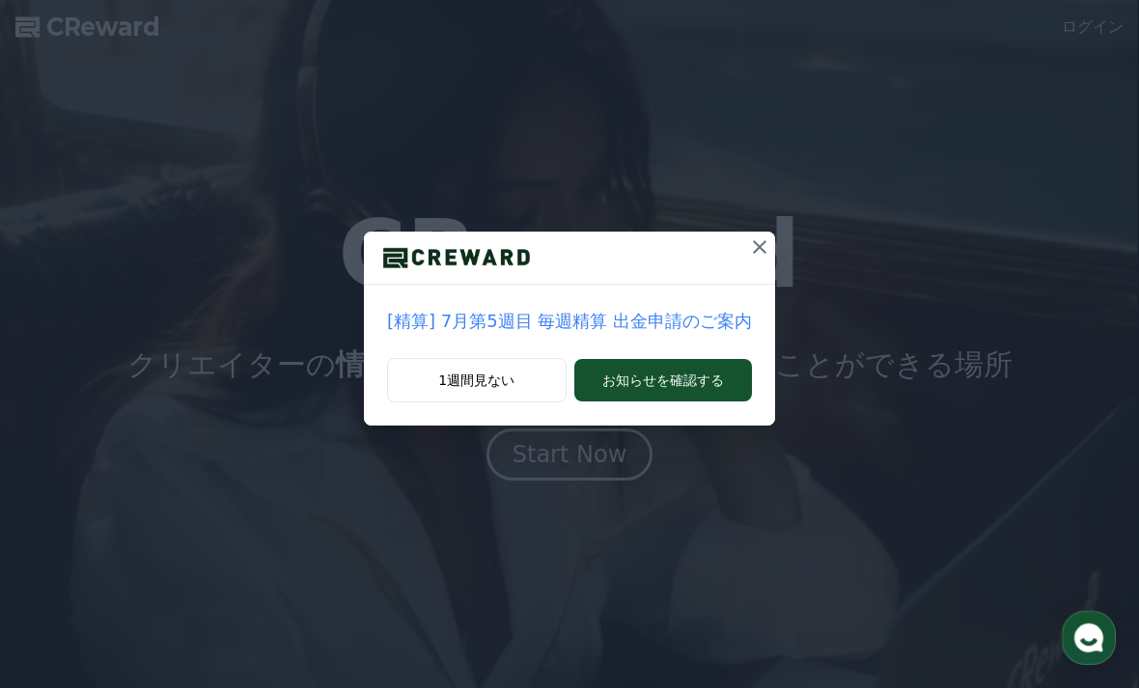
click at [750, 233] on button at bounding box center [759, 247] width 31 height 31
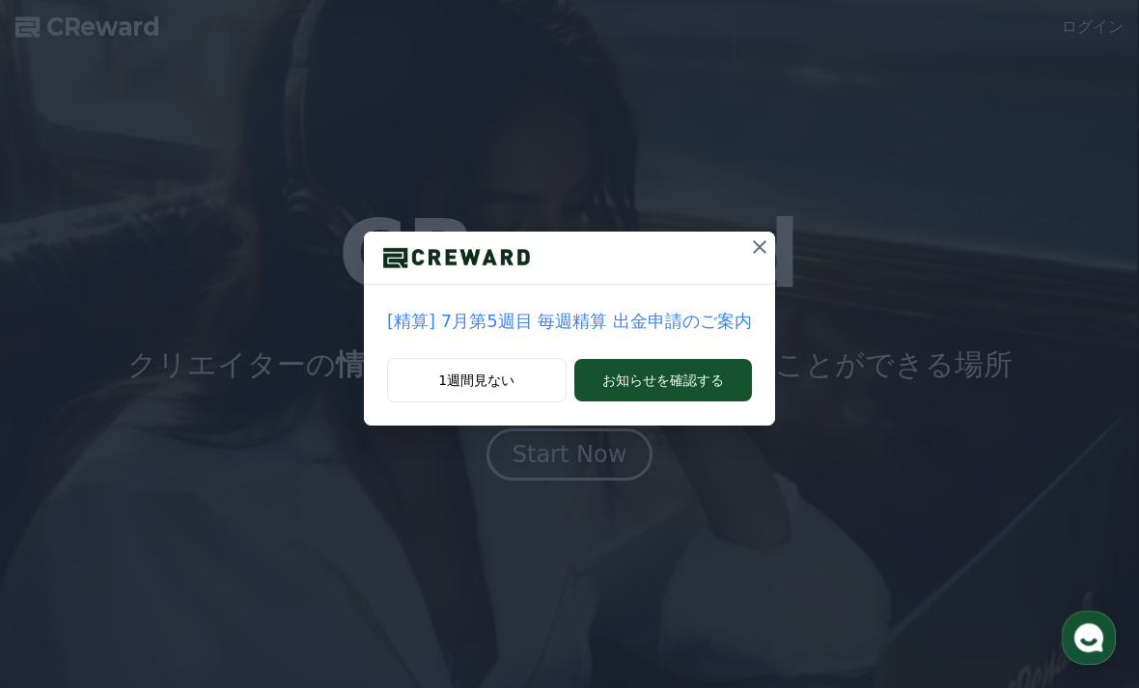
click at [749, 235] on button at bounding box center [759, 247] width 31 height 31
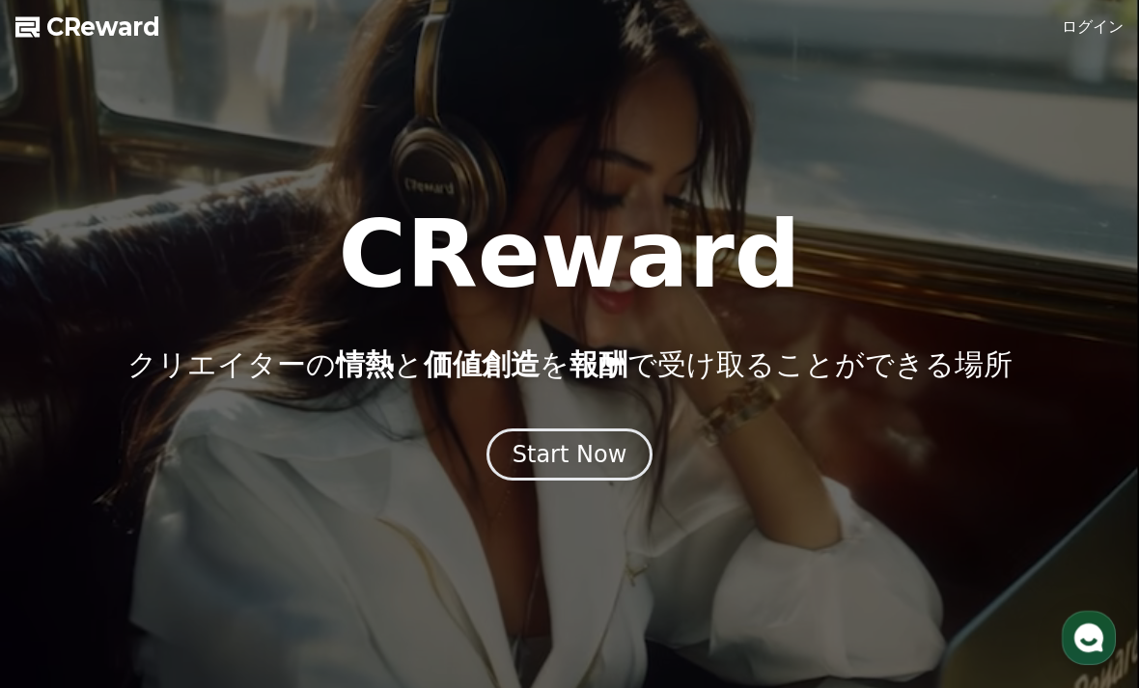
click at [1091, 30] on link "ログイン" at bounding box center [1093, 26] width 62 height 23
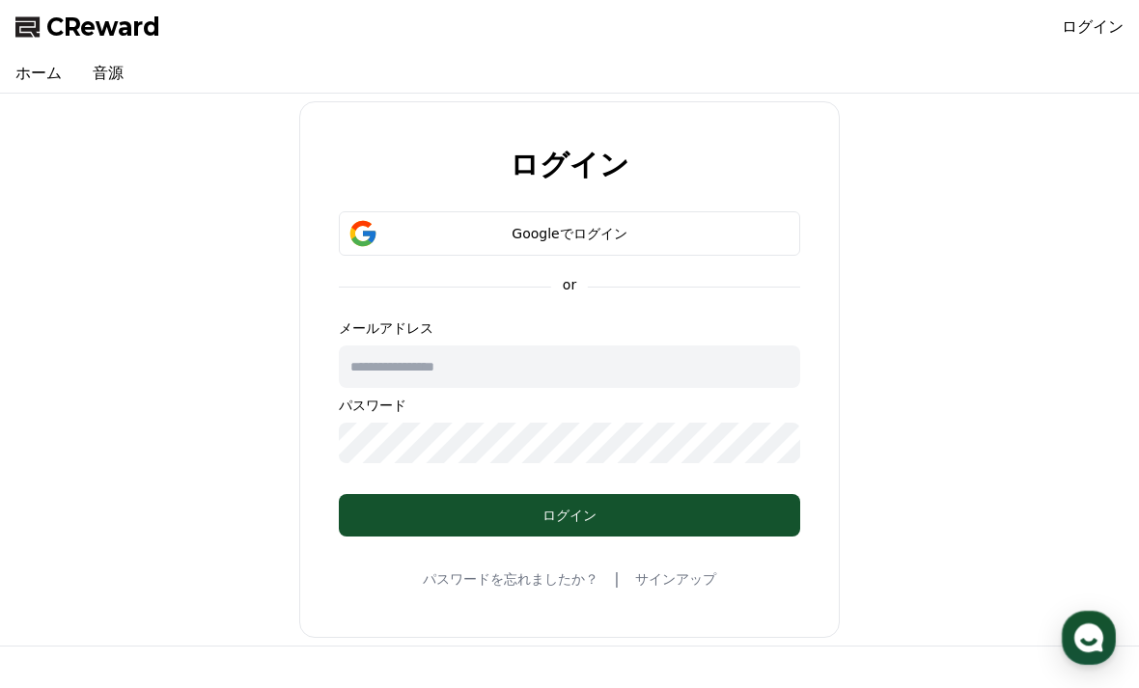
click at [628, 235] on div "Googleでログイン" at bounding box center [570, 233] width 406 height 19
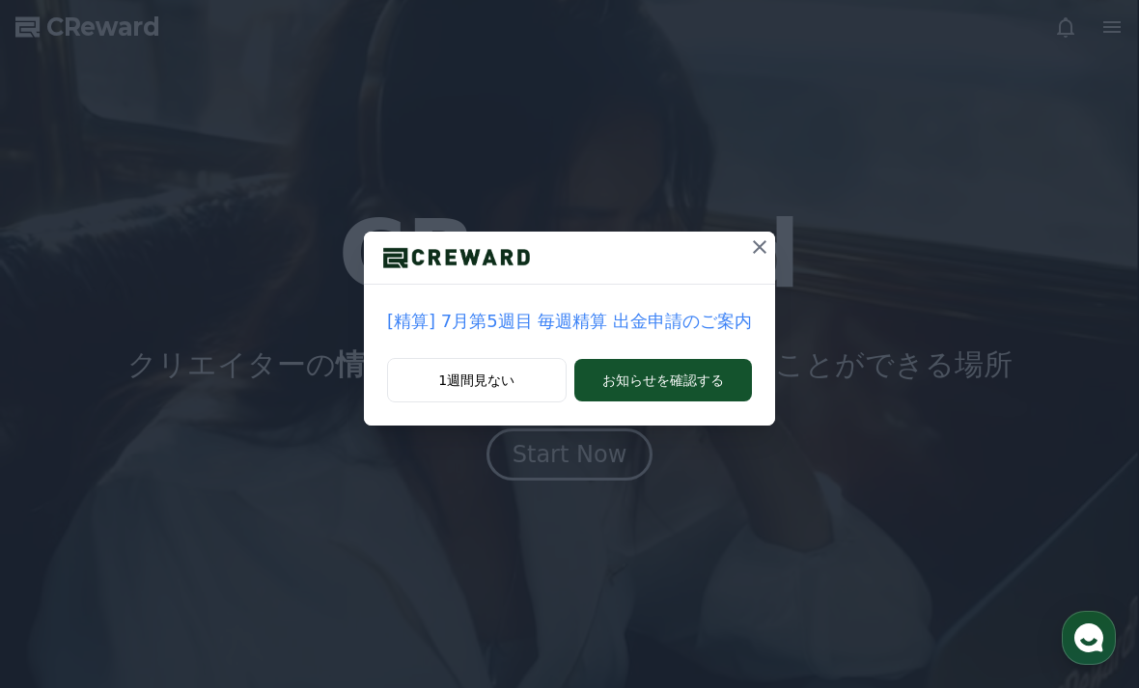
click at [754, 232] on button at bounding box center [759, 247] width 31 height 31
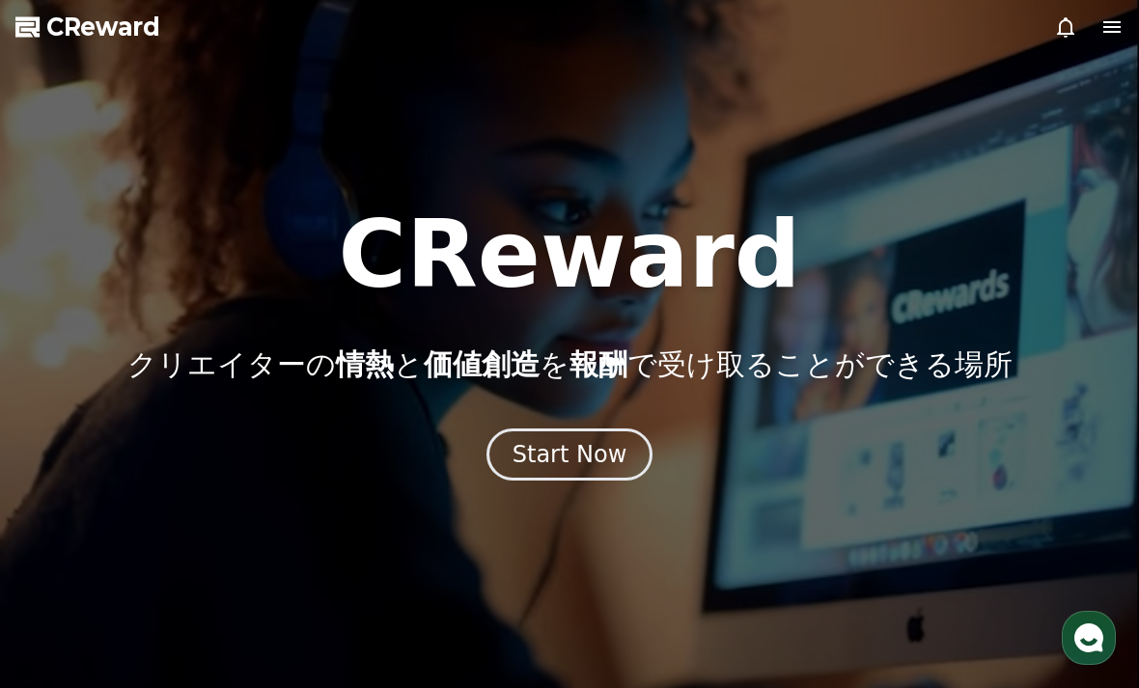
click at [581, 461] on div "Start Now" at bounding box center [570, 454] width 115 height 31
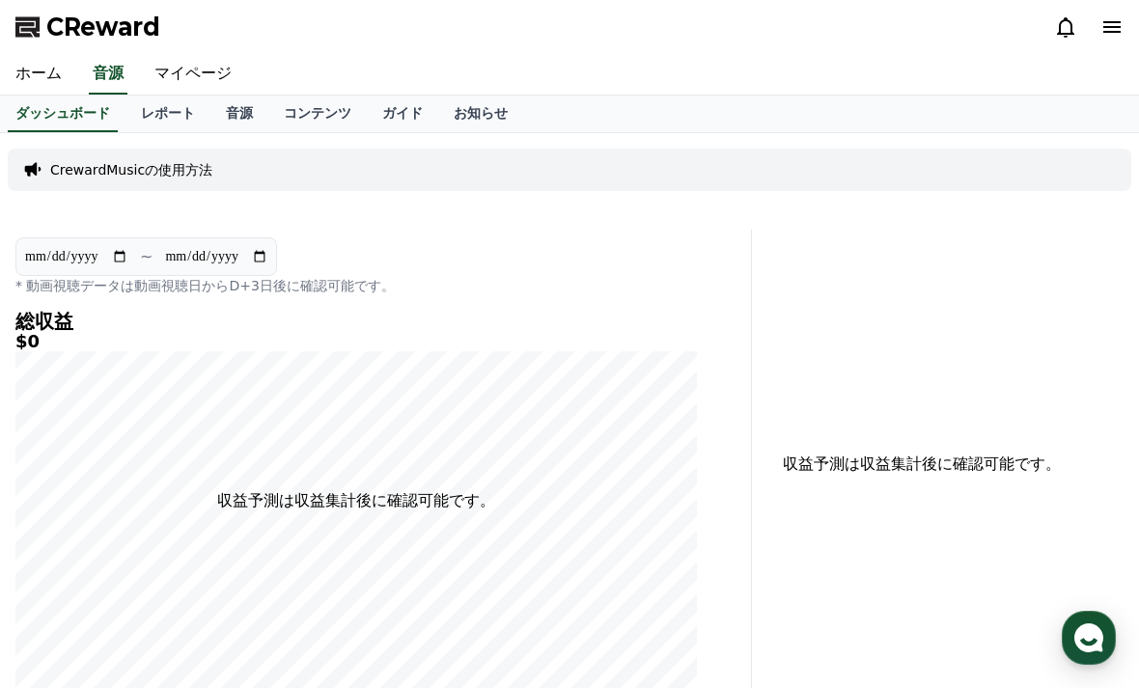
click at [195, 61] on link "マイページ" at bounding box center [193, 74] width 108 height 41
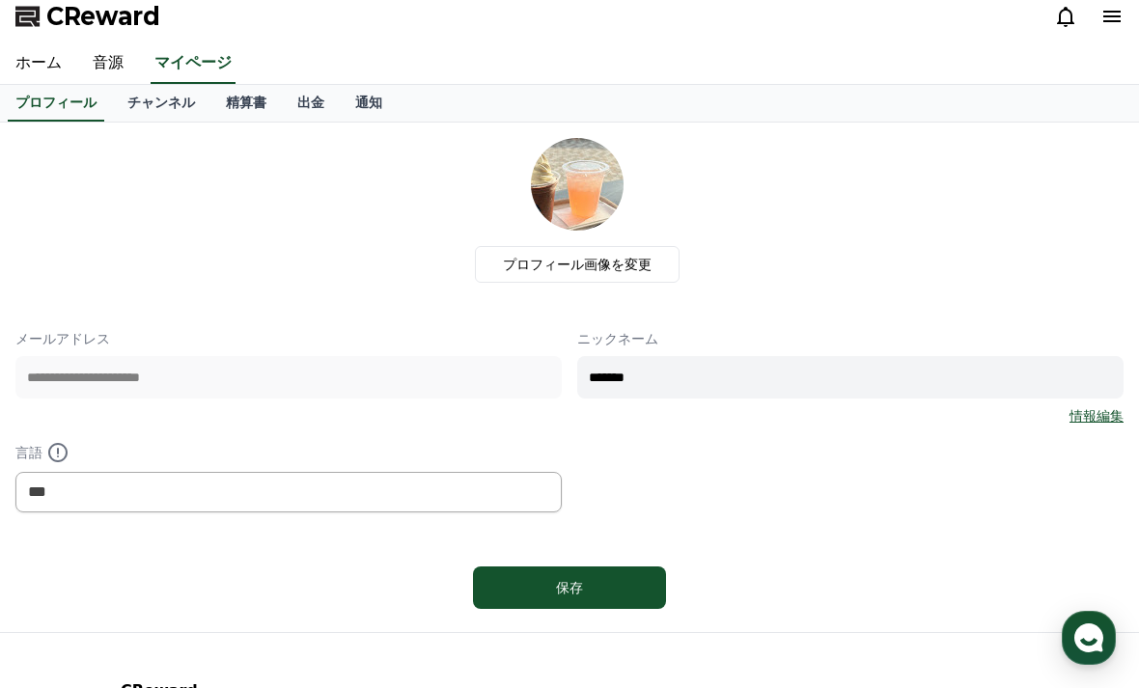
scroll to position [15, 0]
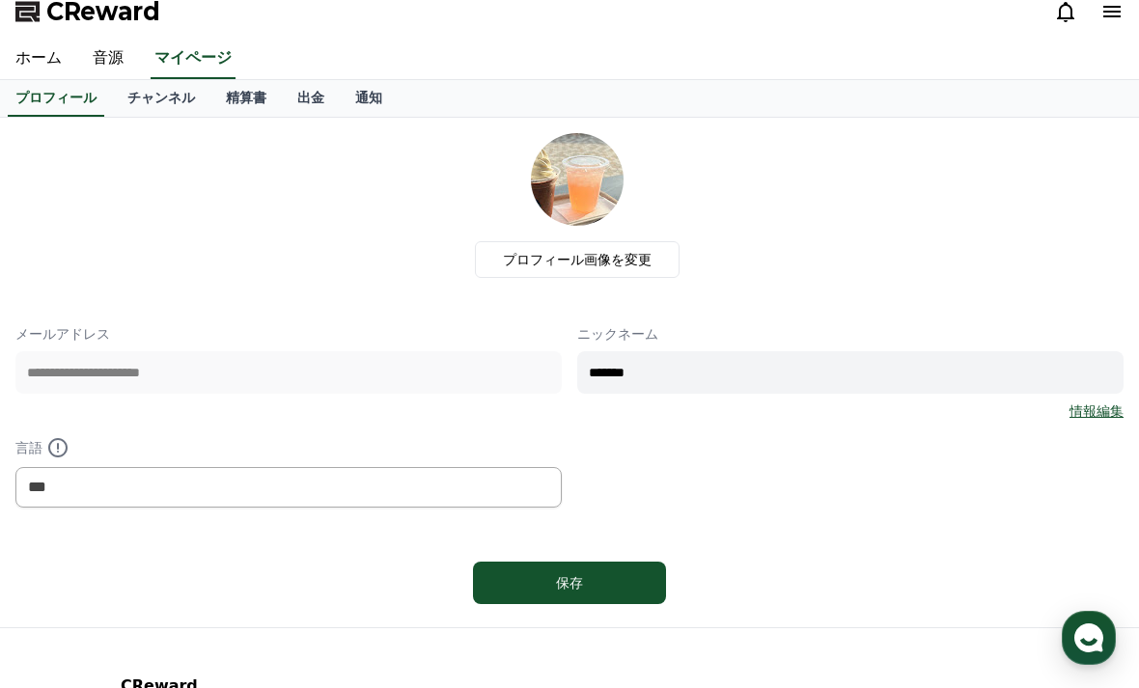
click at [760, 373] on input "*******" at bounding box center [850, 372] width 547 height 42
type input "*"
type input "******"
click at [596, 581] on div "保存" at bounding box center [570, 583] width 116 height 19
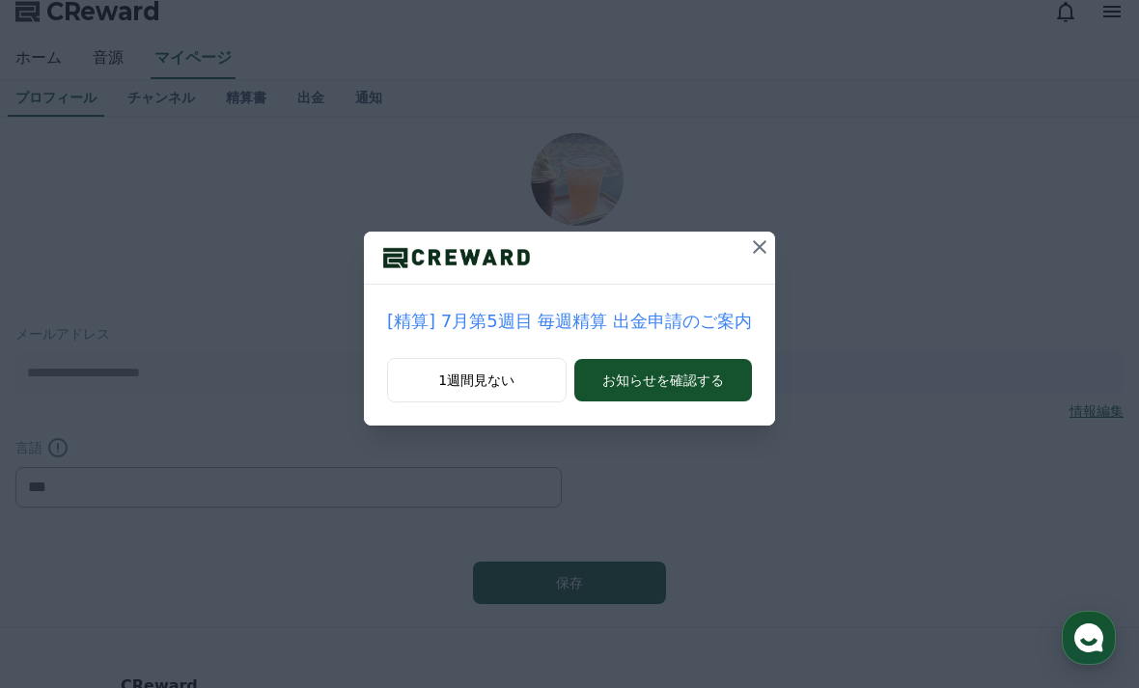
click at [748, 260] on button at bounding box center [759, 247] width 31 height 31
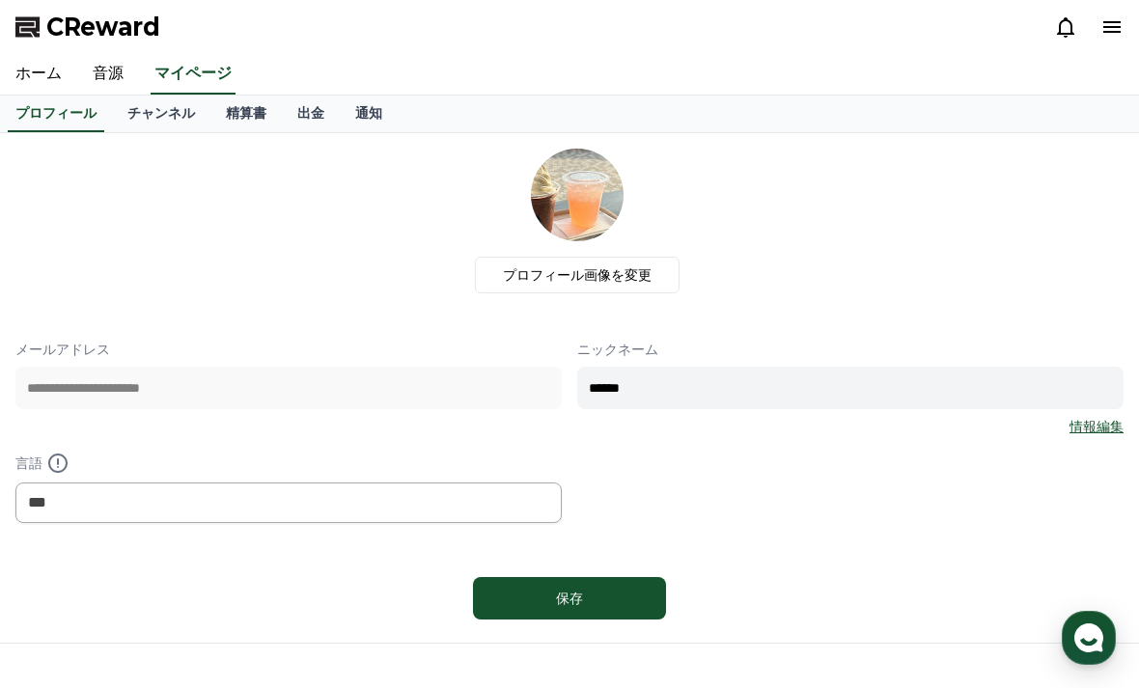
click at [1110, 24] on icon at bounding box center [1112, 26] width 23 height 23
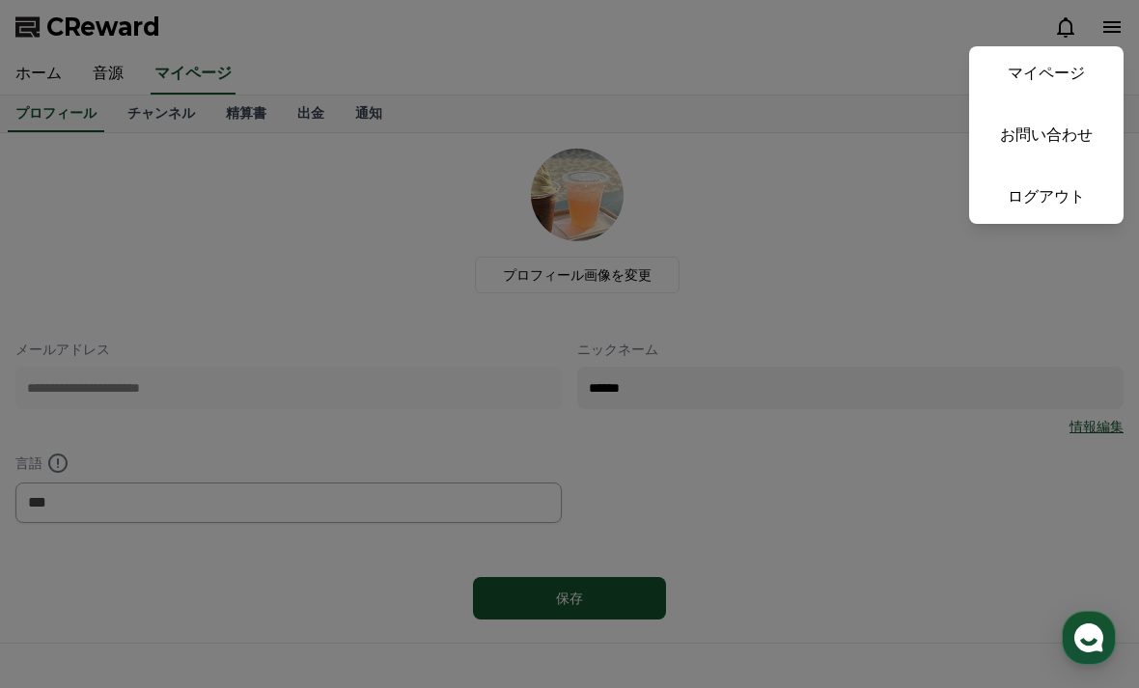
click at [455, 59] on button "close" at bounding box center [569, 344] width 1139 height 688
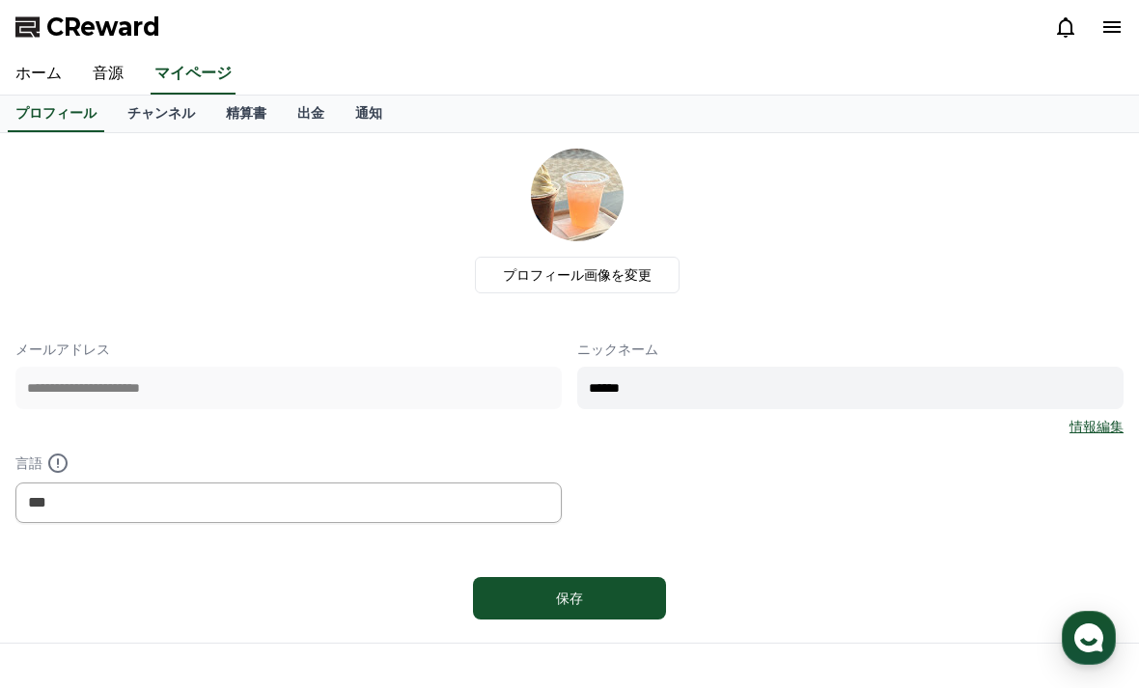
click at [1116, 29] on icon at bounding box center [1112, 26] width 23 height 23
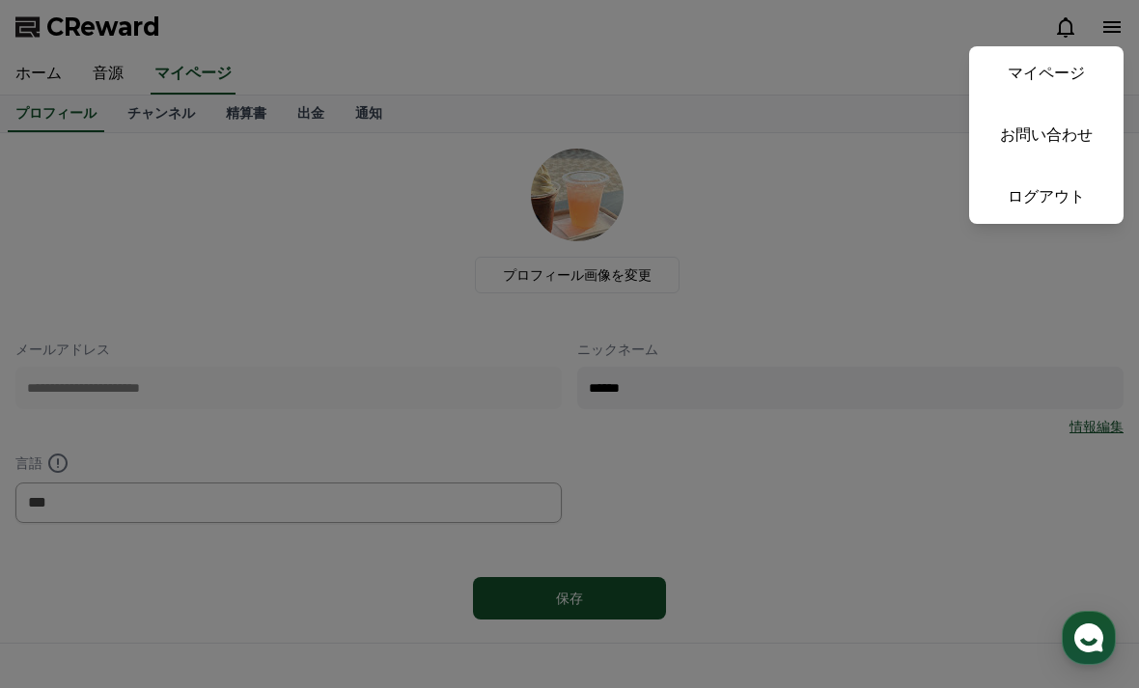
click at [1056, 67] on link "マイページ" at bounding box center [1046, 73] width 155 height 54
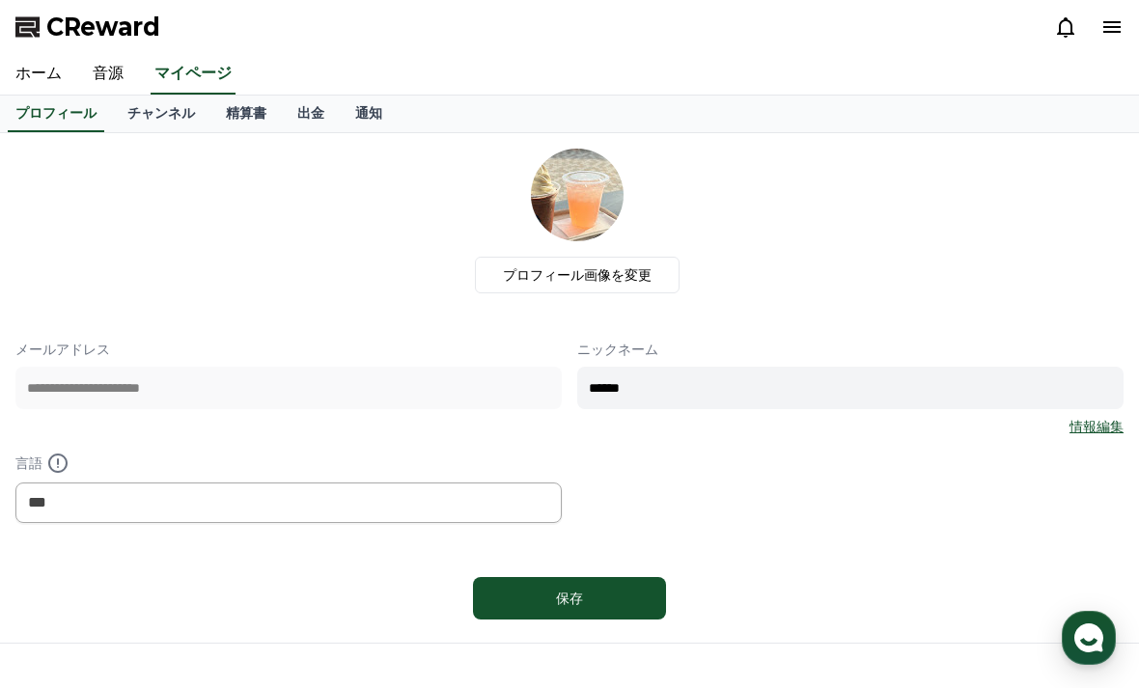
click at [180, 104] on link "チャンネル" at bounding box center [161, 114] width 98 height 37
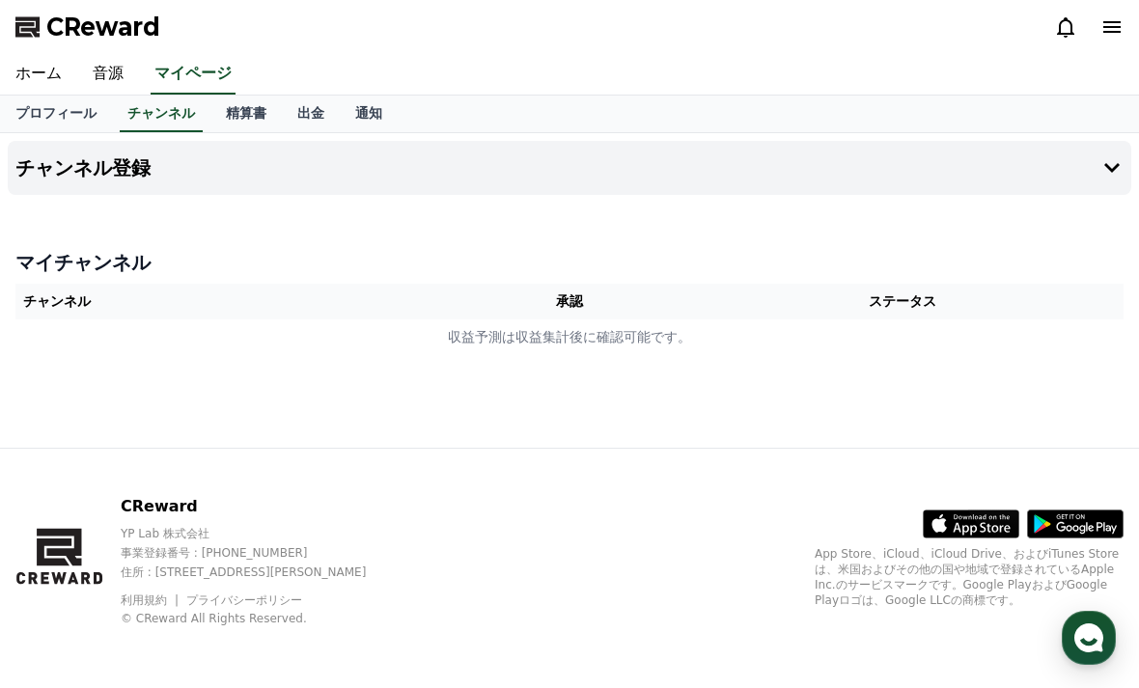
click at [250, 109] on link "精算書" at bounding box center [246, 114] width 71 height 37
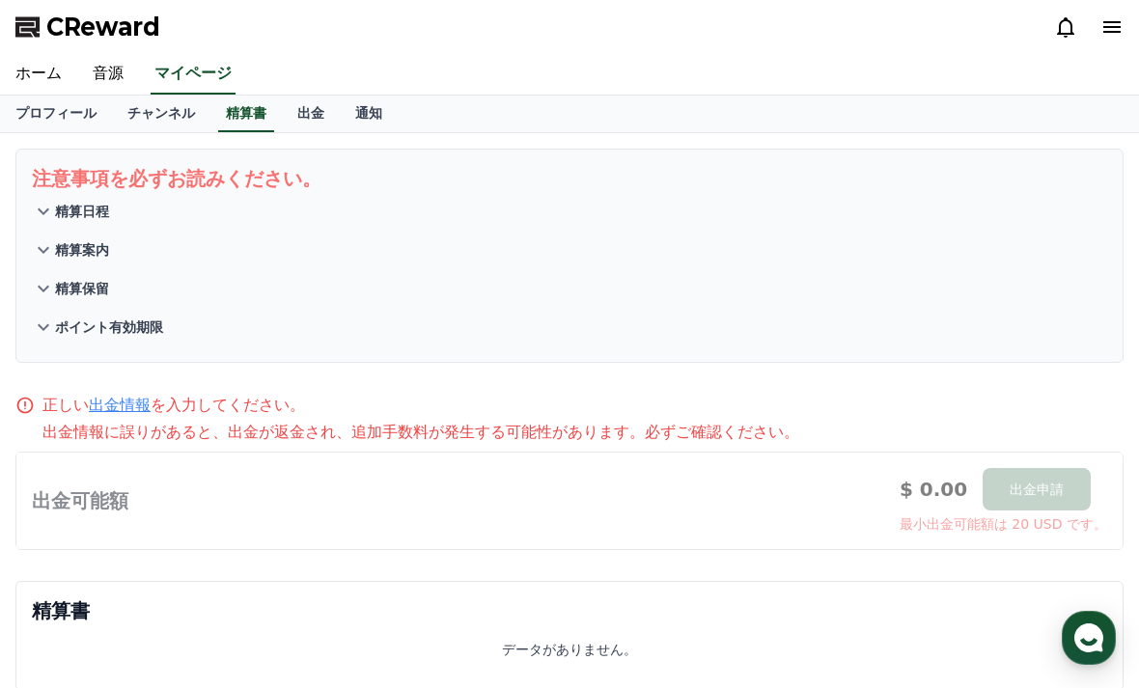
click at [304, 111] on link "出金" at bounding box center [311, 114] width 58 height 37
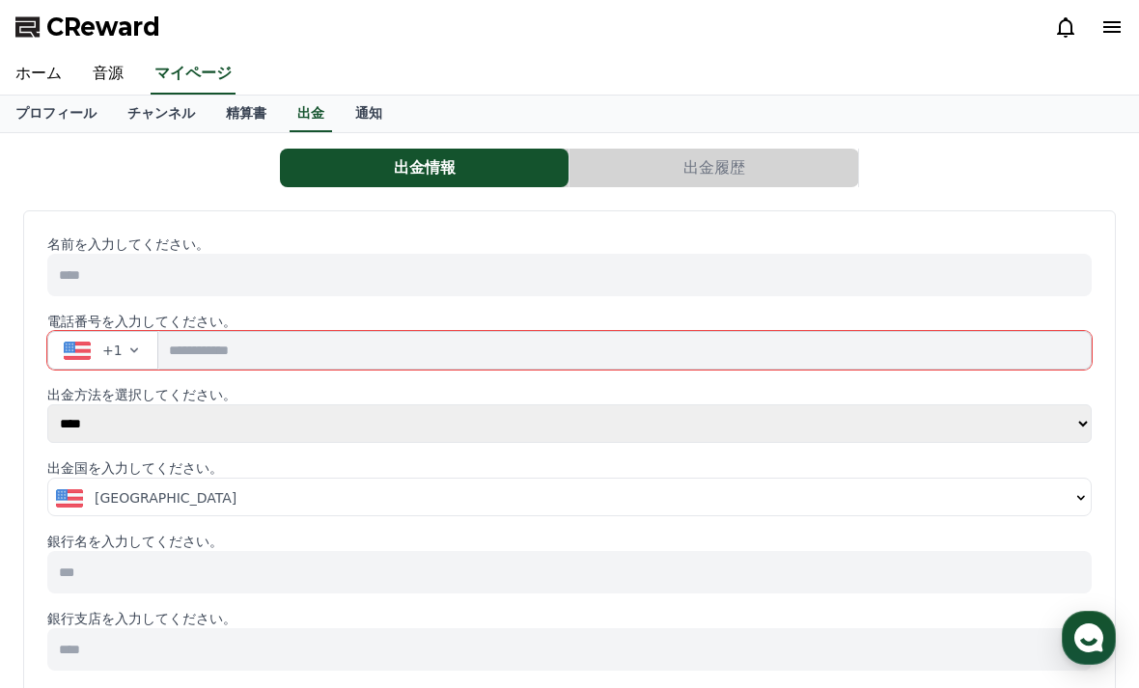
click at [368, 109] on link "通知" at bounding box center [369, 114] width 58 height 37
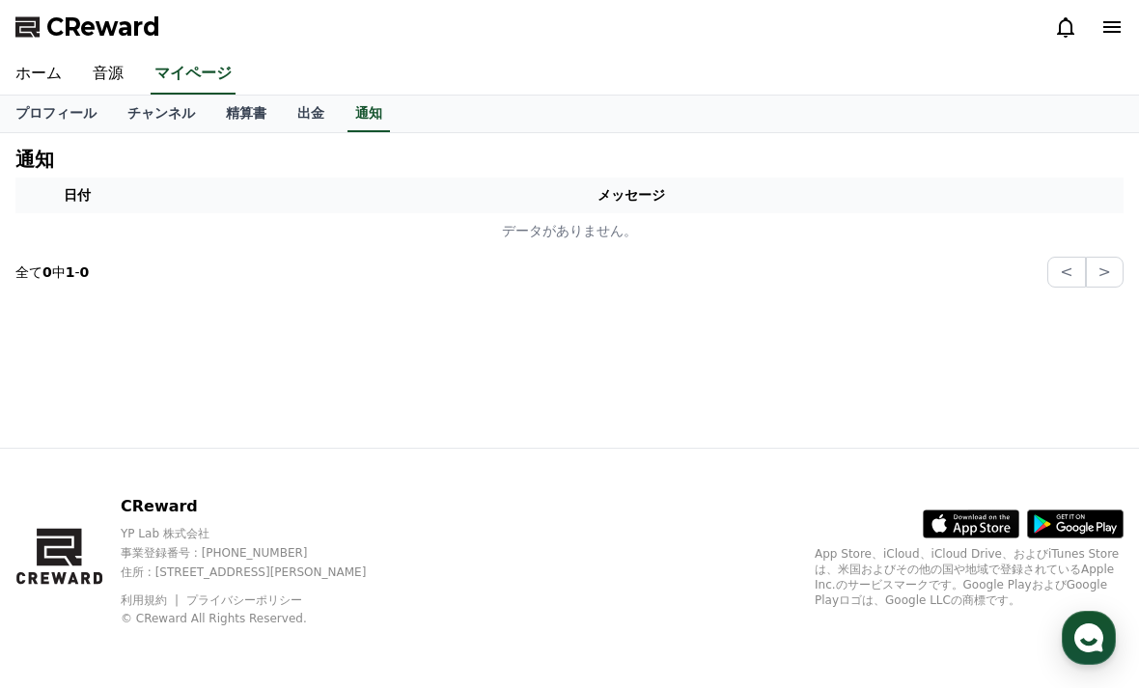
click at [309, 110] on link "出金" at bounding box center [311, 114] width 58 height 37
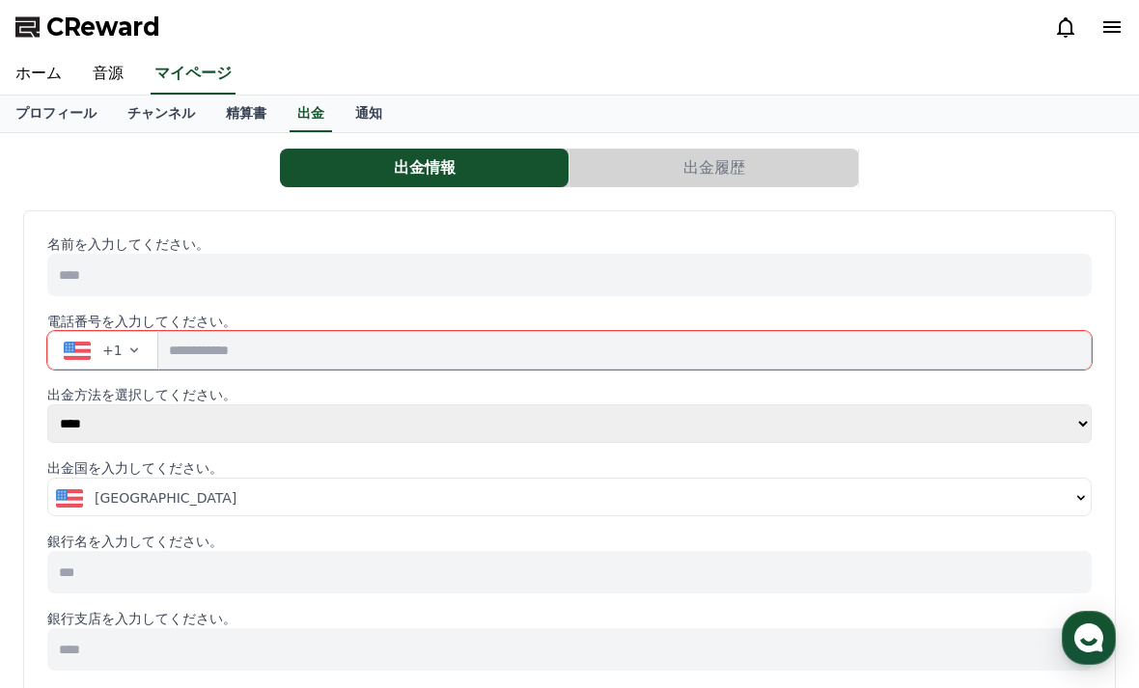
click at [52, 76] on link "ホーム" at bounding box center [38, 74] width 77 height 41
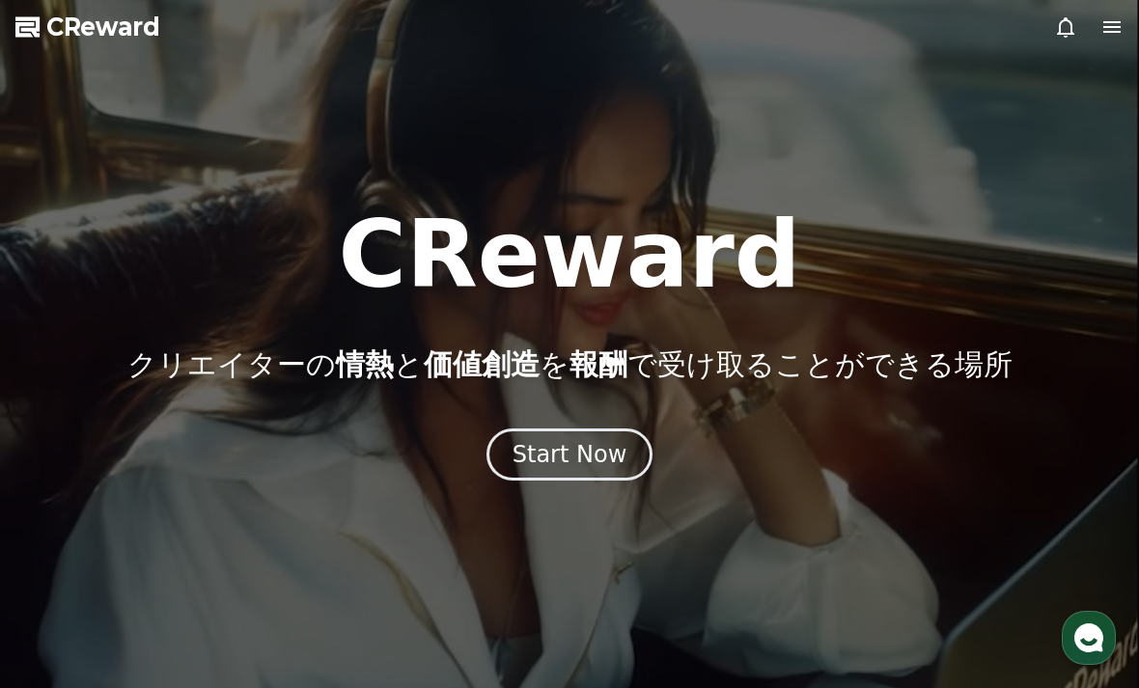
click at [1113, 30] on icon at bounding box center [1112, 26] width 23 height 23
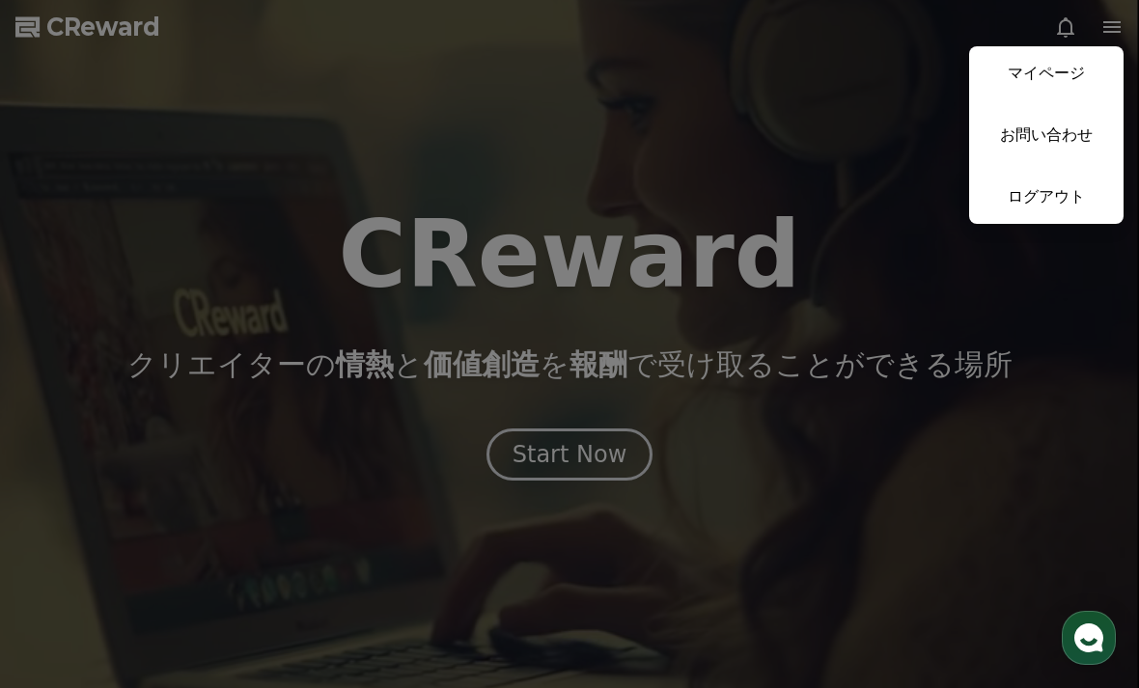
click at [1059, 67] on link "マイページ" at bounding box center [1046, 73] width 155 height 54
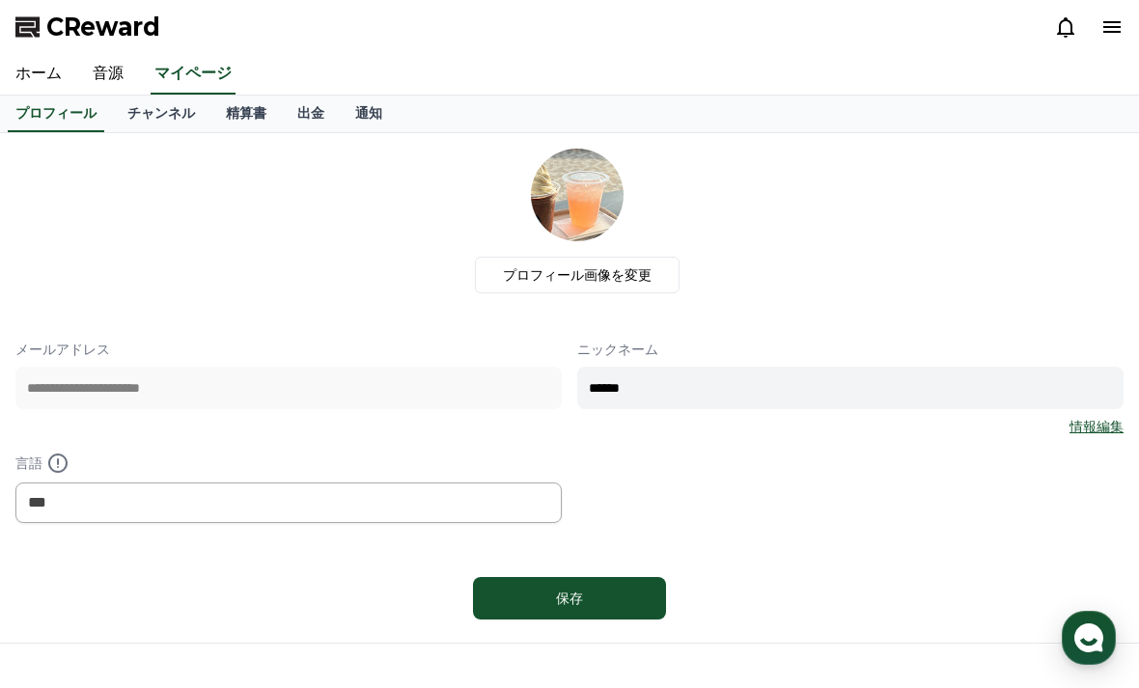
click at [166, 107] on link "チャンネル" at bounding box center [161, 114] width 98 height 37
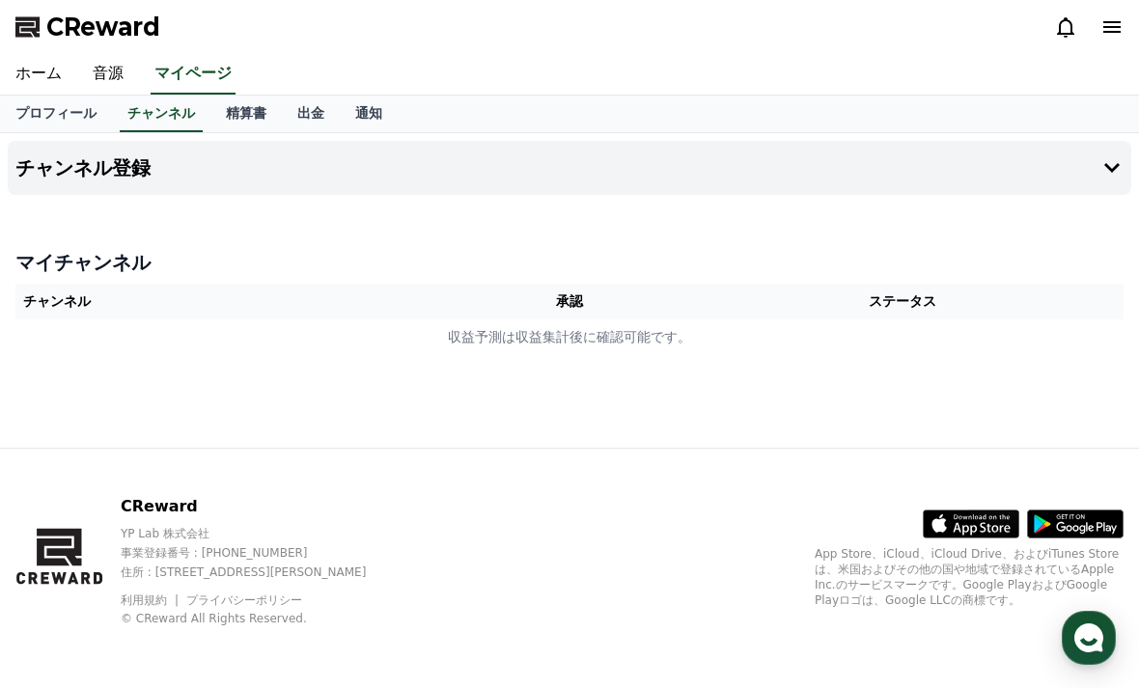
click at [95, 107] on link "プロフィール" at bounding box center [56, 114] width 112 height 37
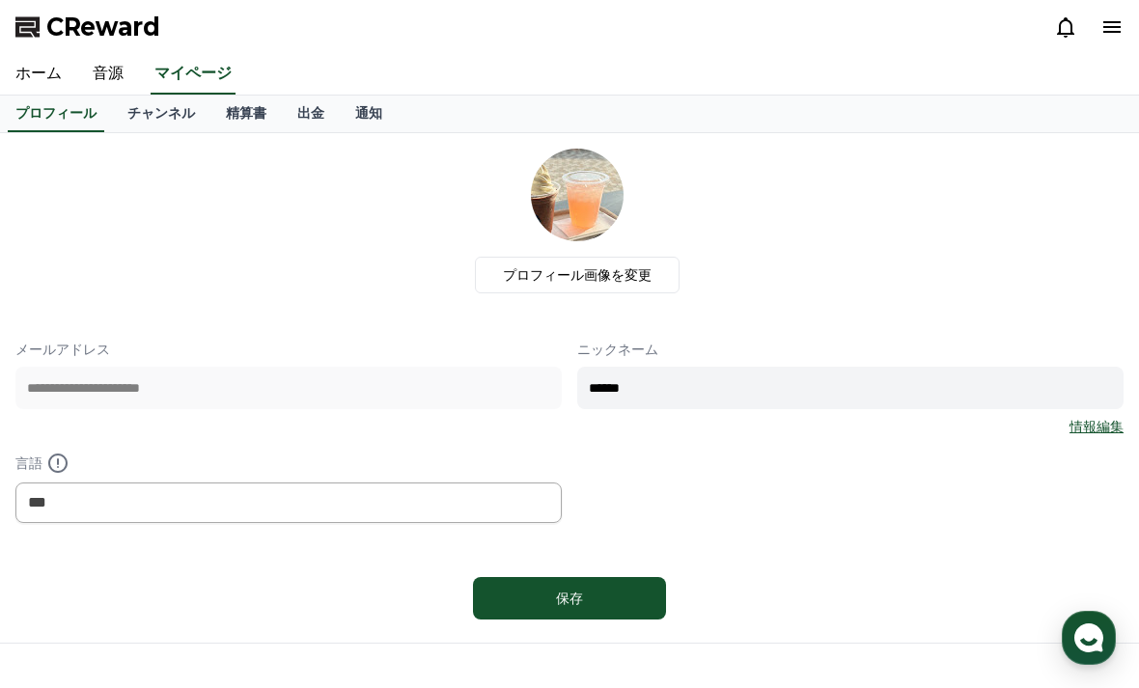
click at [1100, 426] on link "情報編集" at bounding box center [1097, 426] width 54 height 19
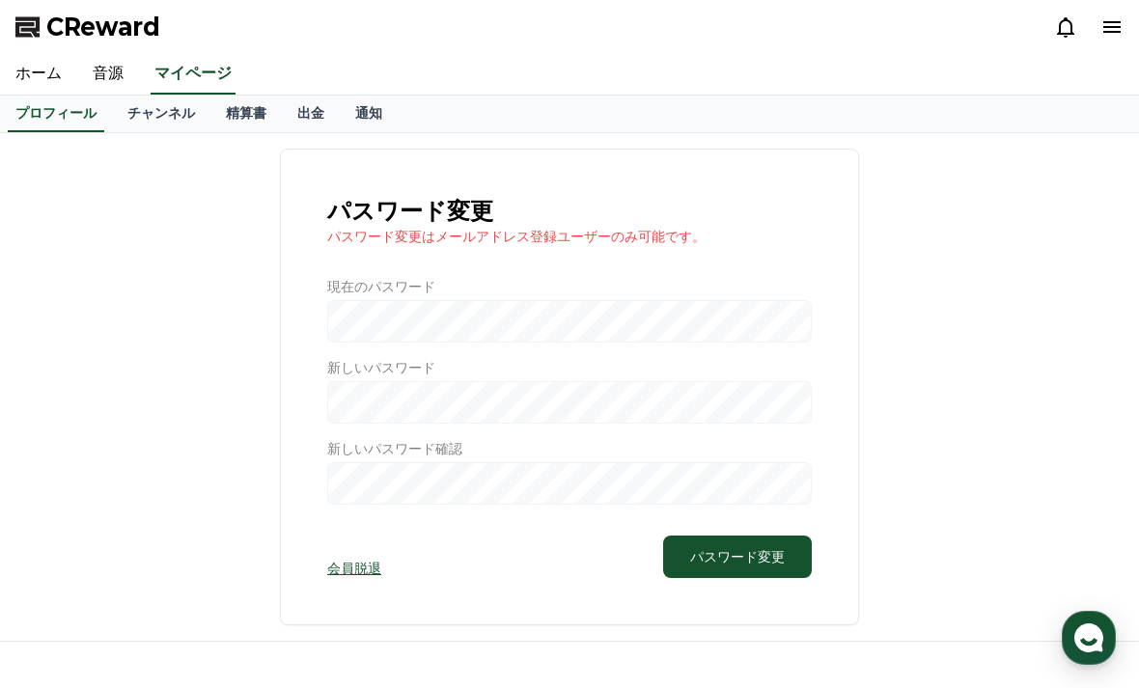
click at [1090, 423] on div "パスワード変更 パスワード変更はメールアドレス登録ユーザーのみ可能です。 現在のパスワード 新しいパスワード 新しいパスワード確認 会員脱退 パスワード変更" at bounding box center [569, 387] width 1109 height 477
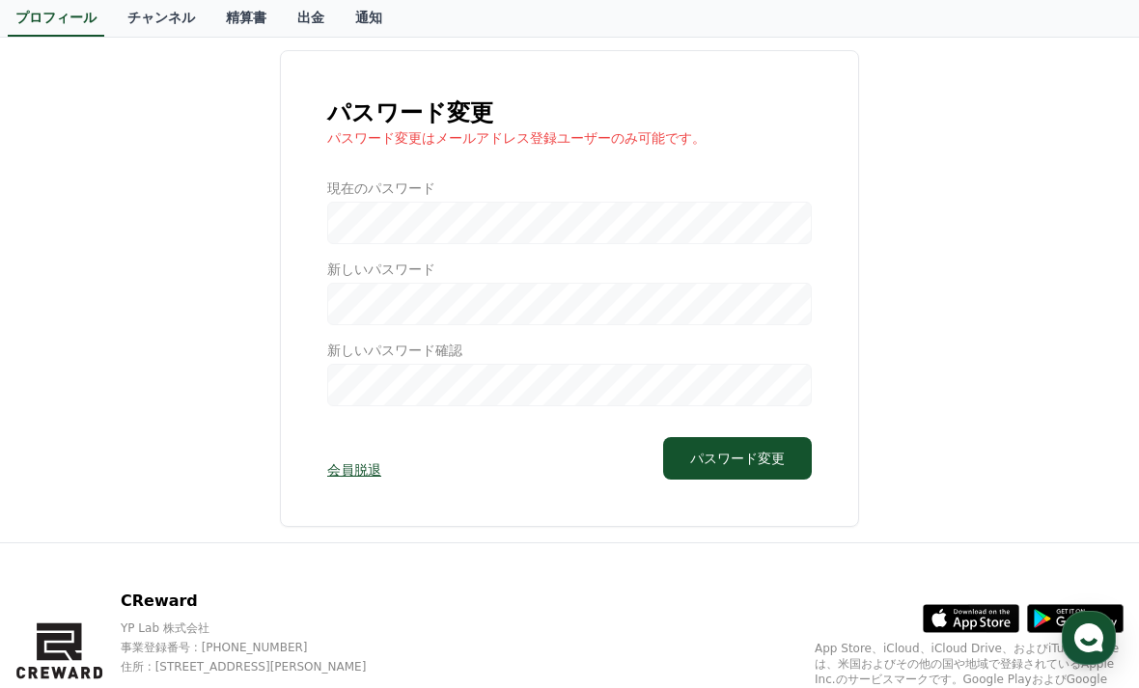
scroll to position [98, 0]
click at [916, 430] on div "パスワード変更 パスワード変更はメールアドレス登録ユーザーのみ可能です。 現在のパスワード 新しいパスワード 新しいパスワード確認 会員脱退 パスワード変更" at bounding box center [569, 288] width 1109 height 477
click at [891, 357] on div "パスワード変更 パスワード変更はメールアドレス登録ユーザーのみ可能です。 現在のパスワード 新しいパスワード 新しいパスワード確認 会員脱退 パスワード変更" at bounding box center [569, 288] width 1109 height 477
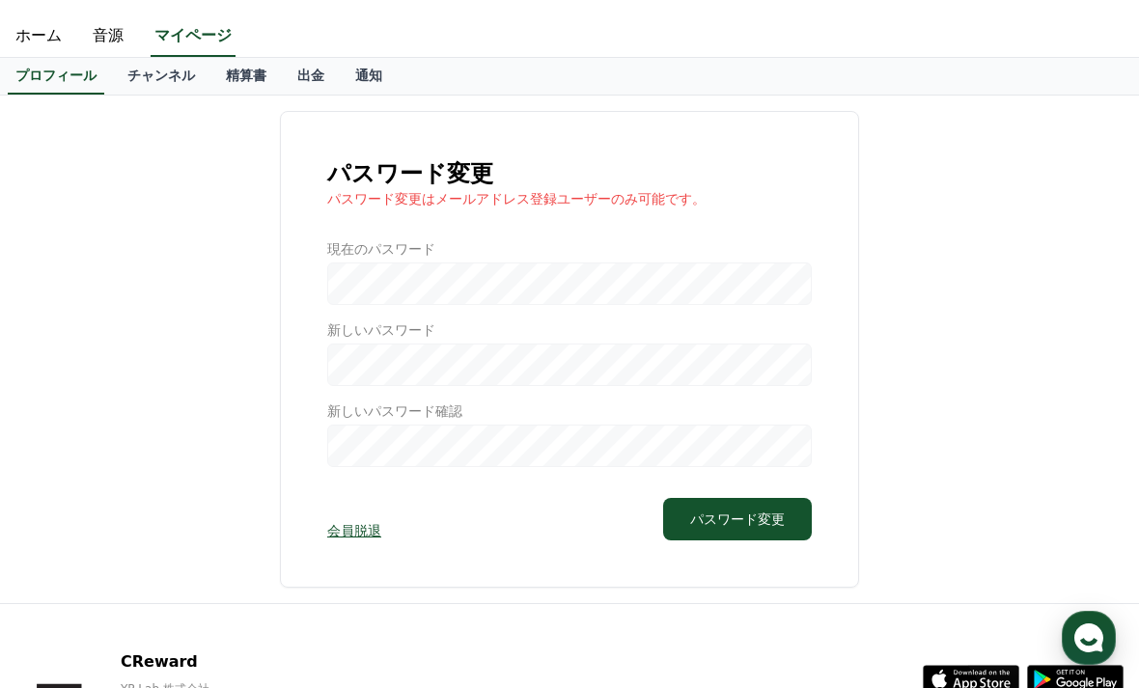
scroll to position [0, 0]
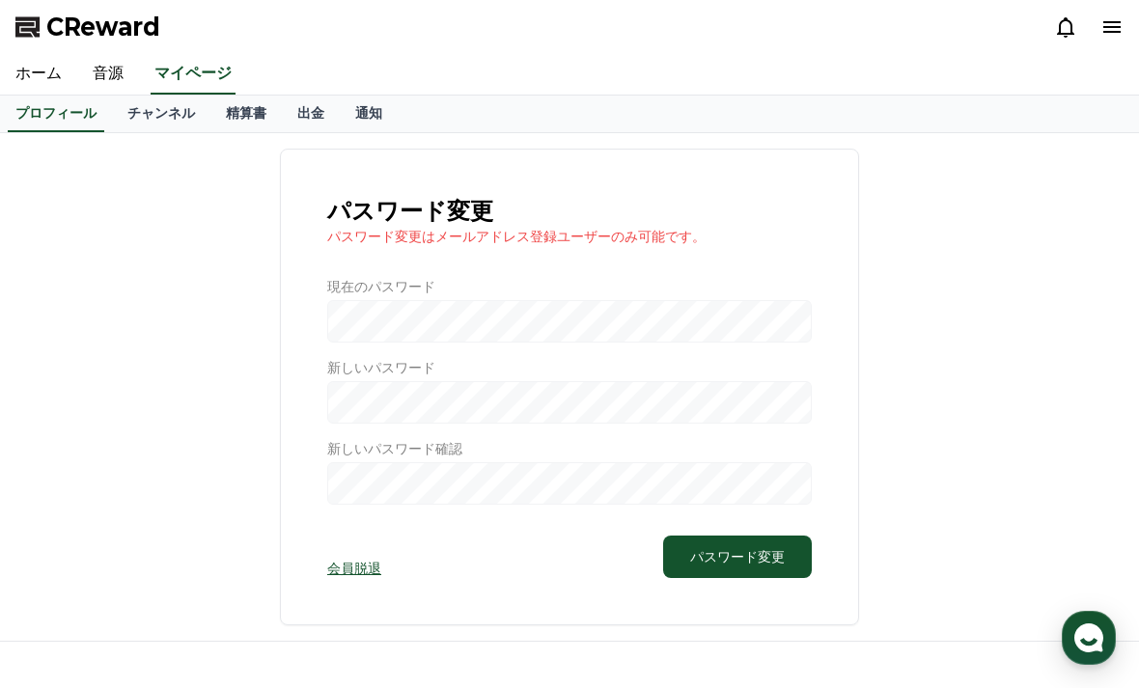
click at [160, 102] on link "チャンネル" at bounding box center [161, 114] width 98 height 37
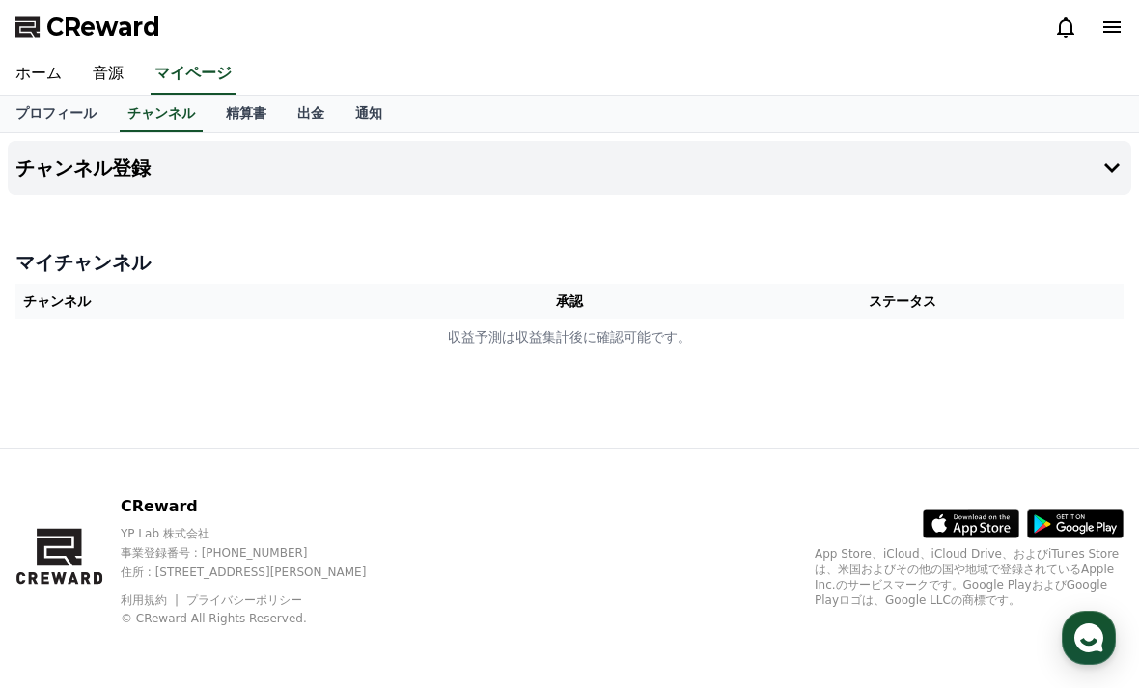
click at [243, 110] on link "精算書" at bounding box center [246, 114] width 71 height 37
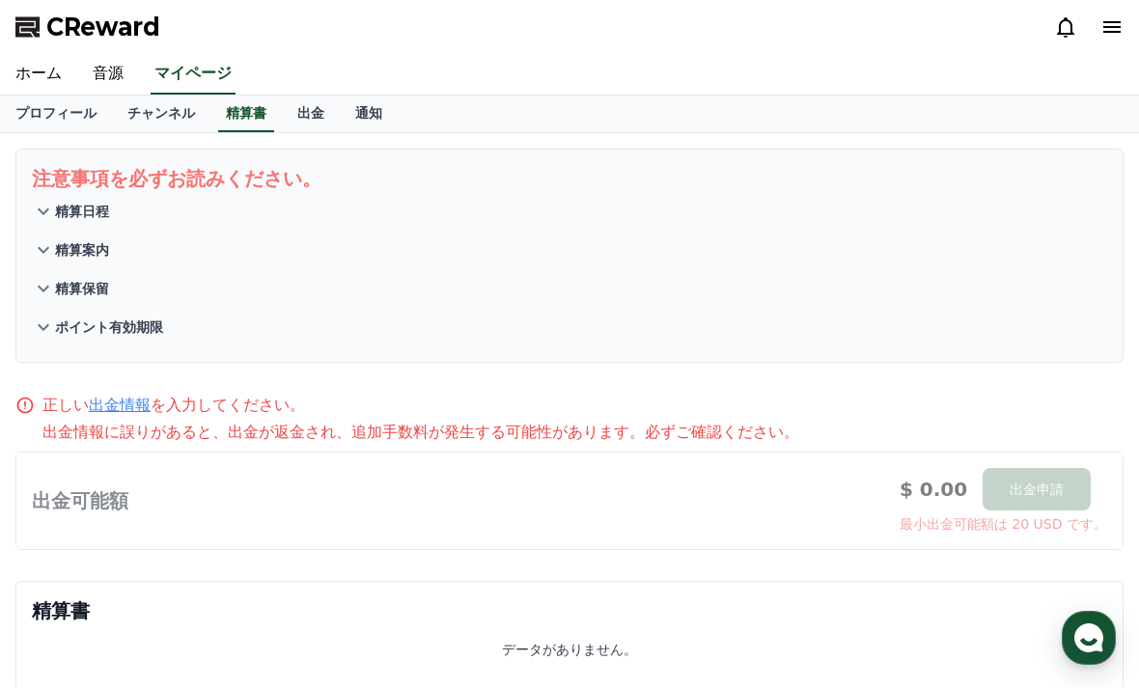
click at [300, 120] on link "出金" at bounding box center [311, 114] width 58 height 37
click at [369, 106] on link "通知" at bounding box center [369, 114] width 58 height 37
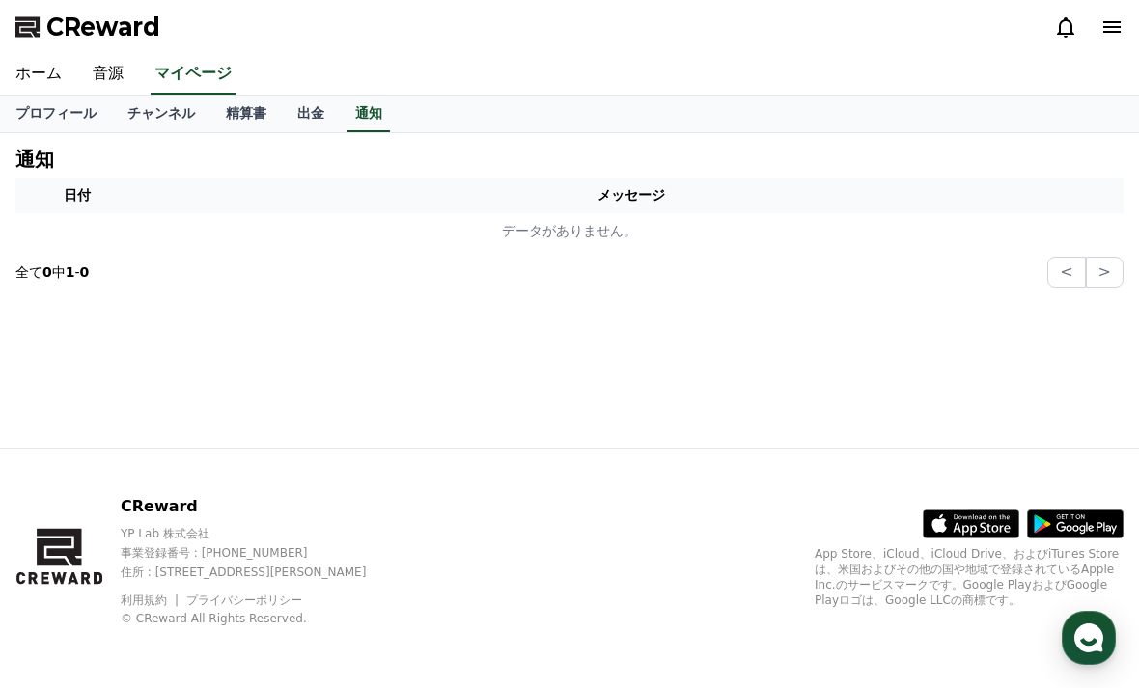
click at [175, 106] on link "チャンネル" at bounding box center [161, 114] width 98 height 37
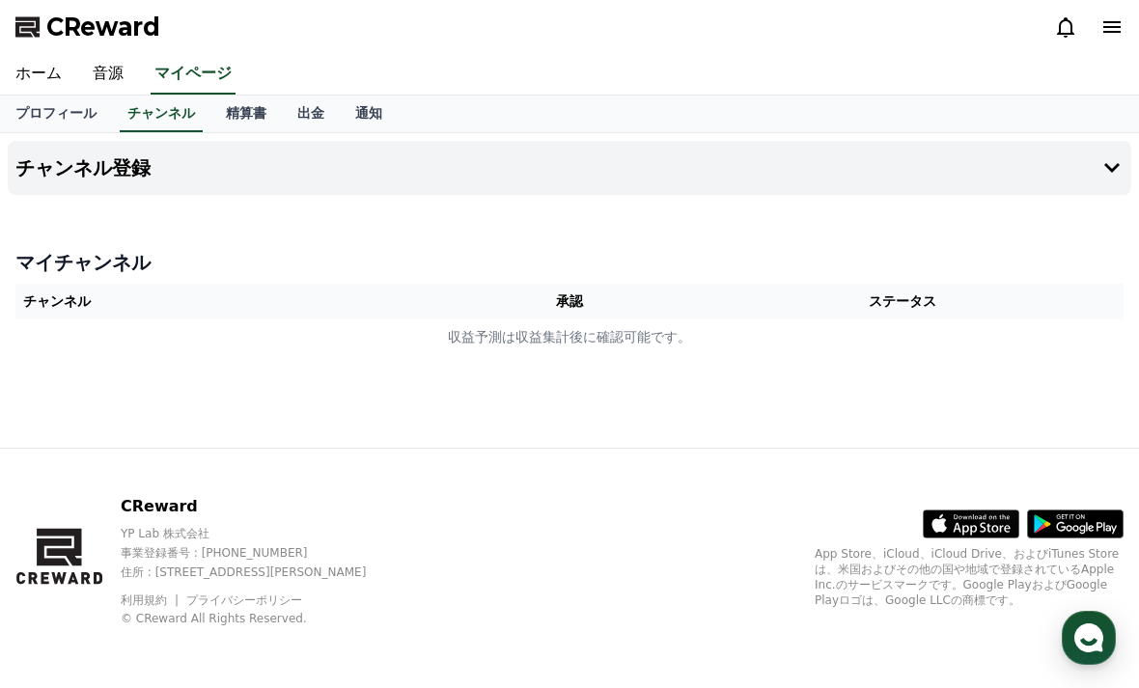
click at [121, 29] on span "CReward" at bounding box center [103, 27] width 114 height 31
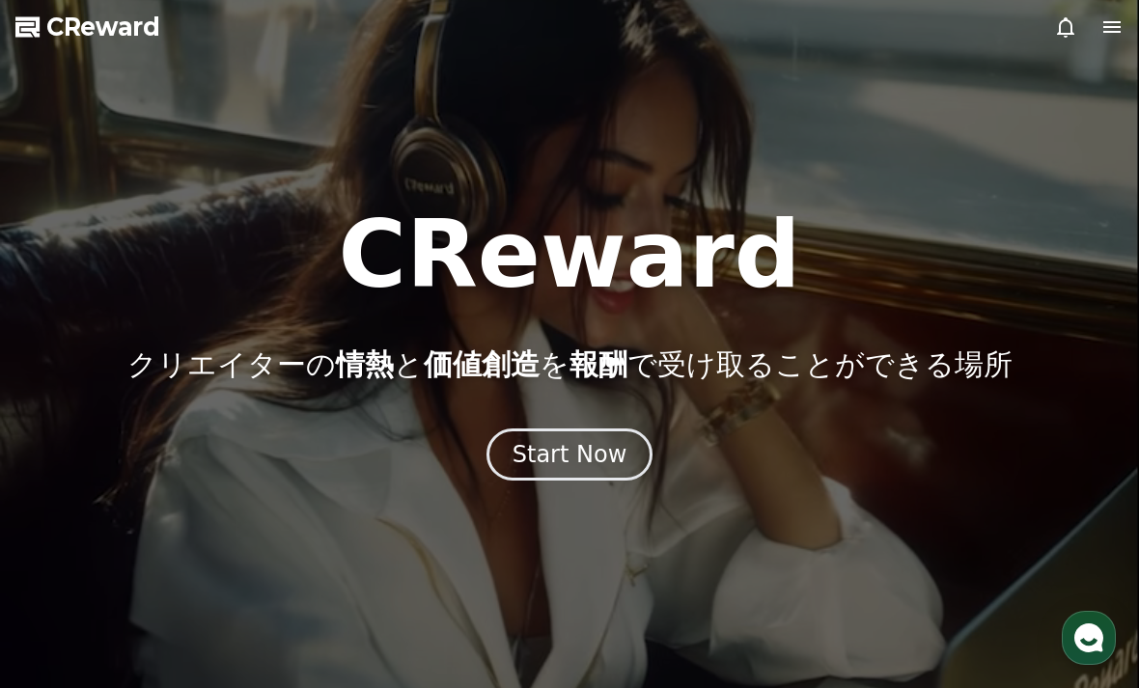
click at [108, 30] on span "CReward" at bounding box center [103, 27] width 114 height 31
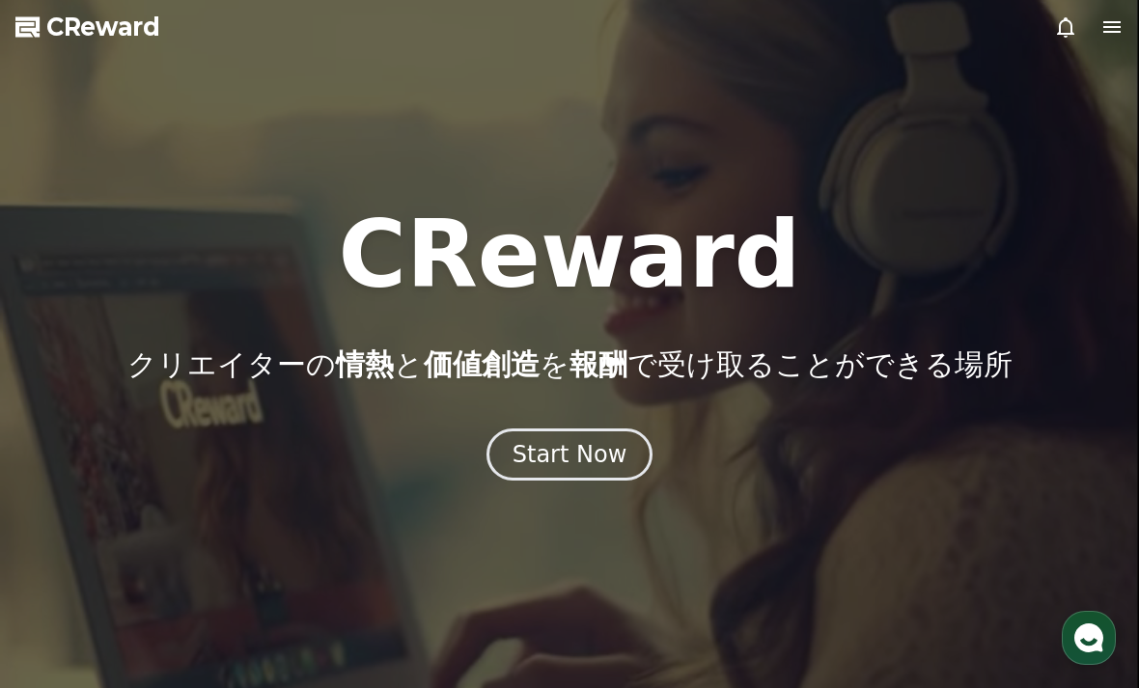
click at [588, 452] on div "Start Now" at bounding box center [570, 454] width 115 height 31
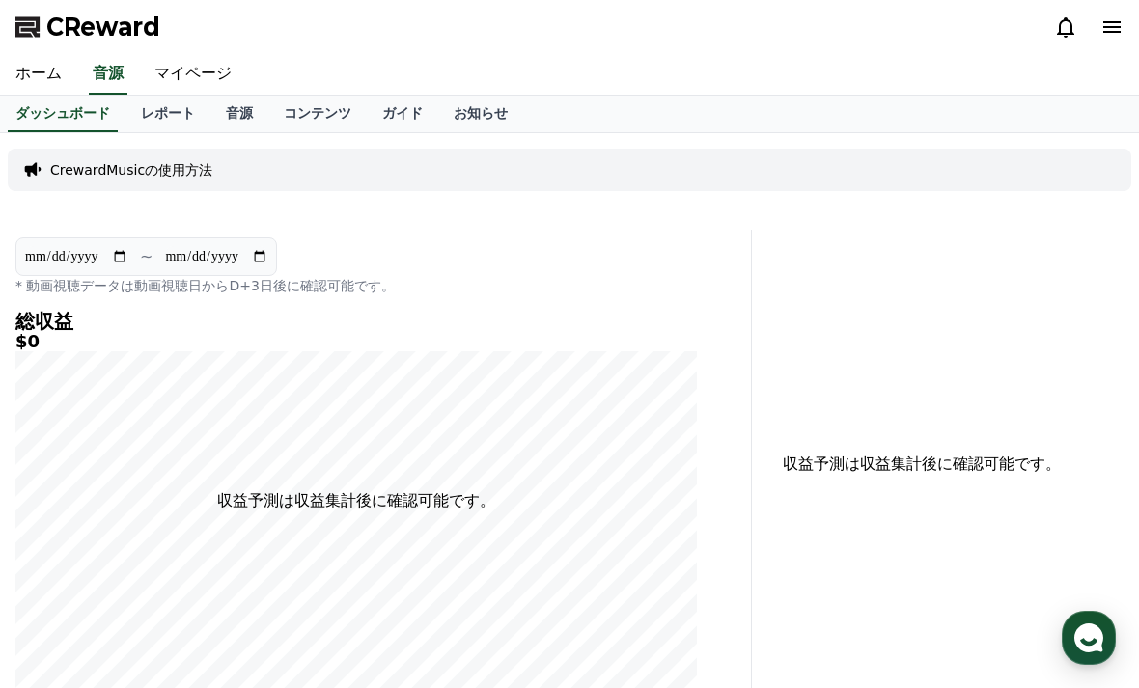
click at [1103, 34] on icon at bounding box center [1112, 26] width 23 height 23
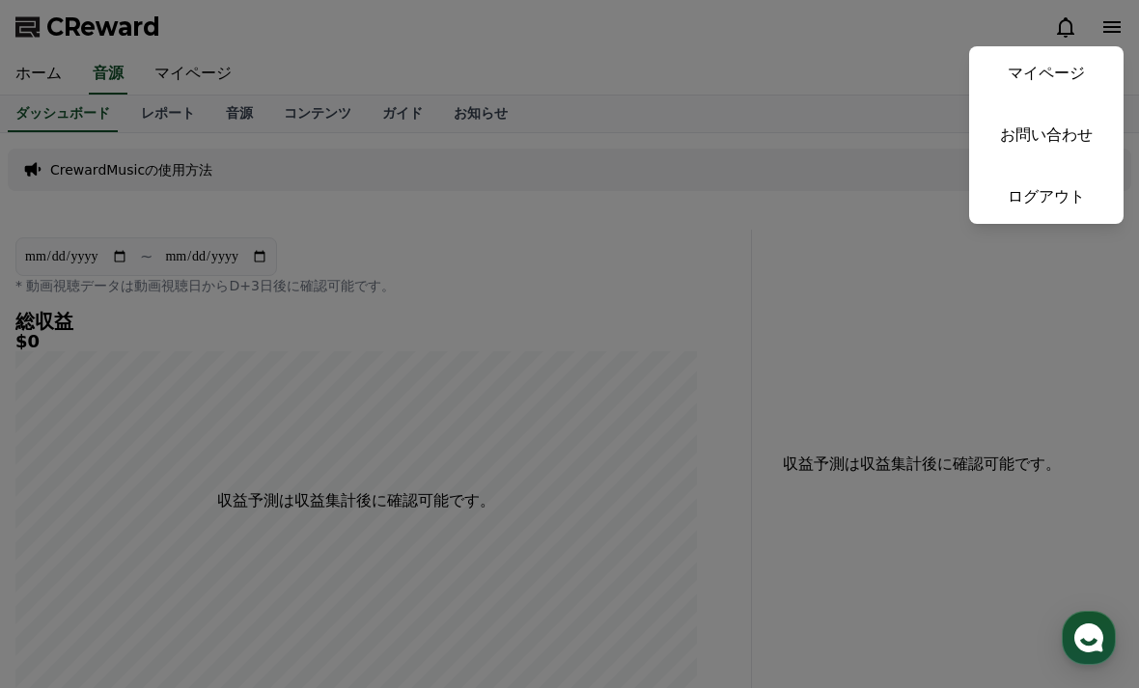
click at [212, 74] on button "close" at bounding box center [569, 344] width 1139 height 688
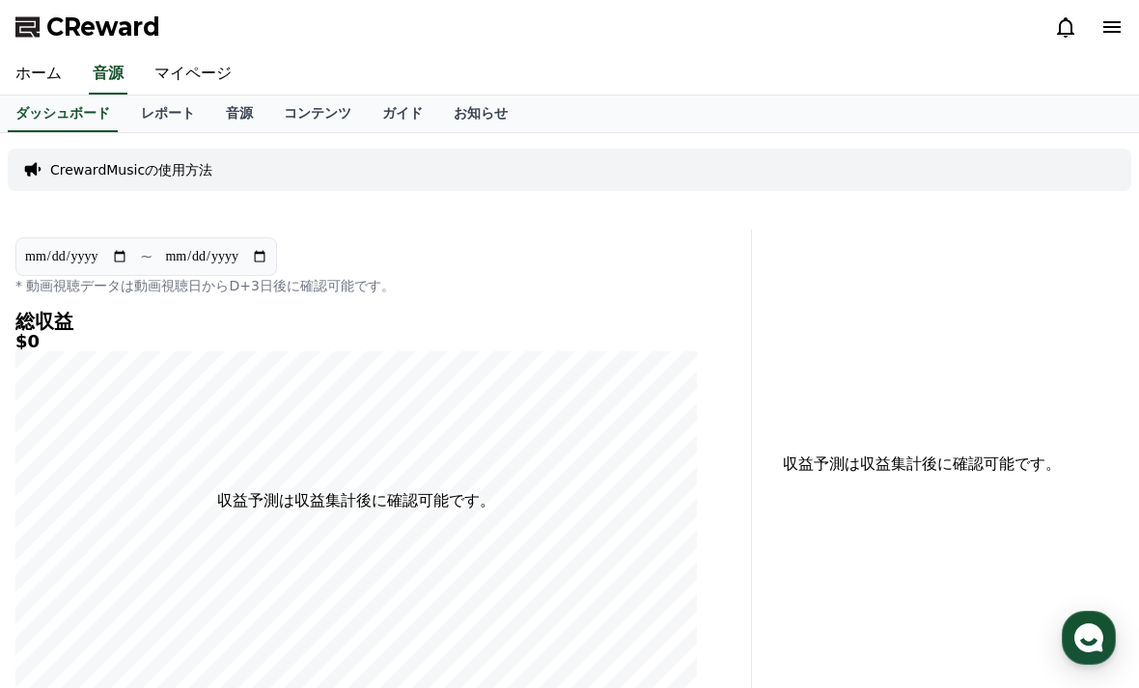
click at [219, 76] on link "マイページ" at bounding box center [193, 74] width 108 height 41
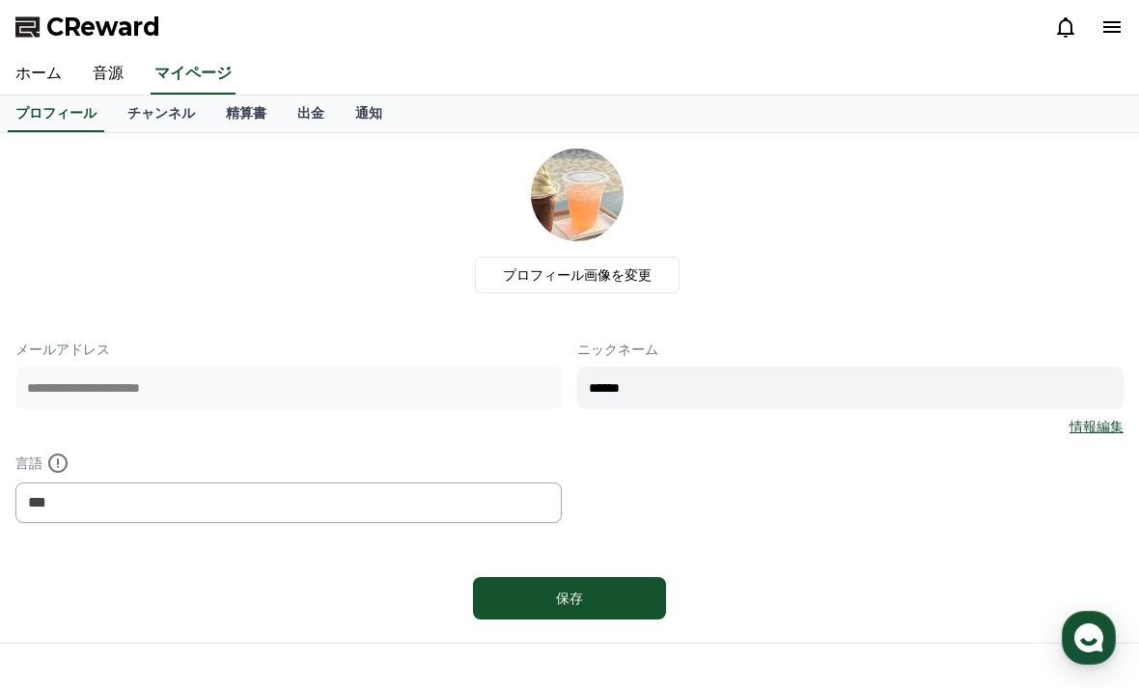
click at [177, 109] on link "チャンネル" at bounding box center [161, 114] width 98 height 37
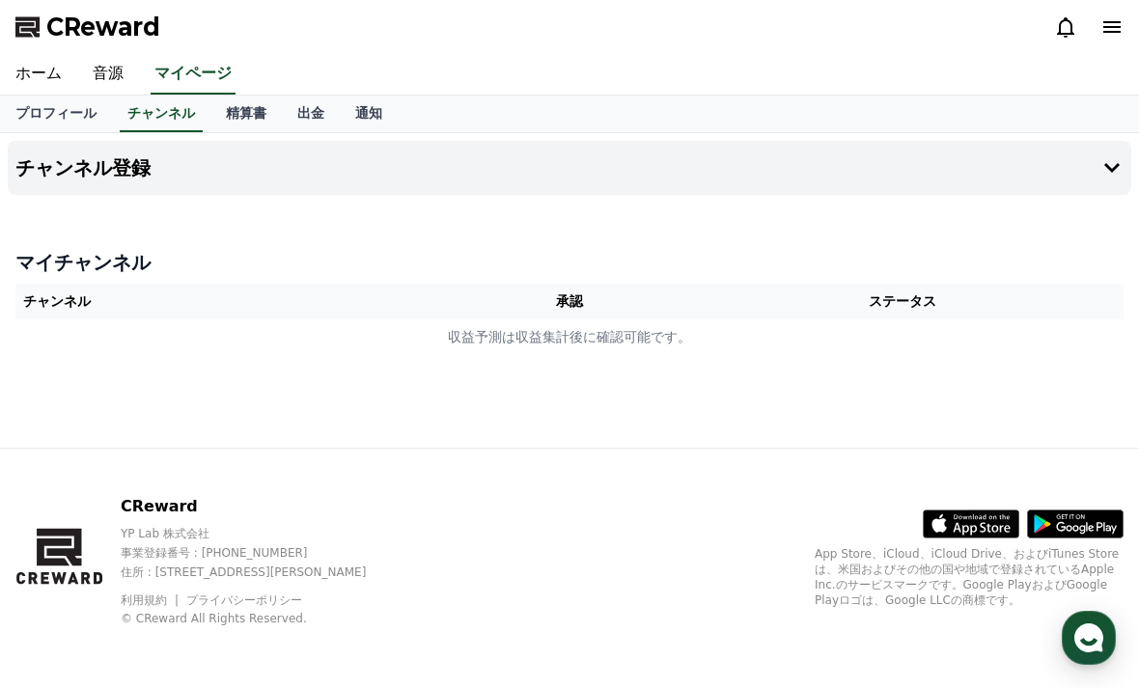
click at [363, 189] on button "チャンネル登録" at bounding box center [570, 168] width 1124 height 54
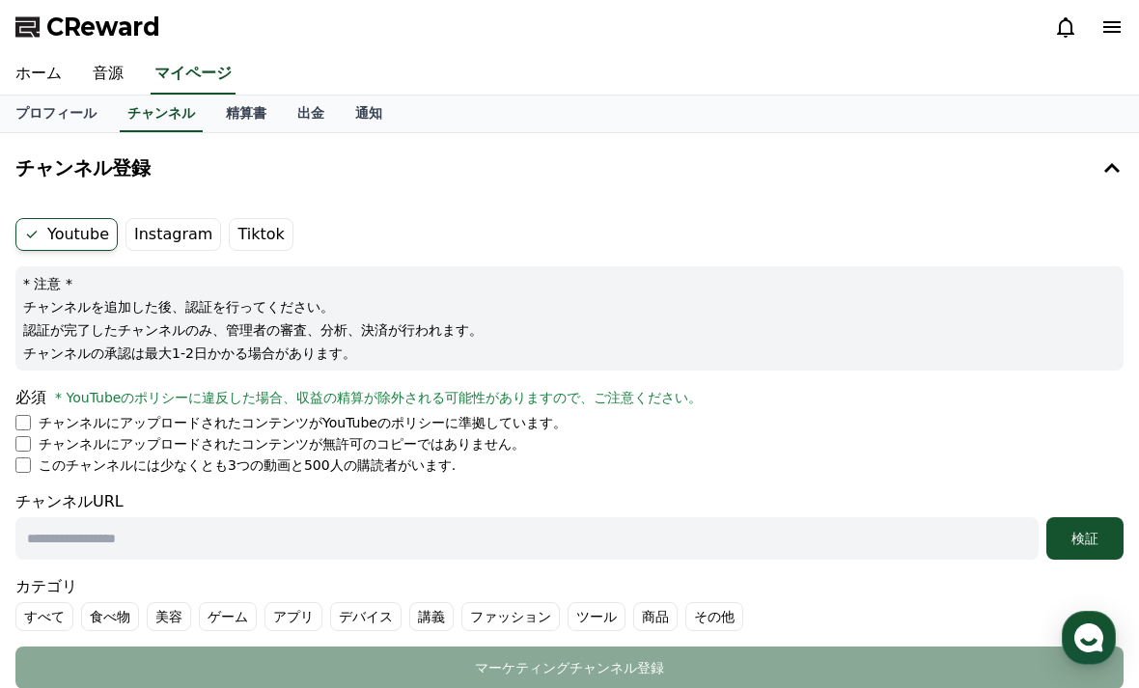
scroll to position [2, 0]
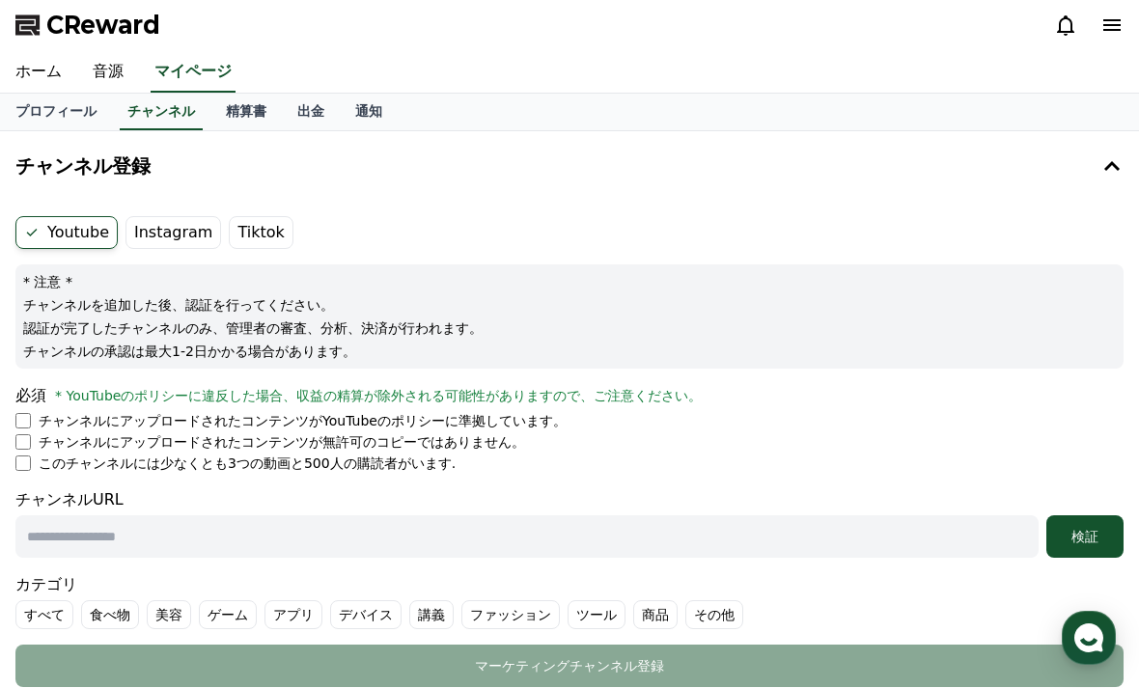
click at [211, 166] on button "チャンネル登録" at bounding box center [570, 166] width 1124 height 54
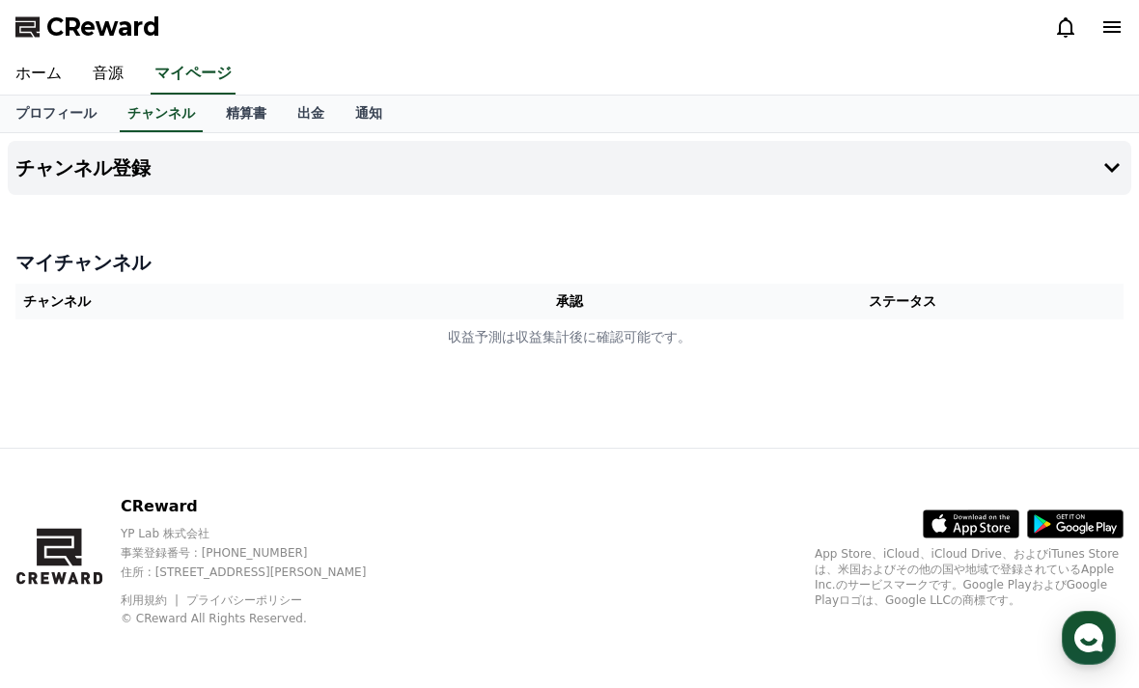
click at [699, 180] on button "チャンネル登録" at bounding box center [570, 168] width 1124 height 54
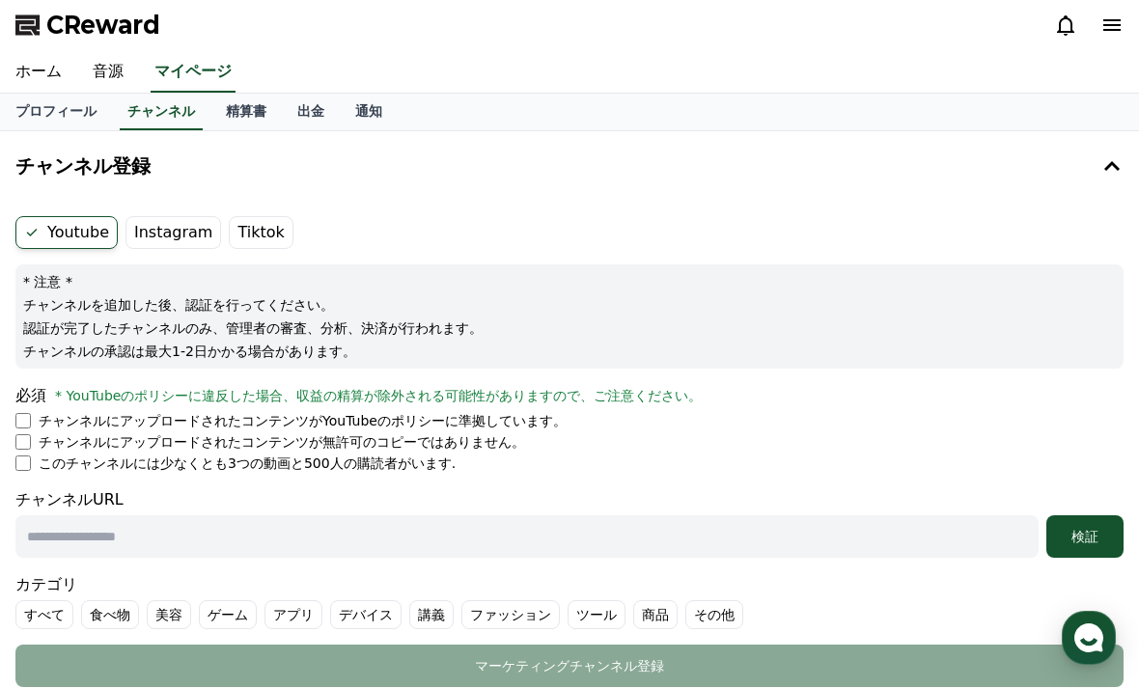
click at [189, 230] on label "Instagram" at bounding box center [174, 232] width 96 height 33
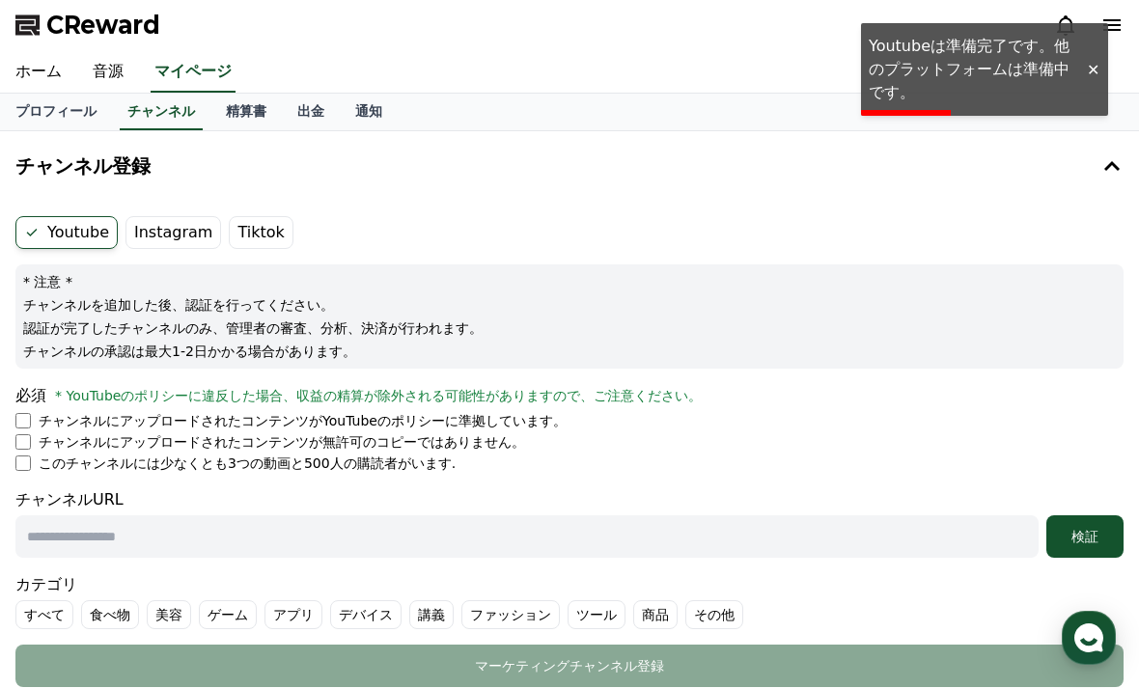
click at [180, 237] on label "Instagram" at bounding box center [174, 232] width 96 height 33
click at [1084, 77] on div at bounding box center [1093, 70] width 31 height 18
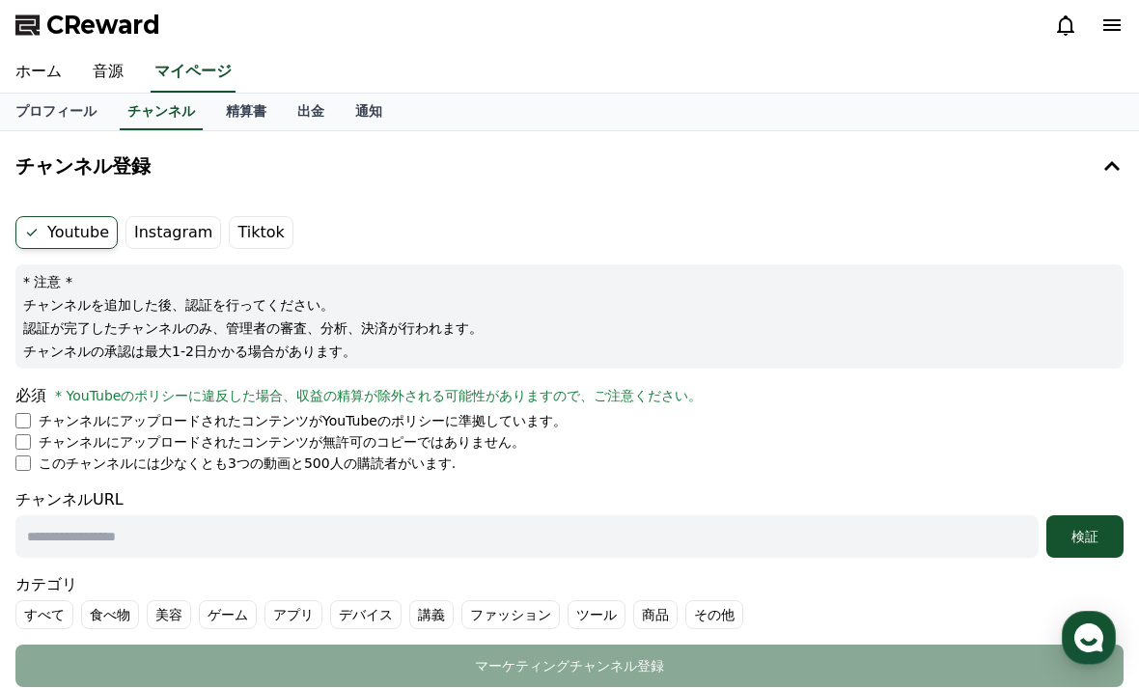
click at [179, 226] on label "Instagram" at bounding box center [174, 232] width 96 height 33
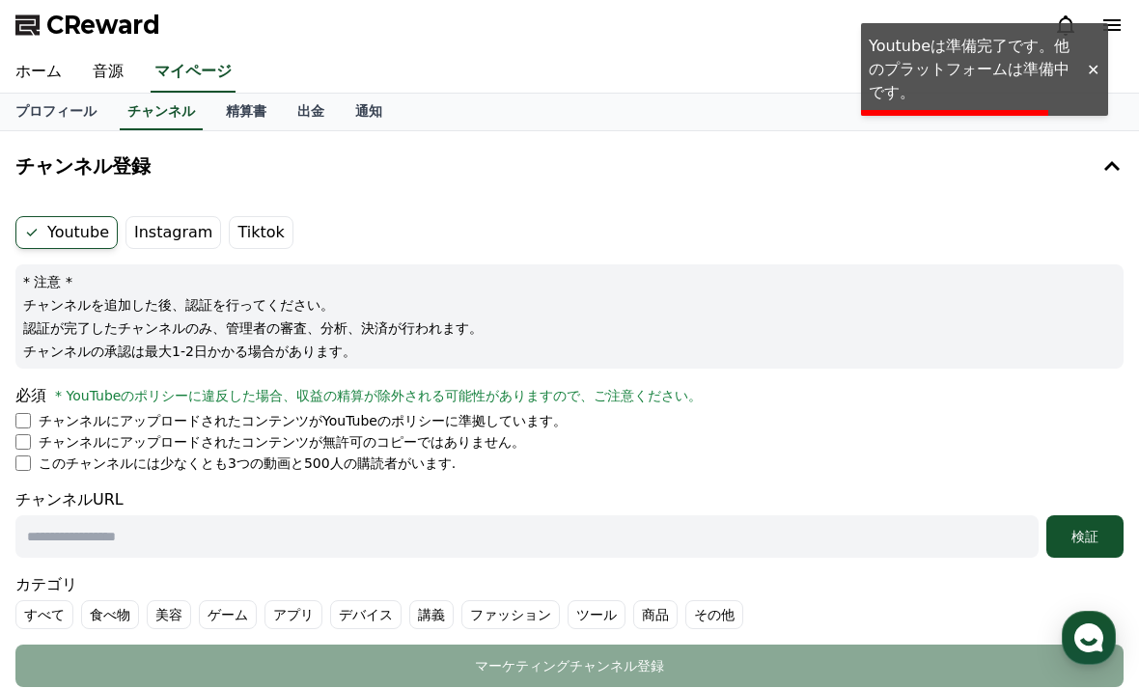
click at [172, 238] on label "Instagram" at bounding box center [174, 232] width 96 height 33
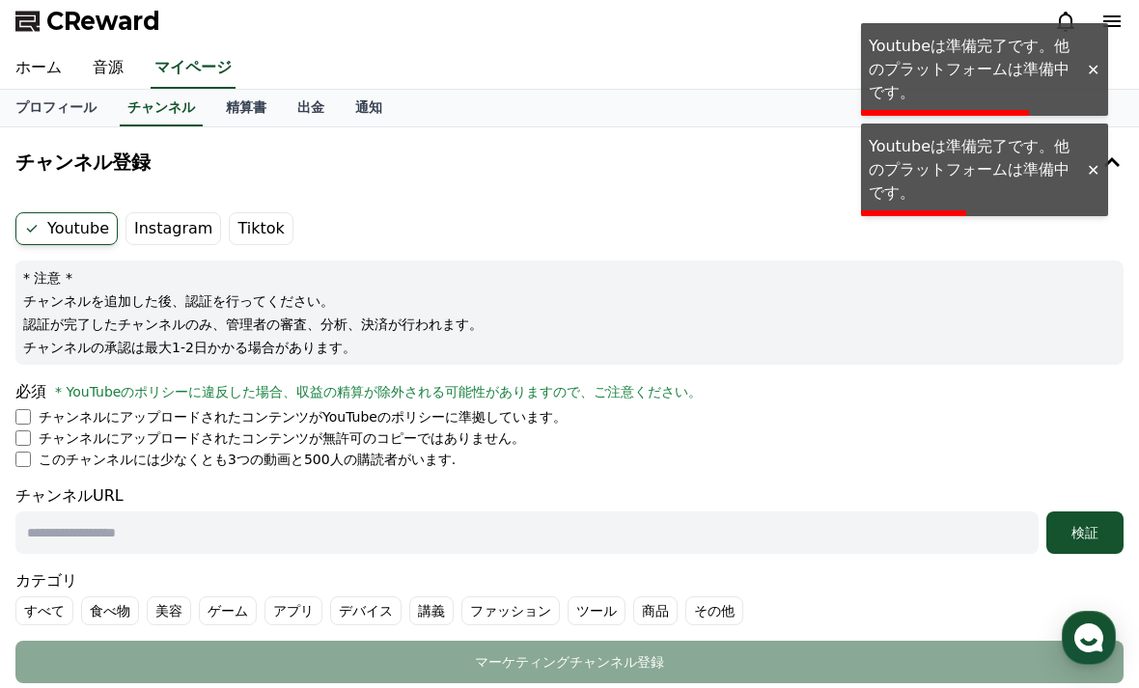
scroll to position [28, 0]
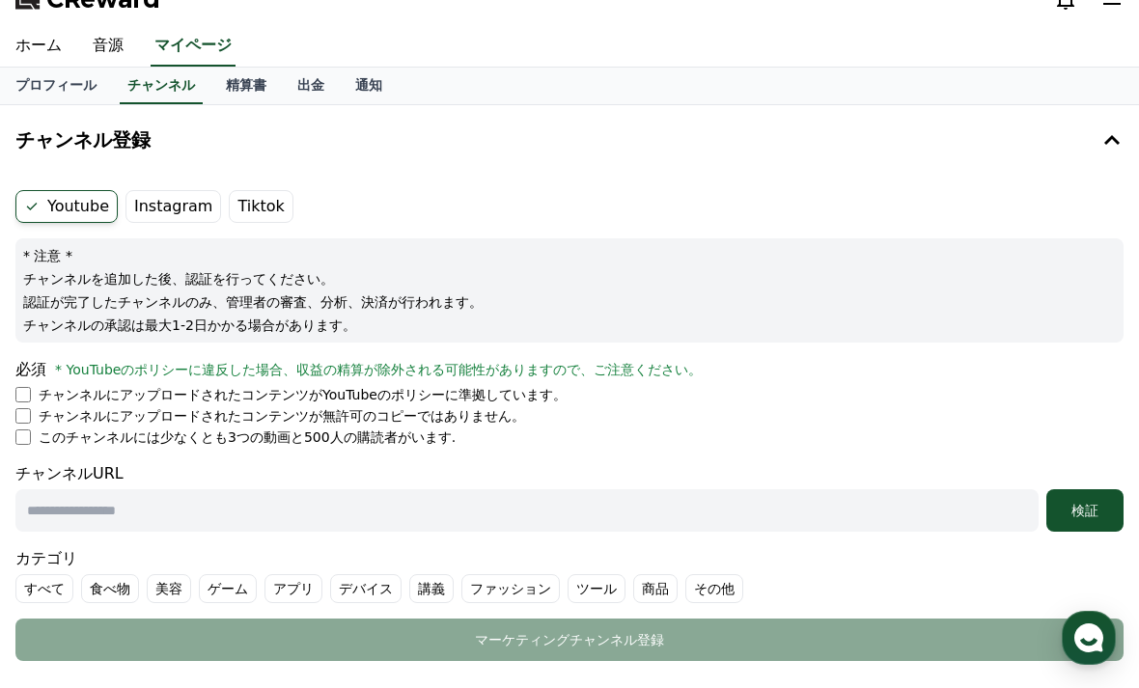
click at [159, 394] on p "チャンネルにアップロードされたコンテンツがYouTubeのポリシーに準拠しています。" at bounding box center [303, 394] width 528 height 19
click at [33, 389] on li "チャンネルにアップロードされたコンテンツがYouTubeのポリシーに準拠しています。" at bounding box center [569, 394] width 1109 height 19
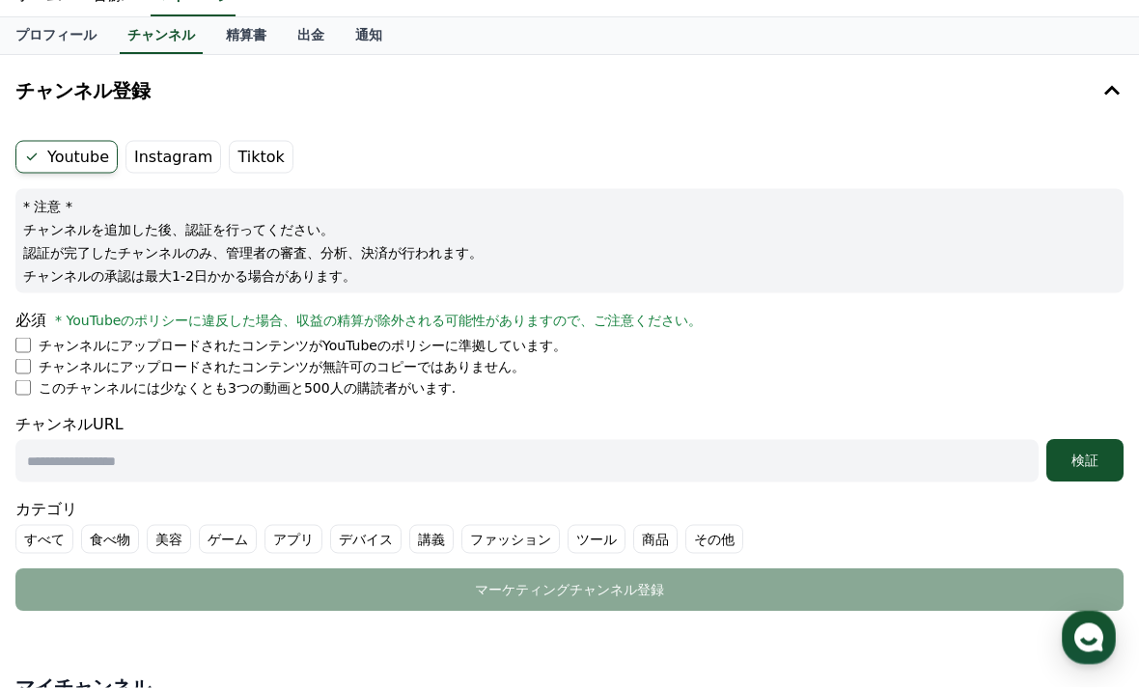
scroll to position [79, 0]
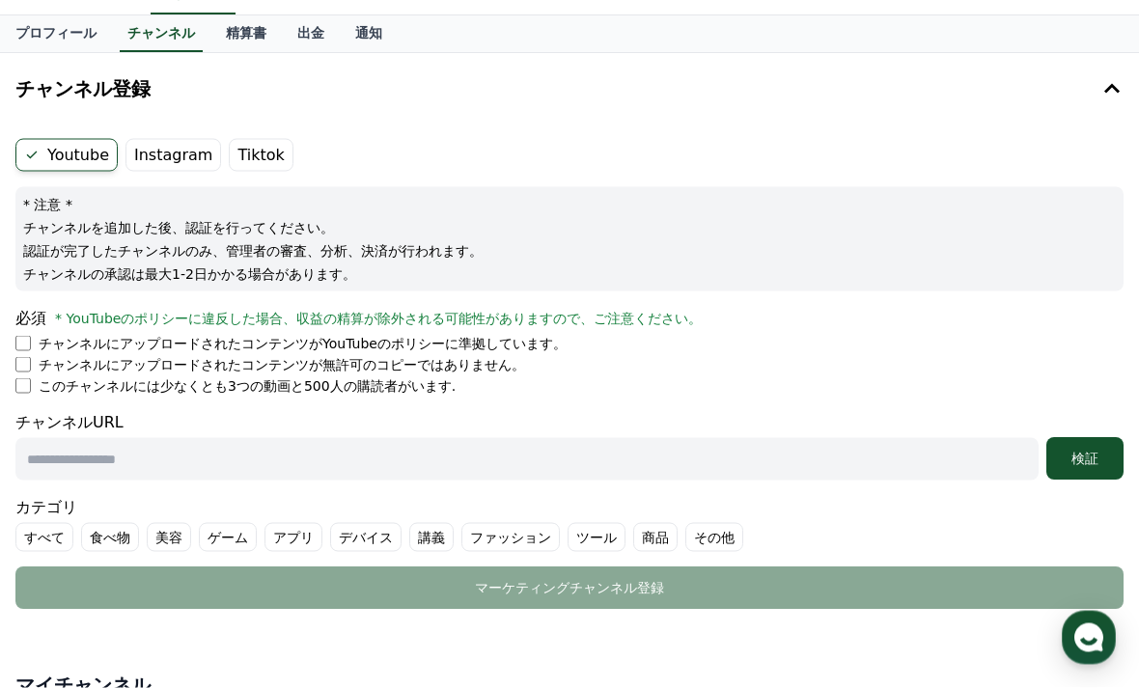
click at [160, 146] on label "Instagram" at bounding box center [174, 155] width 96 height 33
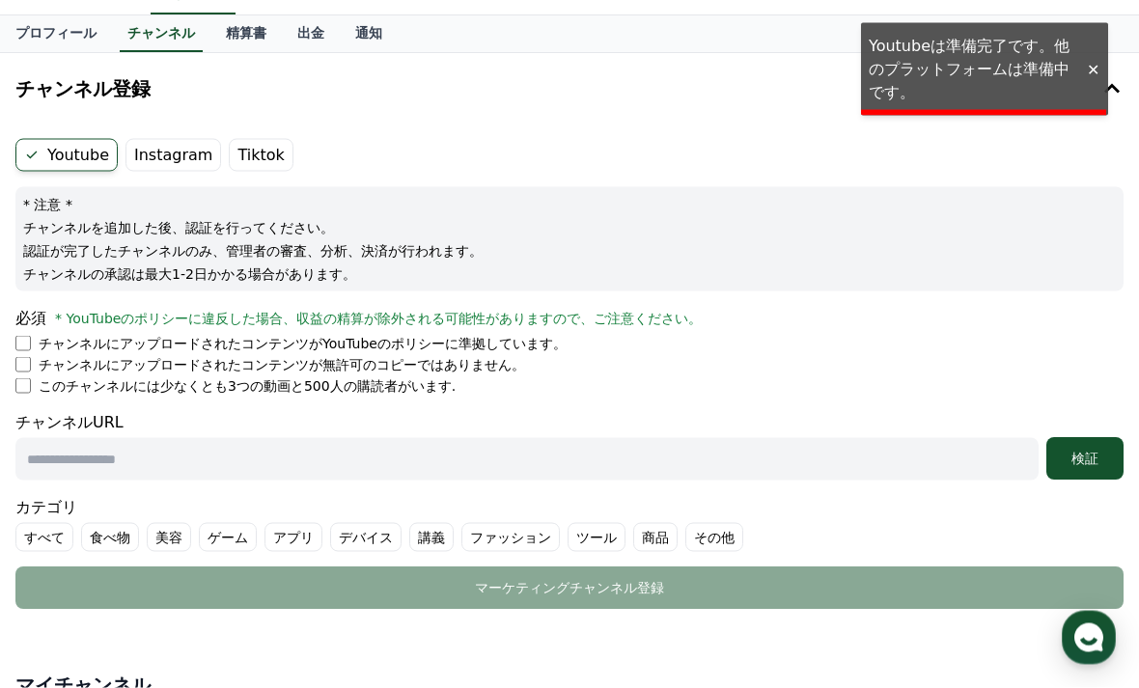
scroll to position [80, 0]
click at [160, 146] on label "Instagram" at bounding box center [174, 154] width 96 height 33
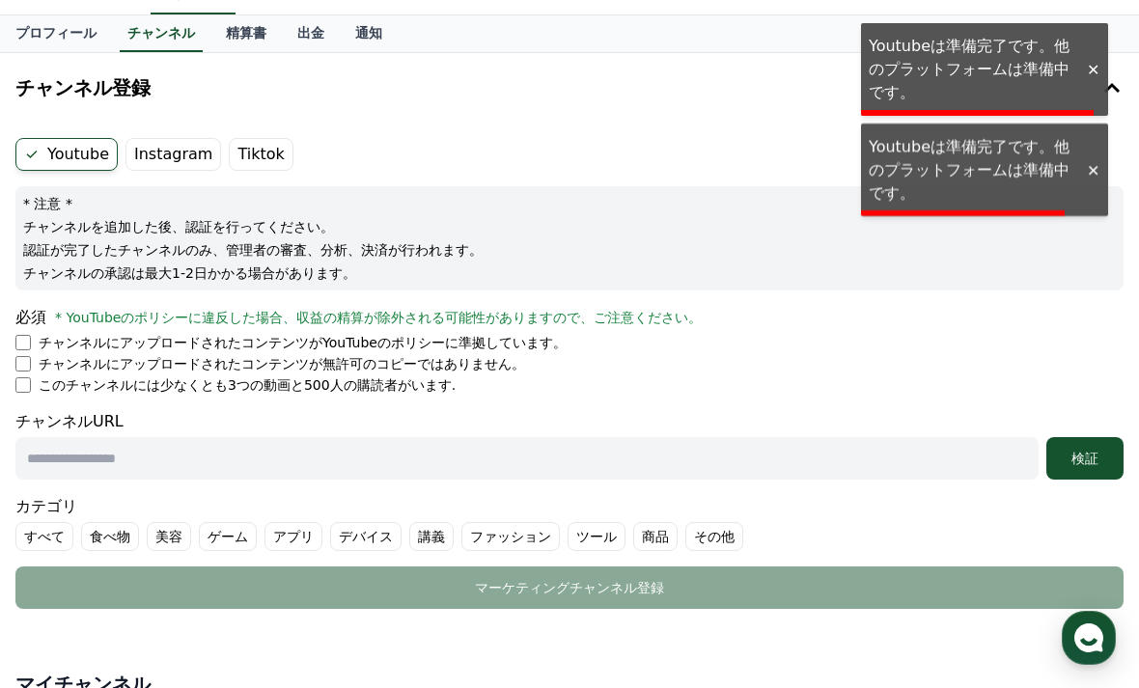
click at [175, 139] on label "Instagram" at bounding box center [174, 154] width 96 height 33
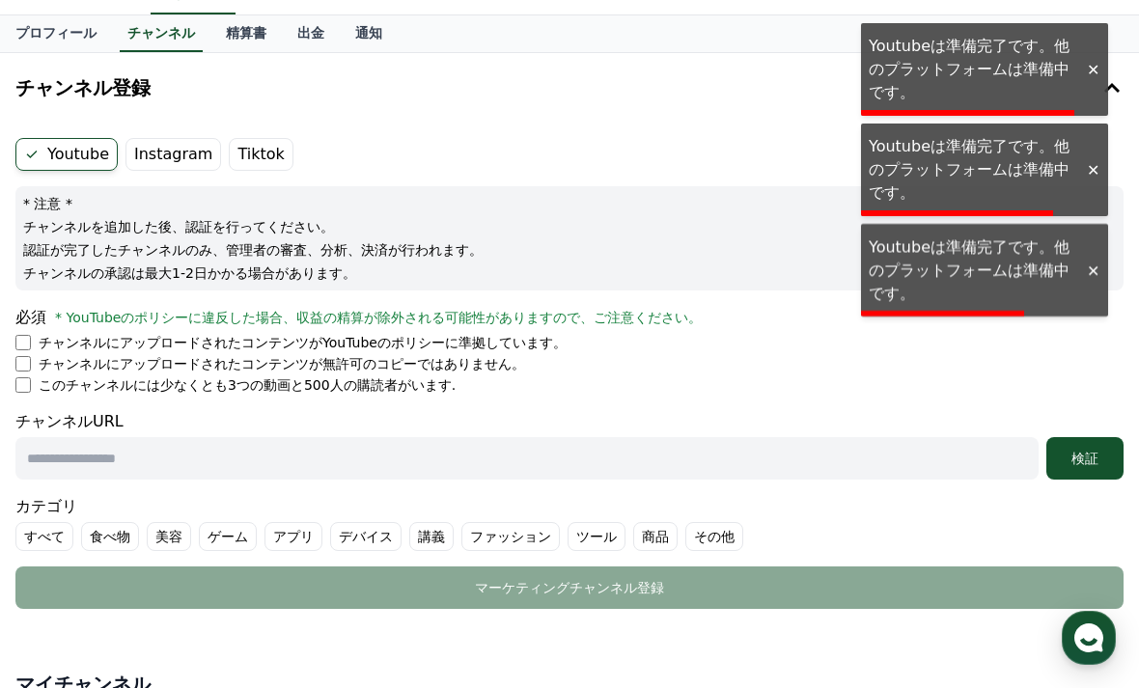
click at [93, 153] on label "Youtube" at bounding box center [66, 154] width 102 height 33
click at [194, 144] on label "Instagram" at bounding box center [174, 154] width 96 height 33
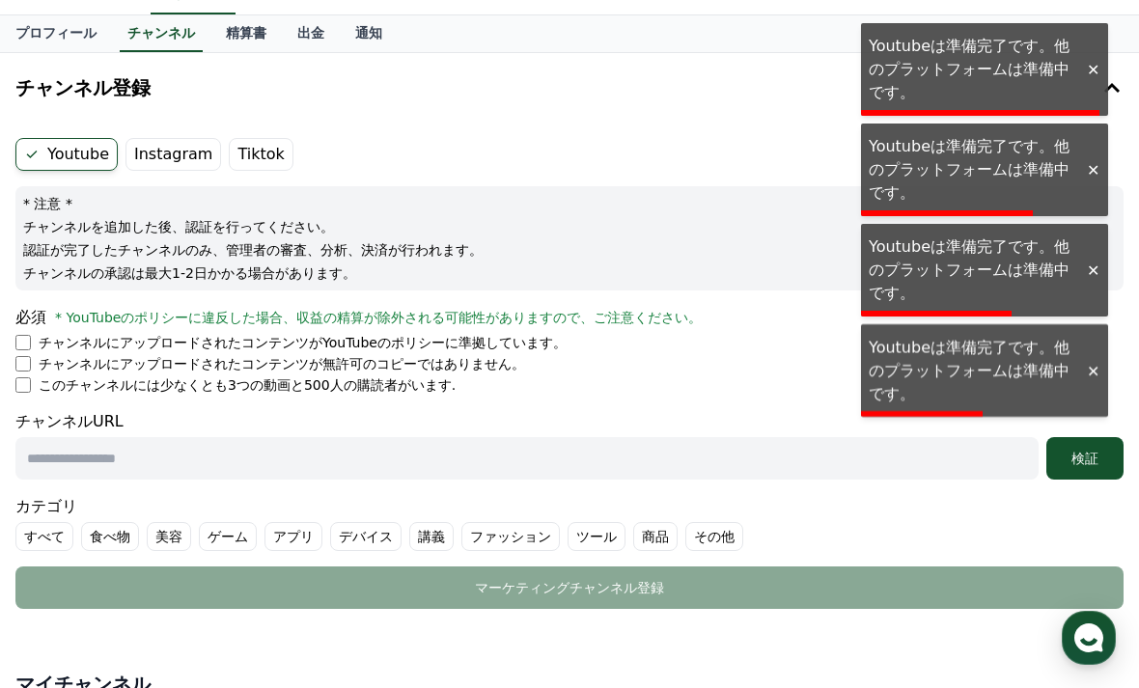
click at [267, 158] on label "Tiktok" at bounding box center [261, 154] width 64 height 33
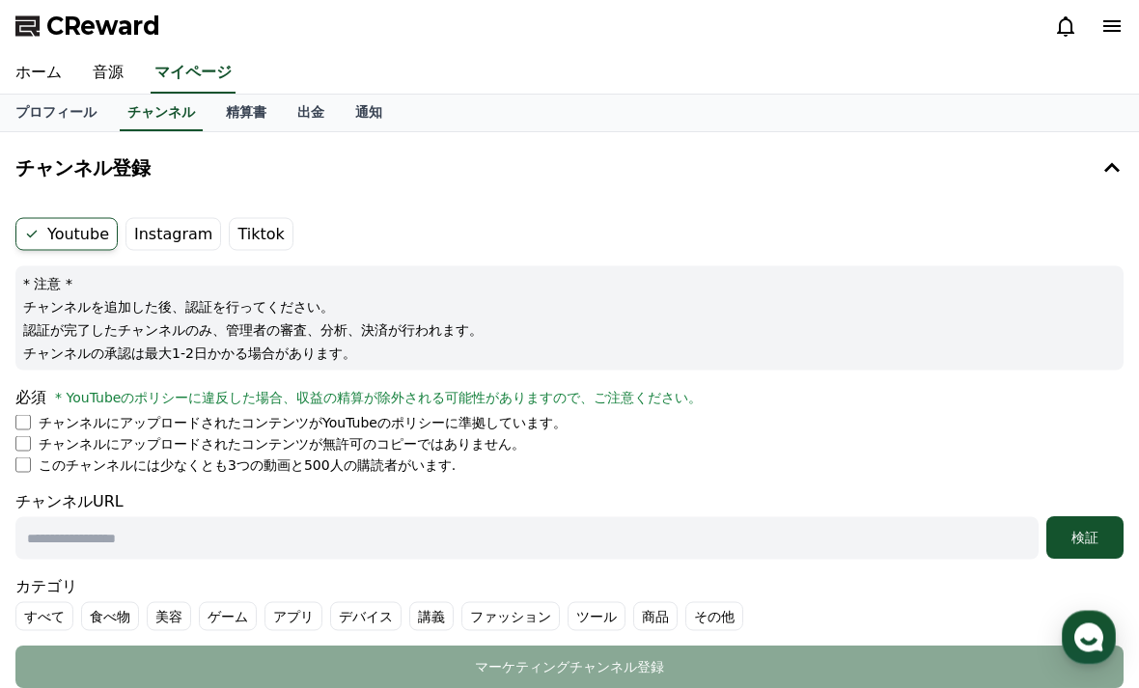
scroll to position [1, 0]
click at [590, 95] on div "プロフィール チャンネル 精算書 出金 通知" at bounding box center [569, 113] width 1139 height 37
click at [1112, 27] on icon at bounding box center [1112, 26] width 17 height 12
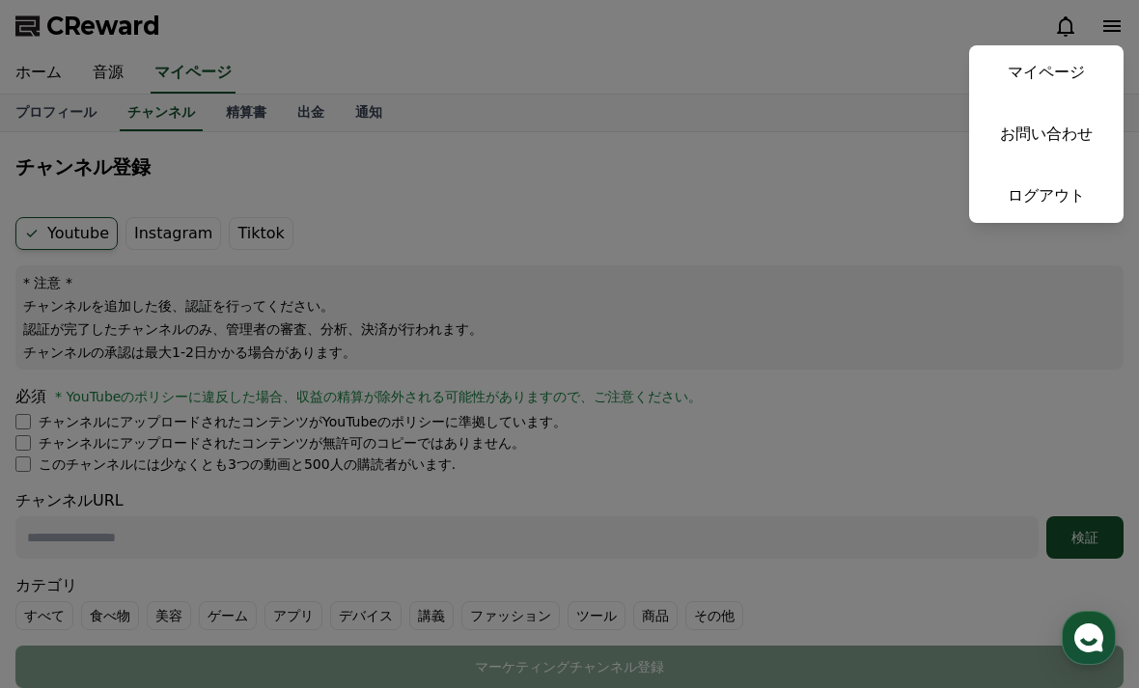
click at [1021, 67] on link "マイページ" at bounding box center [1046, 72] width 155 height 54
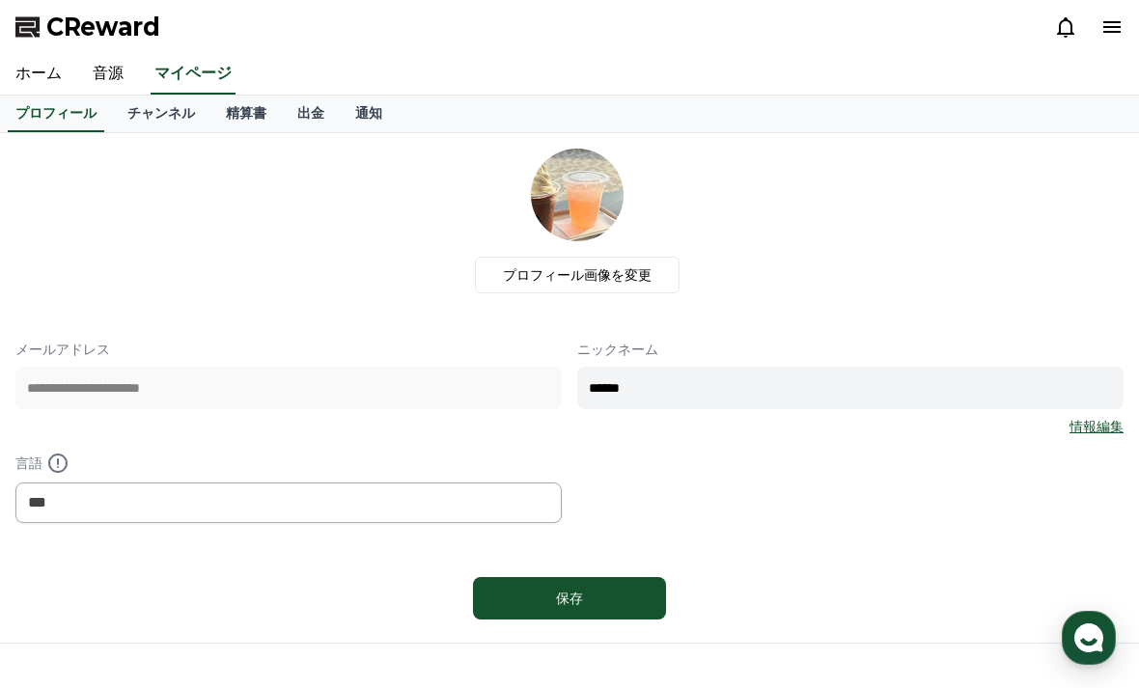
click at [155, 110] on link "チャンネル" at bounding box center [161, 114] width 98 height 37
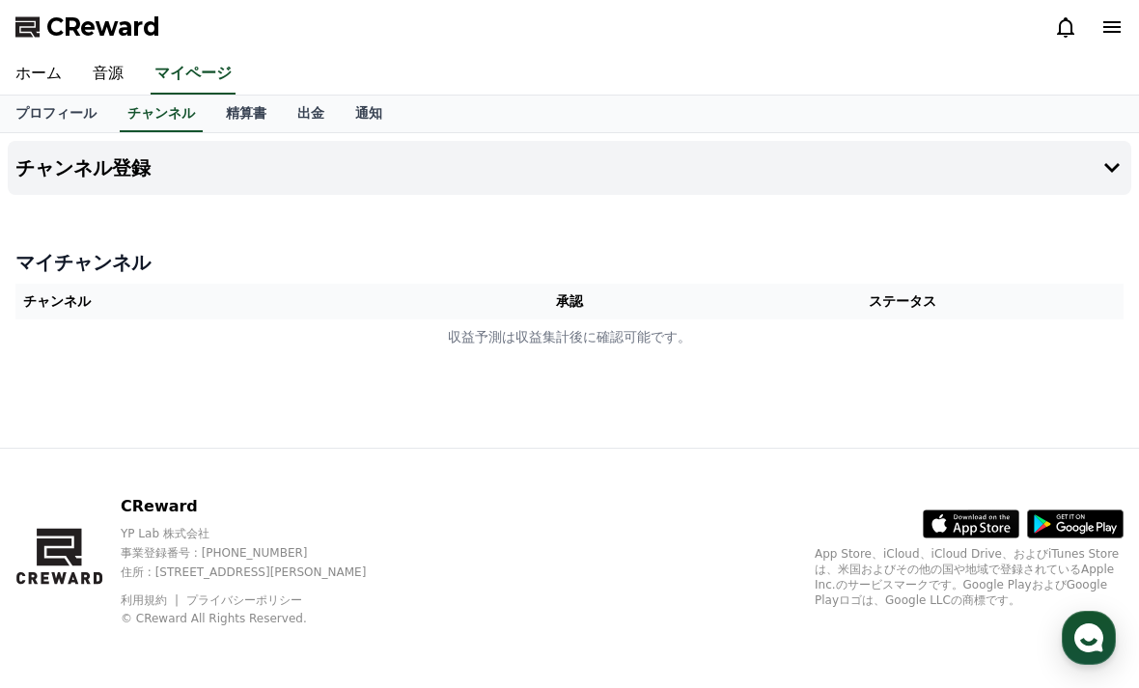
click at [240, 169] on button "チャンネル登録" at bounding box center [570, 168] width 1124 height 54
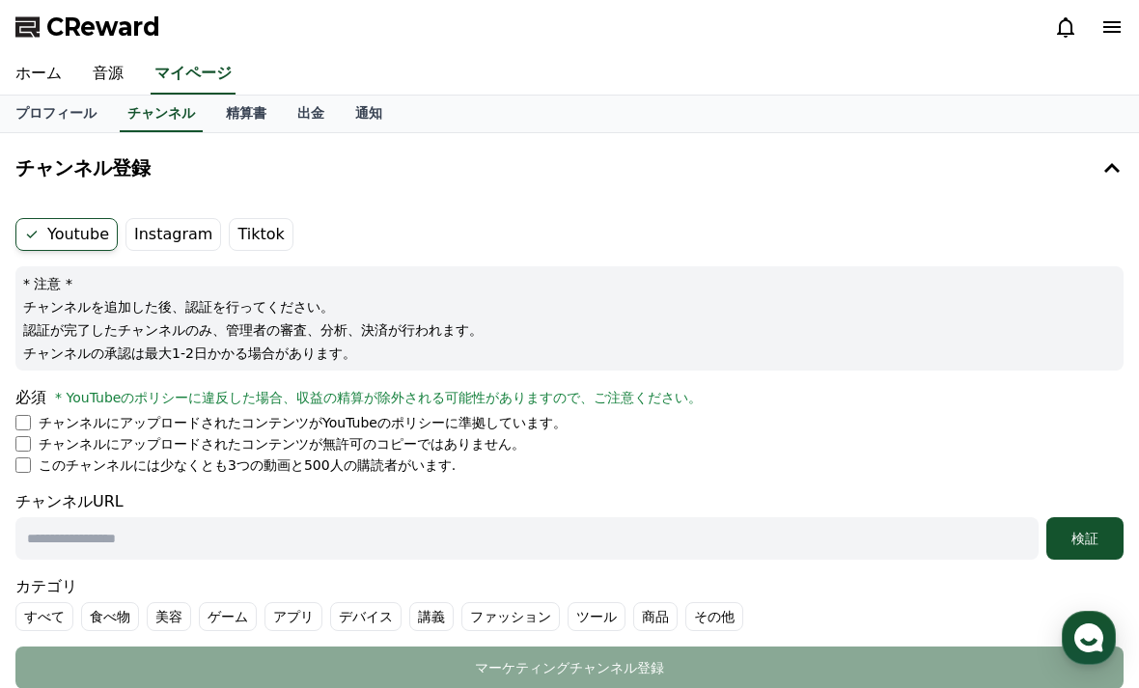
click at [166, 239] on label "Instagram" at bounding box center [174, 234] width 96 height 33
click at [262, 230] on label "Tiktok" at bounding box center [261, 234] width 64 height 33
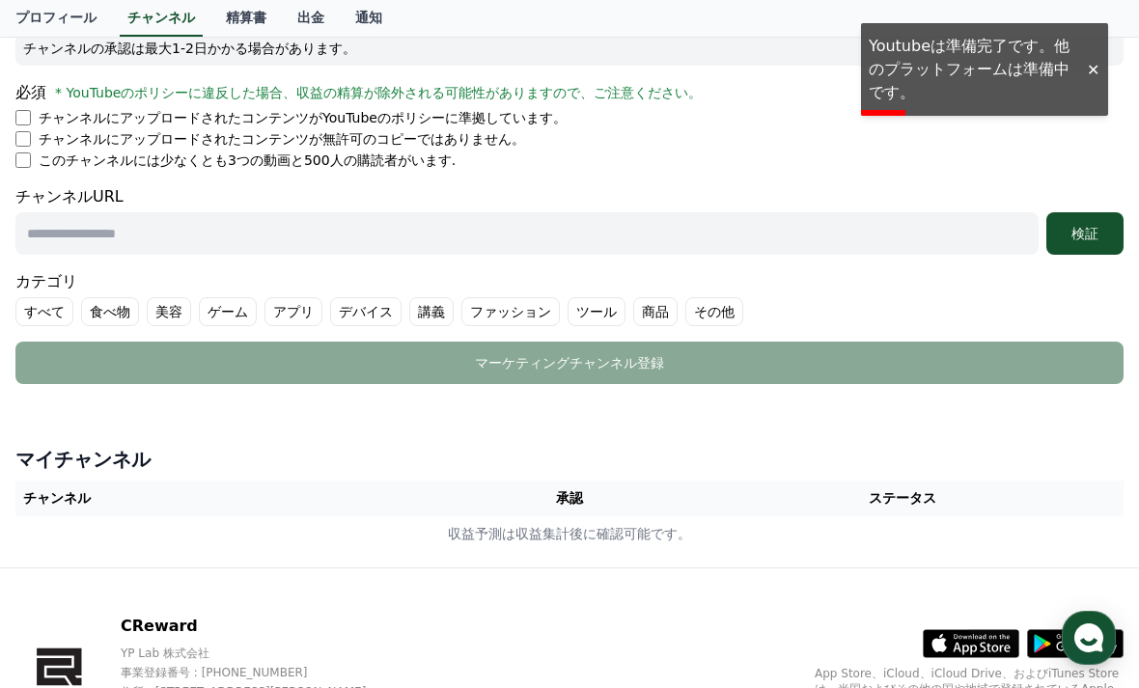
scroll to position [361, 0]
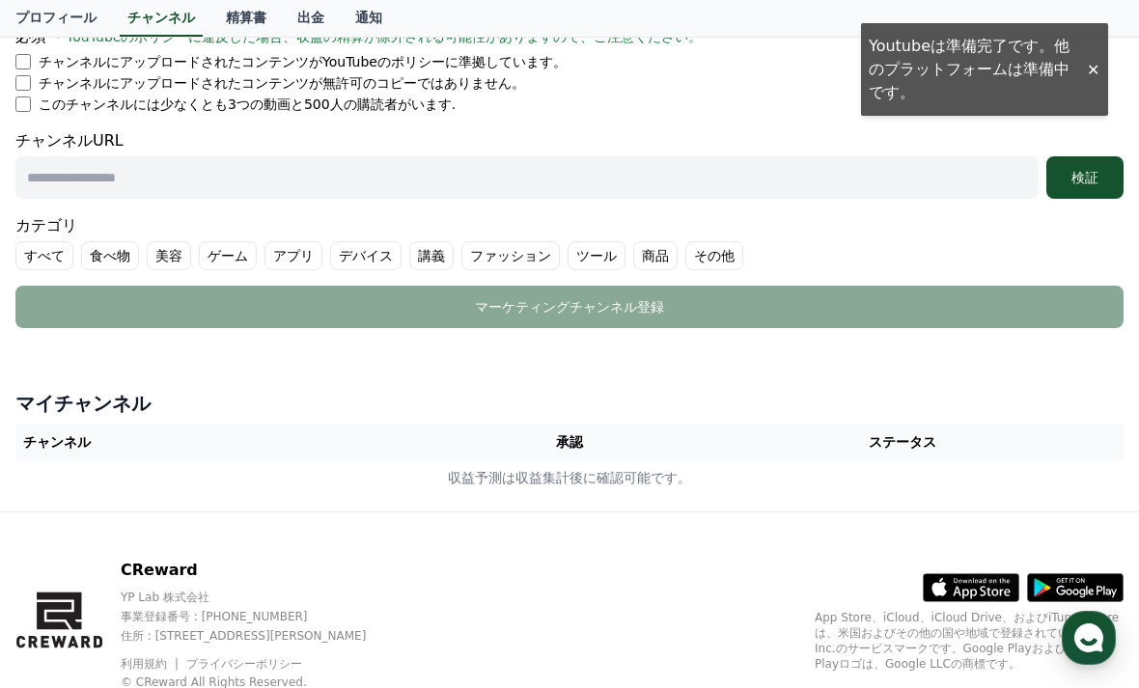
click at [950, 597] on icon at bounding box center [972, 587] width 96 height 27
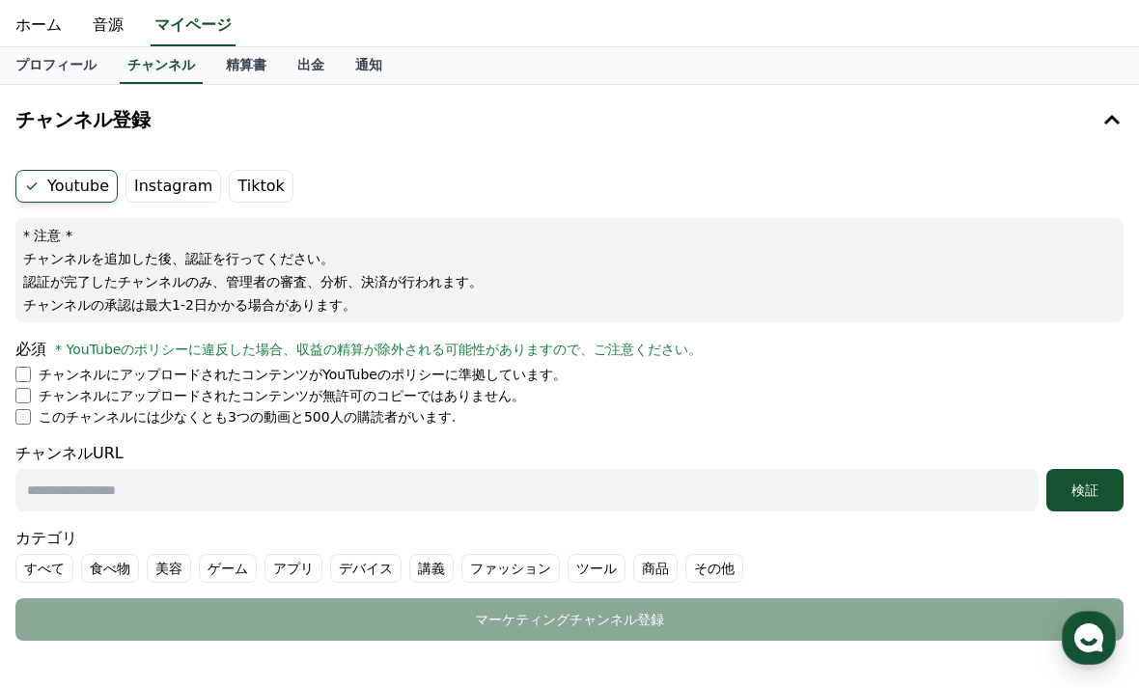
scroll to position [42, 0]
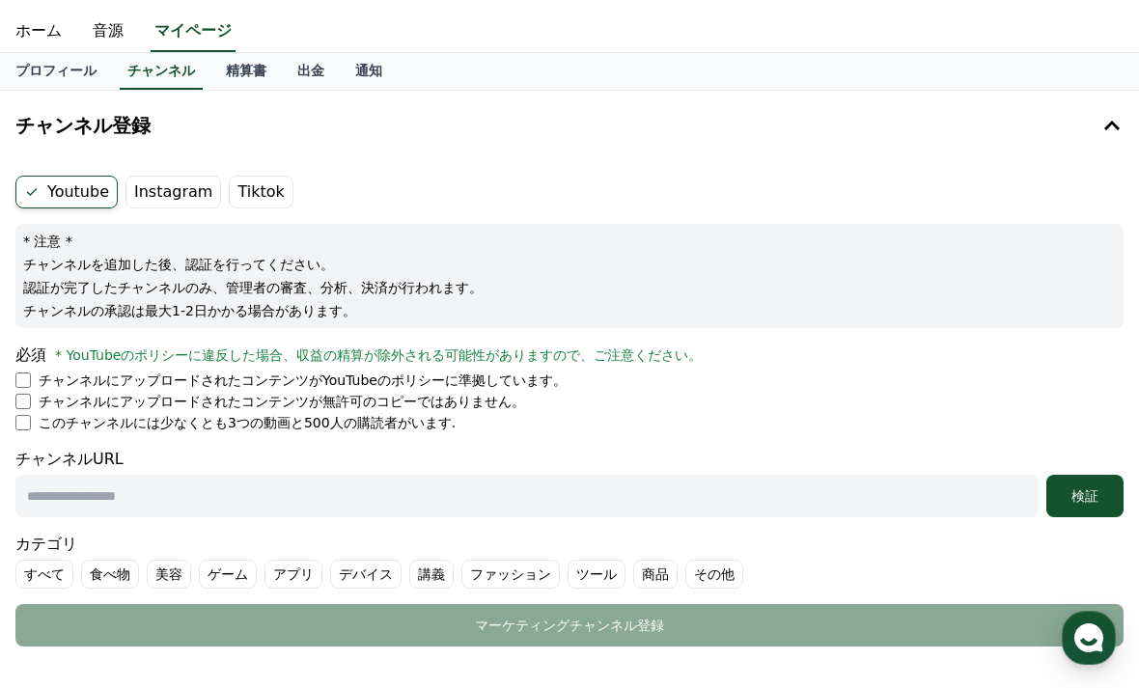
click at [304, 494] on input "text" at bounding box center [527, 496] width 1024 height 42
click at [286, 492] on input "text" at bounding box center [527, 496] width 1024 height 42
paste input "**********"
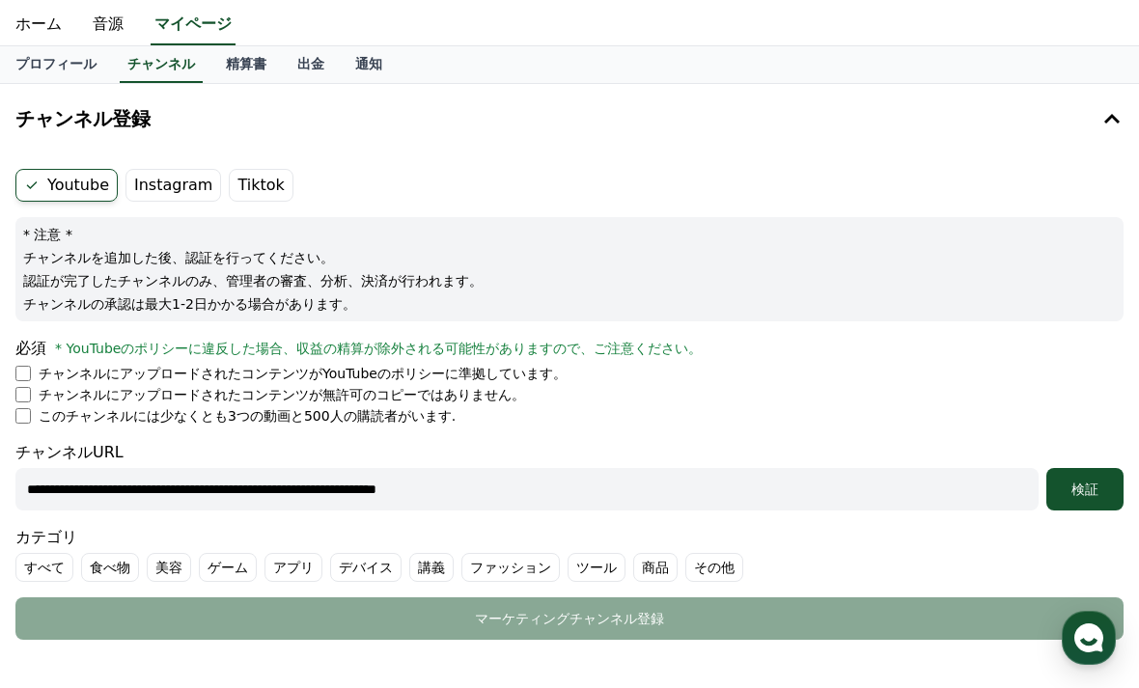
scroll to position [80, 0]
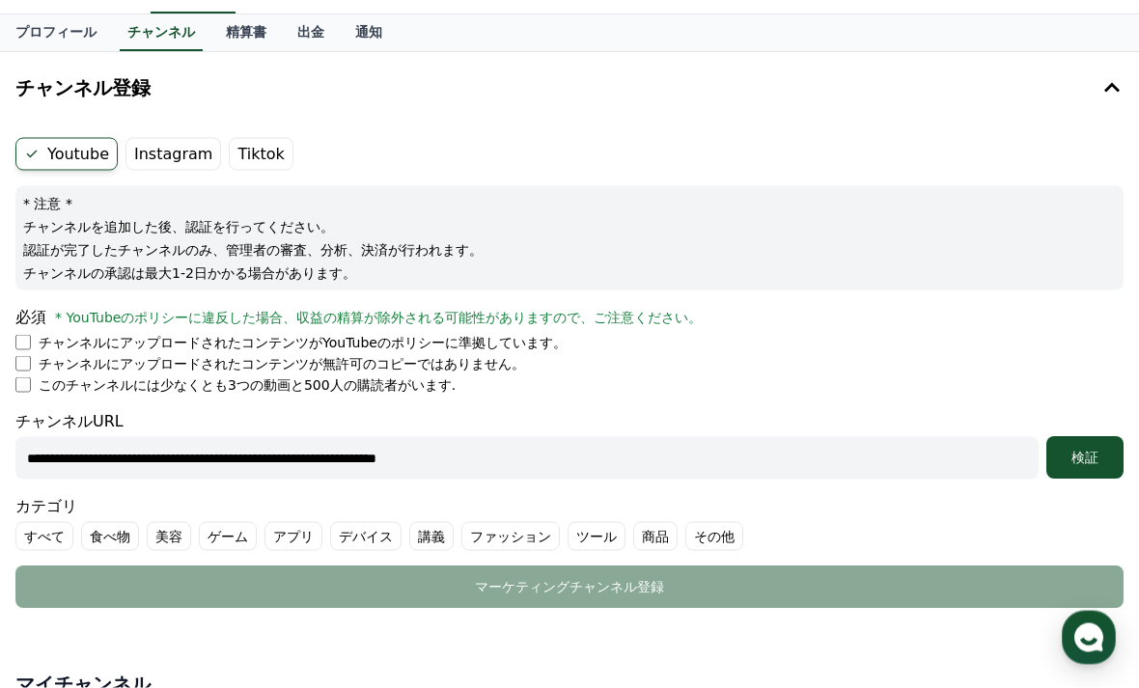
type input "**********"
click at [173, 536] on label "美容" at bounding box center [169, 536] width 44 height 29
click at [1098, 451] on div "検証" at bounding box center [1085, 457] width 62 height 19
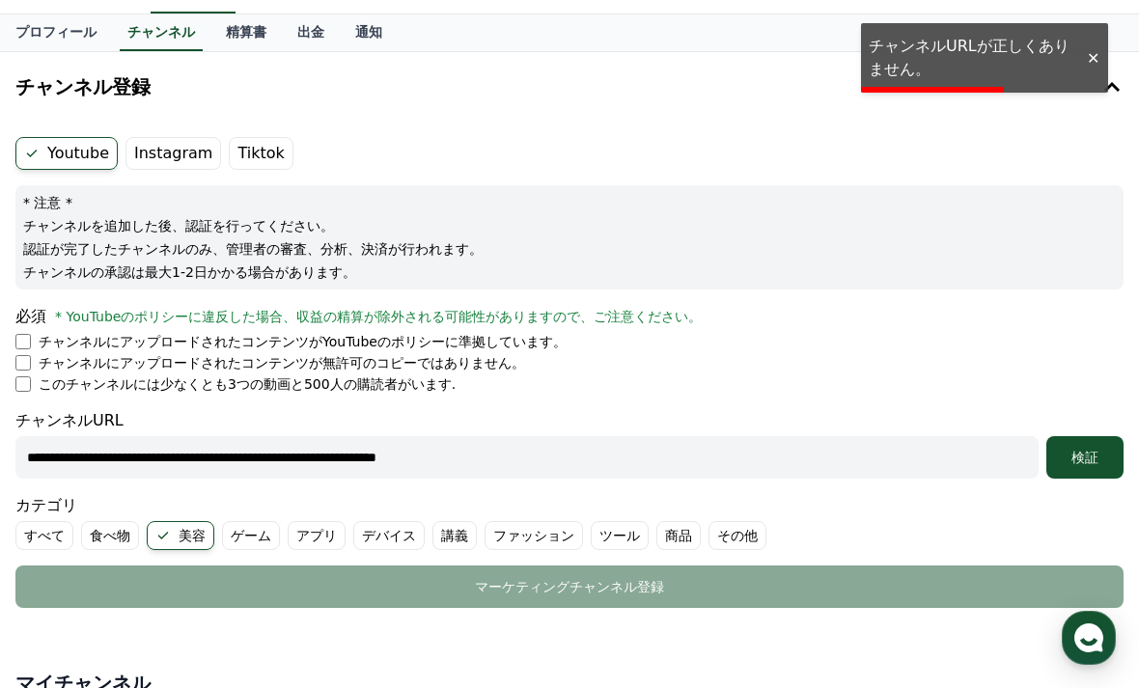
click at [181, 140] on label "Instagram" at bounding box center [174, 153] width 96 height 33
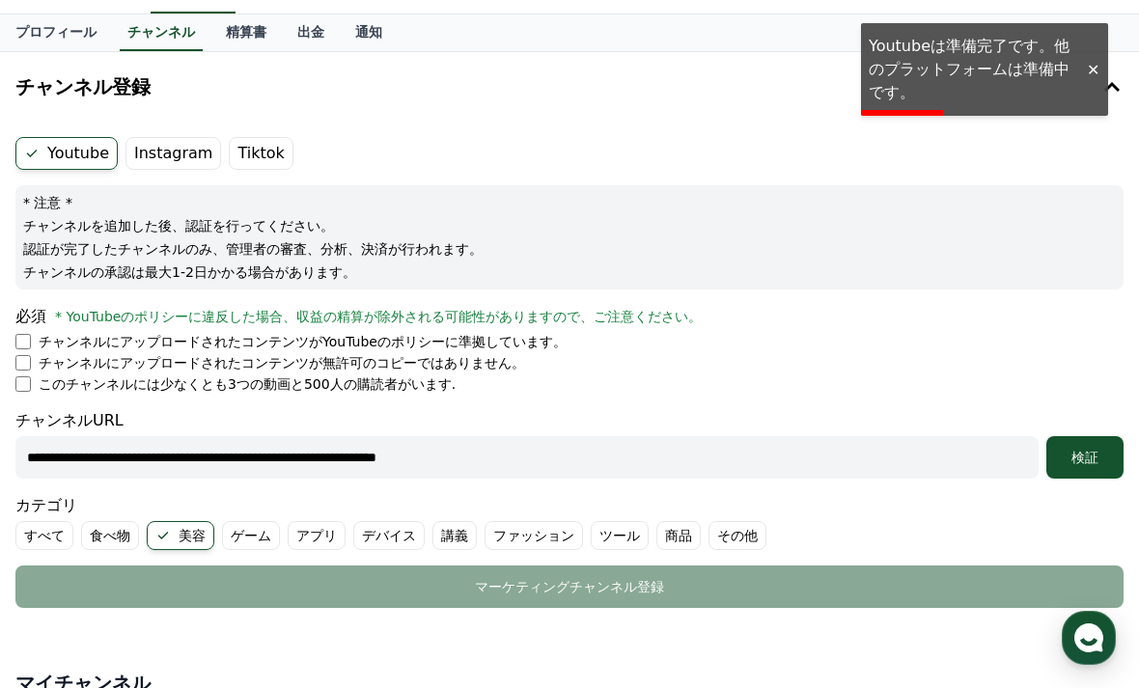
click at [204, 155] on label "Instagram" at bounding box center [174, 153] width 96 height 33
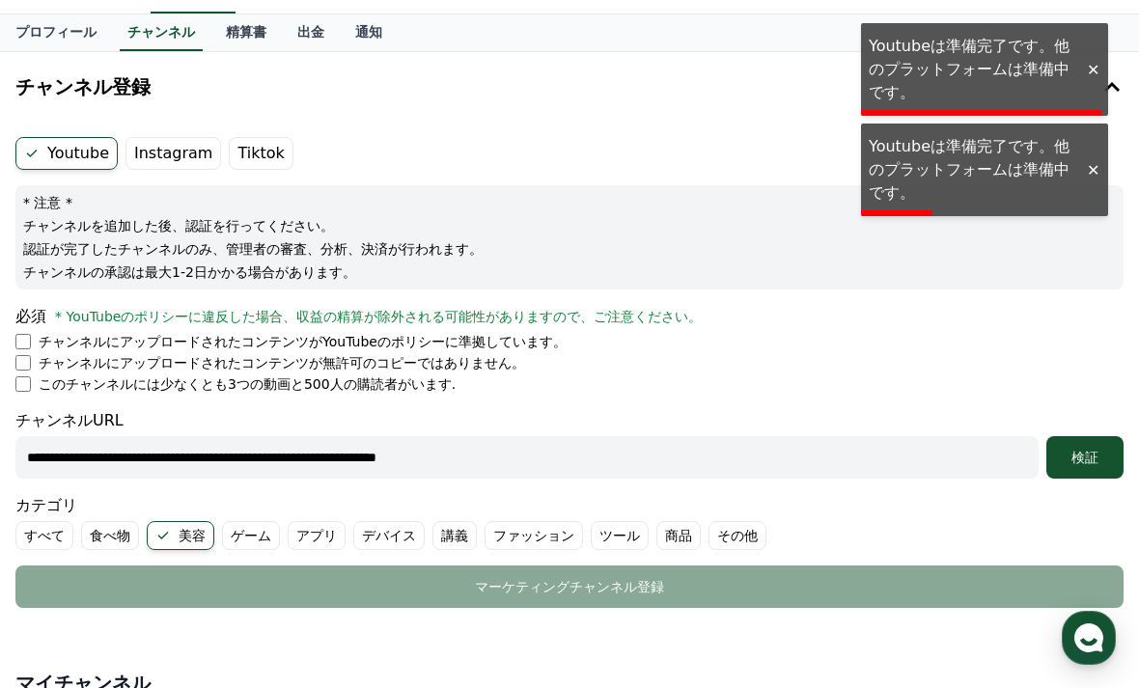
click at [675, 113] on button "チャンネル登録" at bounding box center [570, 87] width 1124 height 54
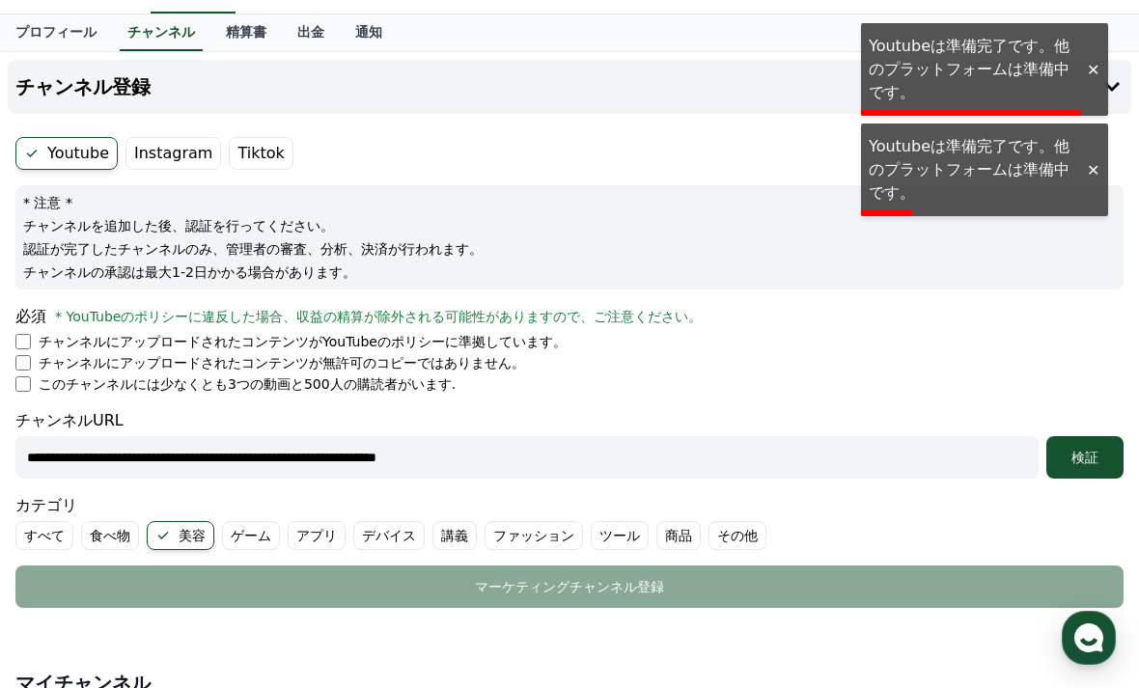
scroll to position [0, 0]
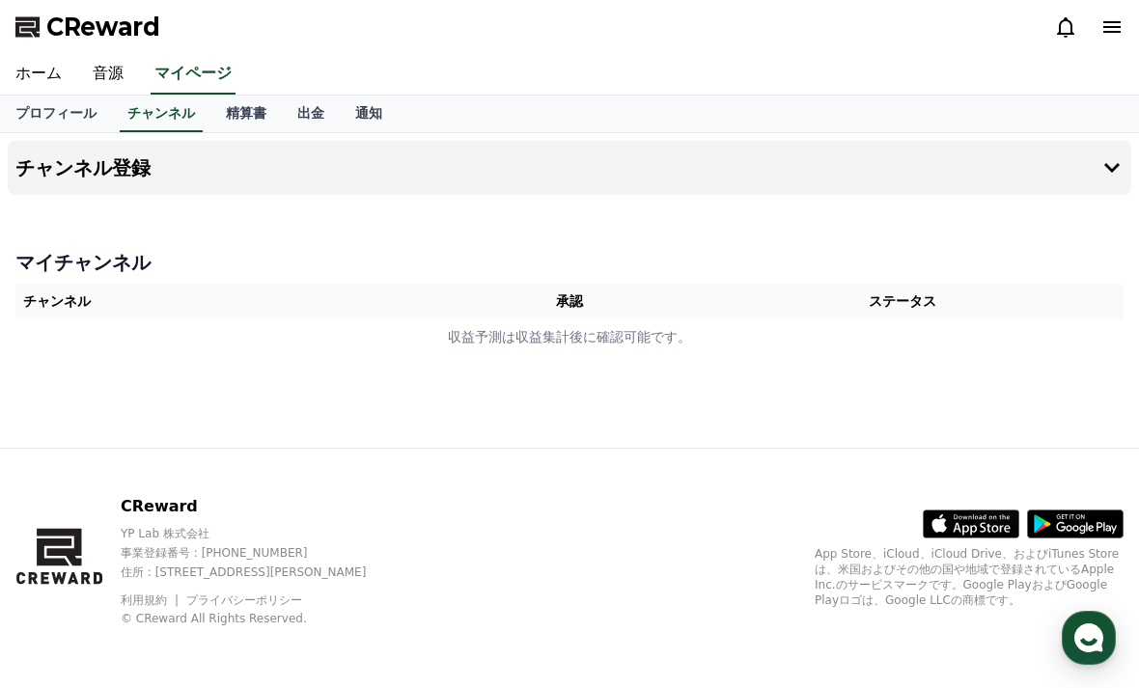
click at [1115, 166] on icon at bounding box center [1112, 168] width 15 height 10
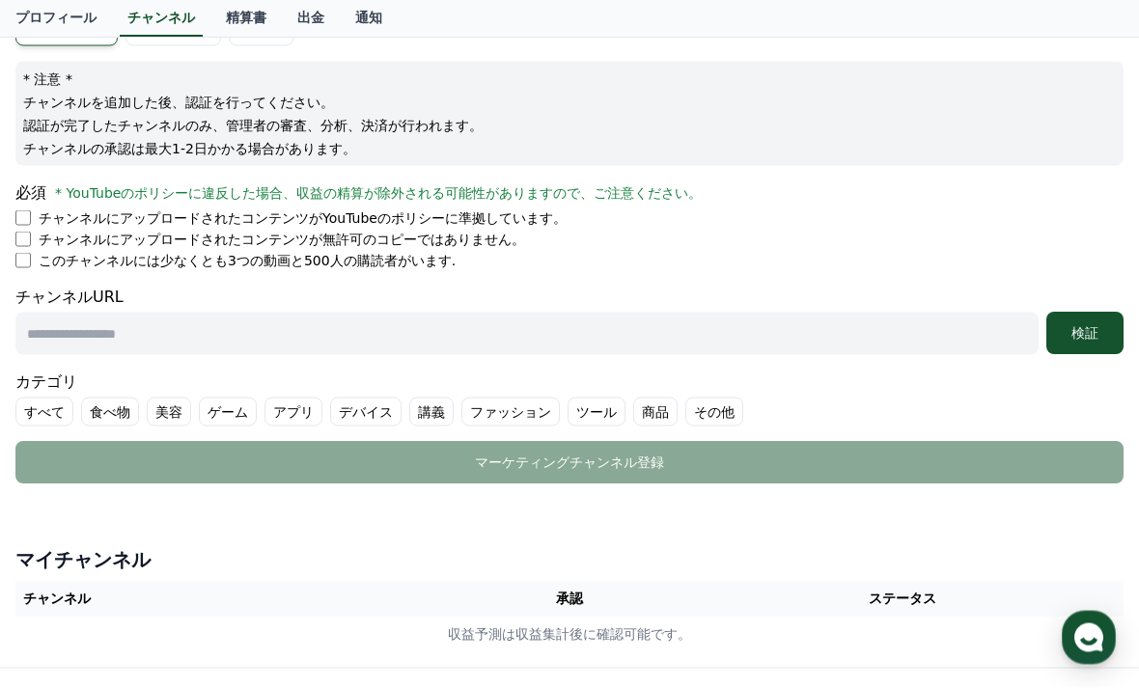
click at [378, 331] on input "text" at bounding box center [527, 334] width 1024 height 42
click at [358, 325] on input "text" at bounding box center [527, 333] width 1024 height 42
paste input "**********"
type input "**********"
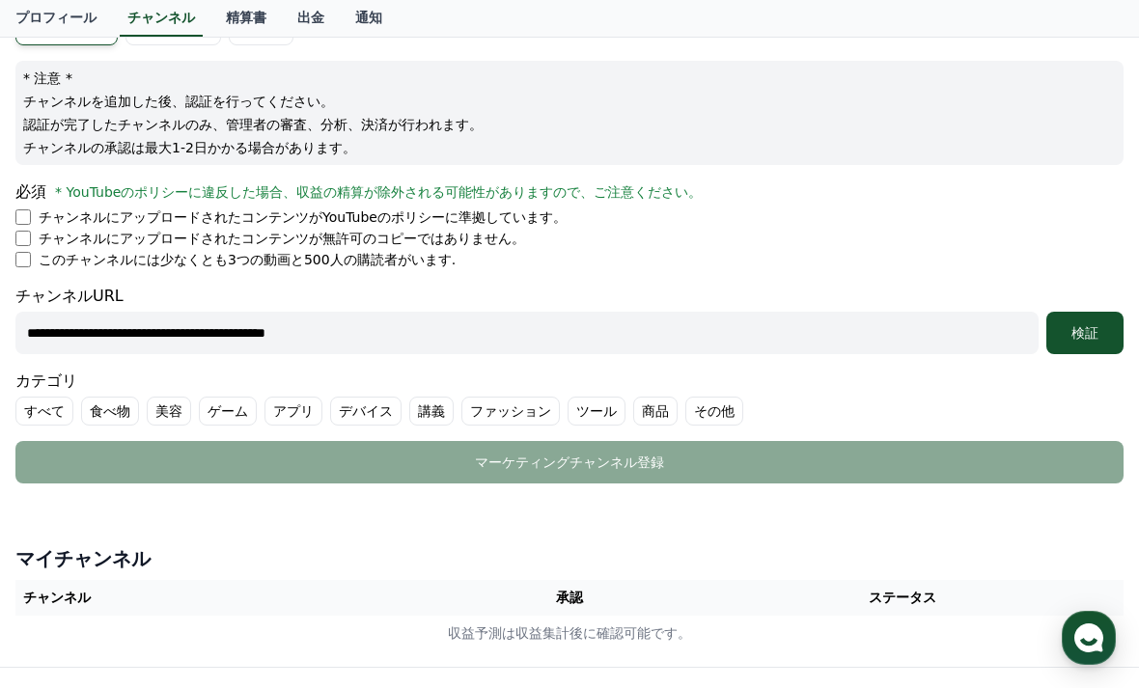
click at [1082, 334] on div "検証" at bounding box center [1085, 332] width 62 height 19
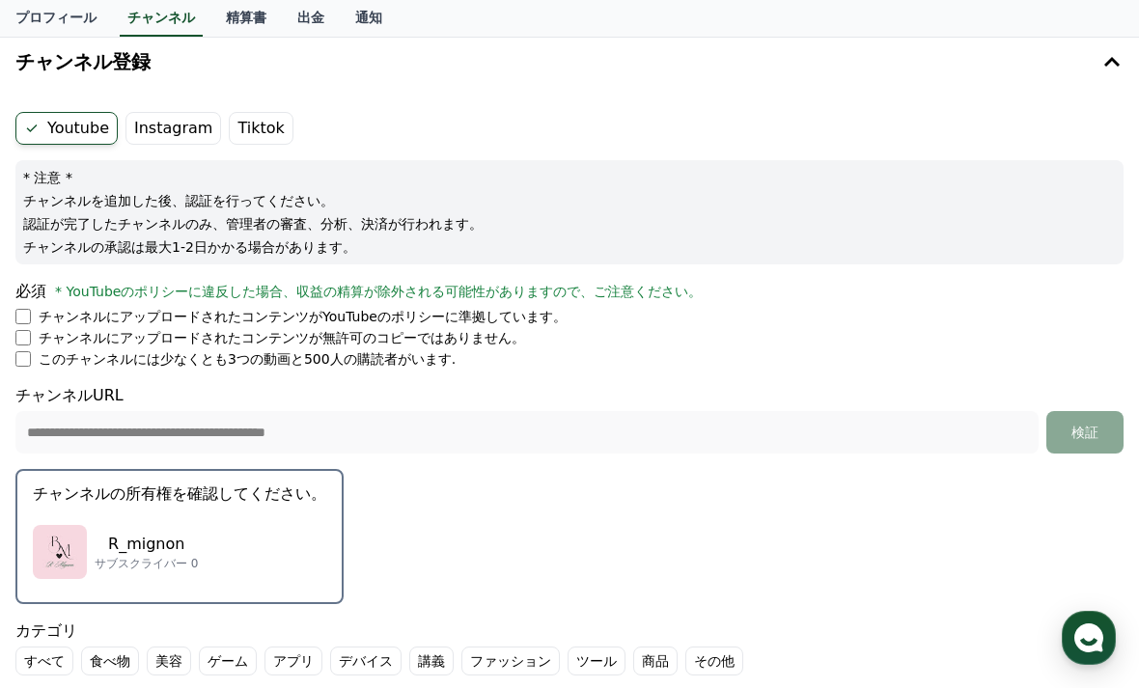
scroll to position [107, 0]
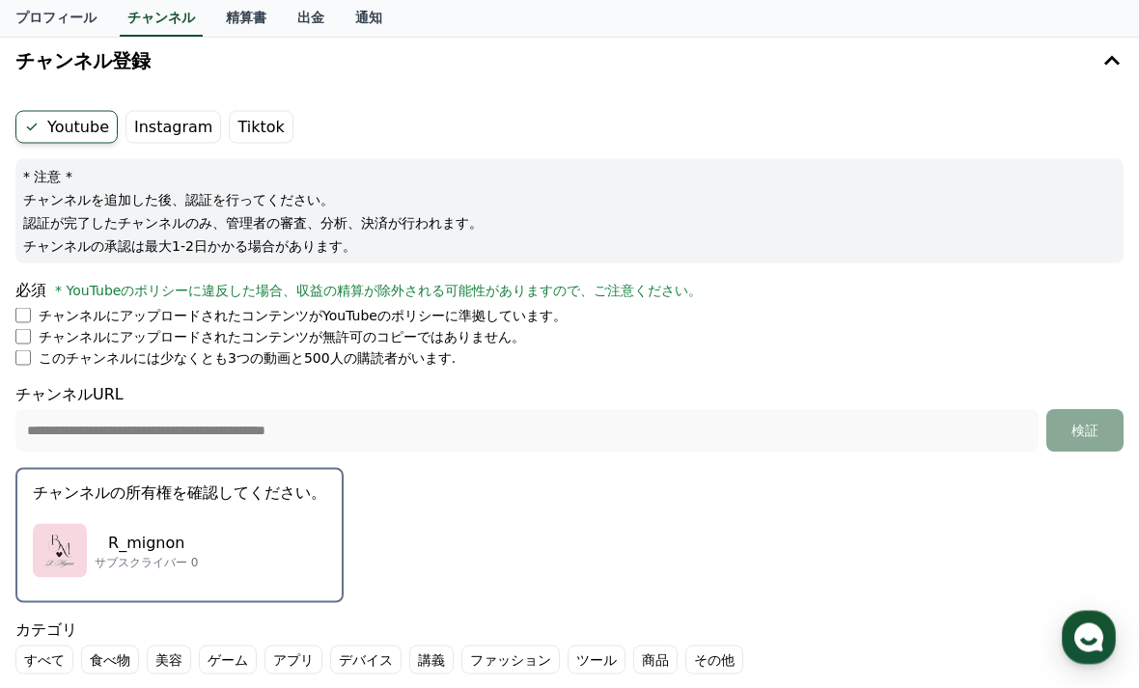
click at [291, 308] on p "チャンネルにアップロードされたコンテンツがYouTubeのポリシーに準拠しています。" at bounding box center [303, 315] width 528 height 19
click at [172, 119] on label "Instagram" at bounding box center [174, 127] width 96 height 33
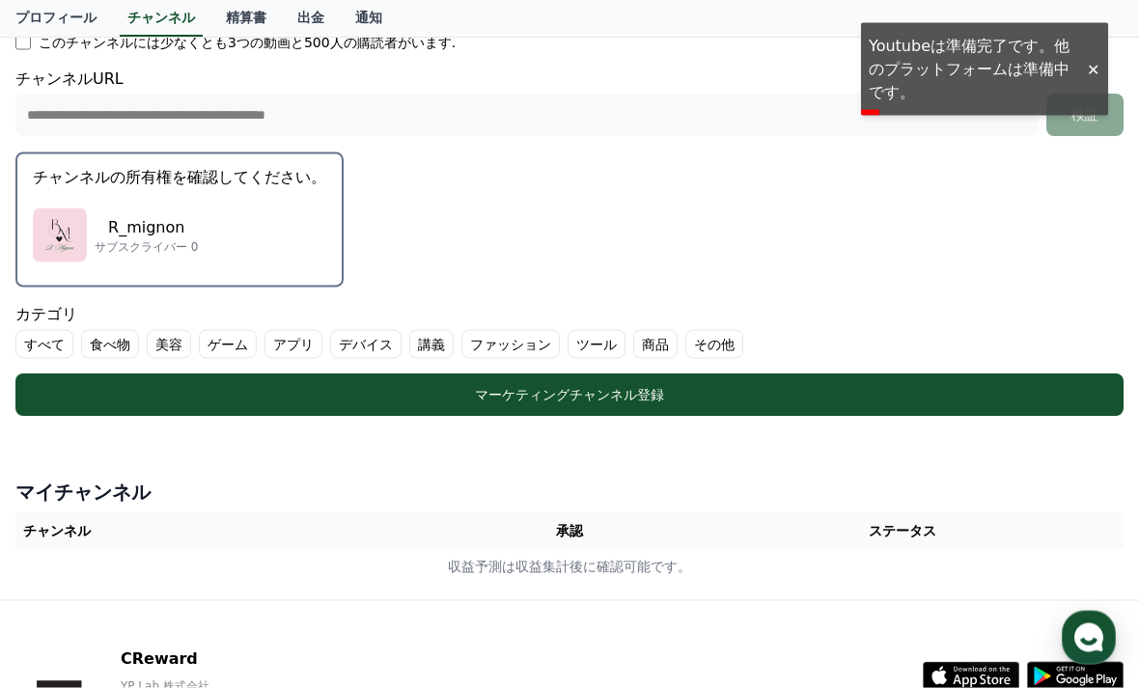
scroll to position [426, 0]
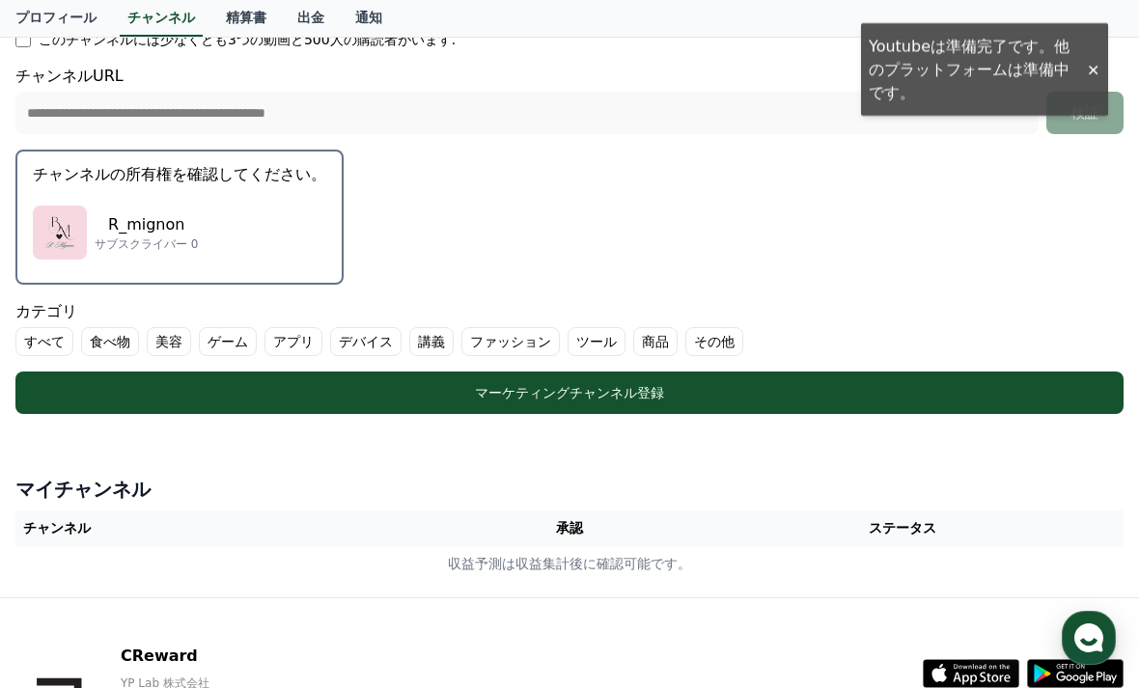
click at [172, 330] on label "美容" at bounding box center [169, 341] width 44 height 29
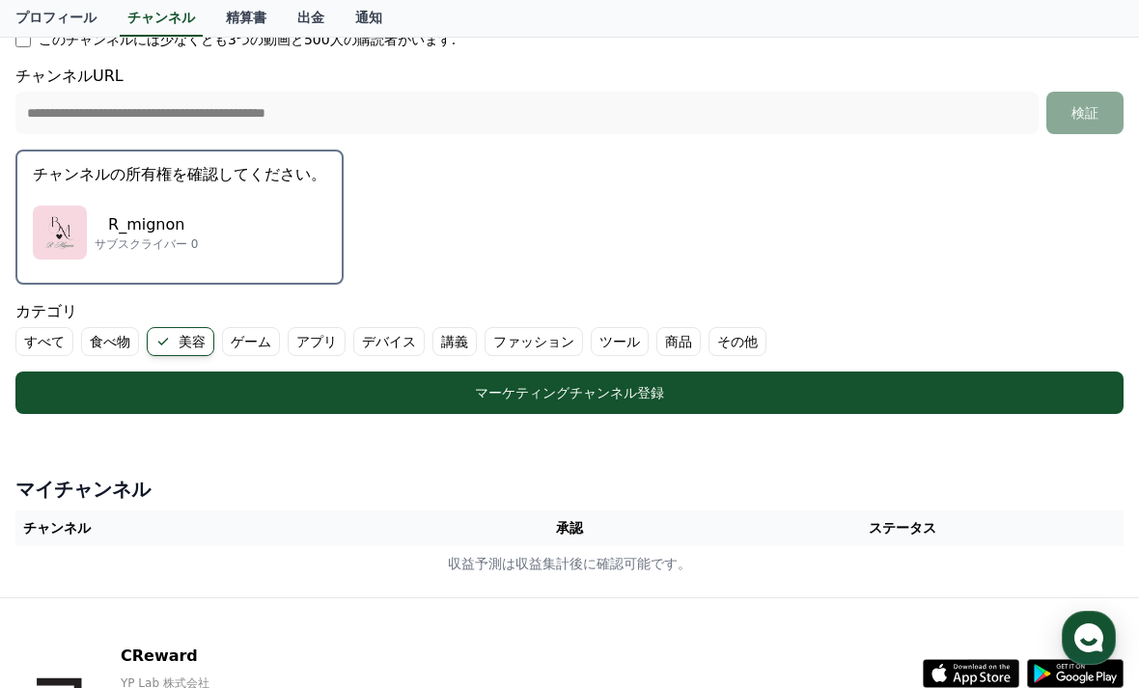
click at [713, 322] on div "カテゴリ すべて 食べ物 美容 ゲーム アプリ デバイス 講義 ファッション ツール 商品 その他" at bounding box center [569, 328] width 1109 height 56
click at [714, 327] on label "その他" at bounding box center [738, 341] width 58 height 29
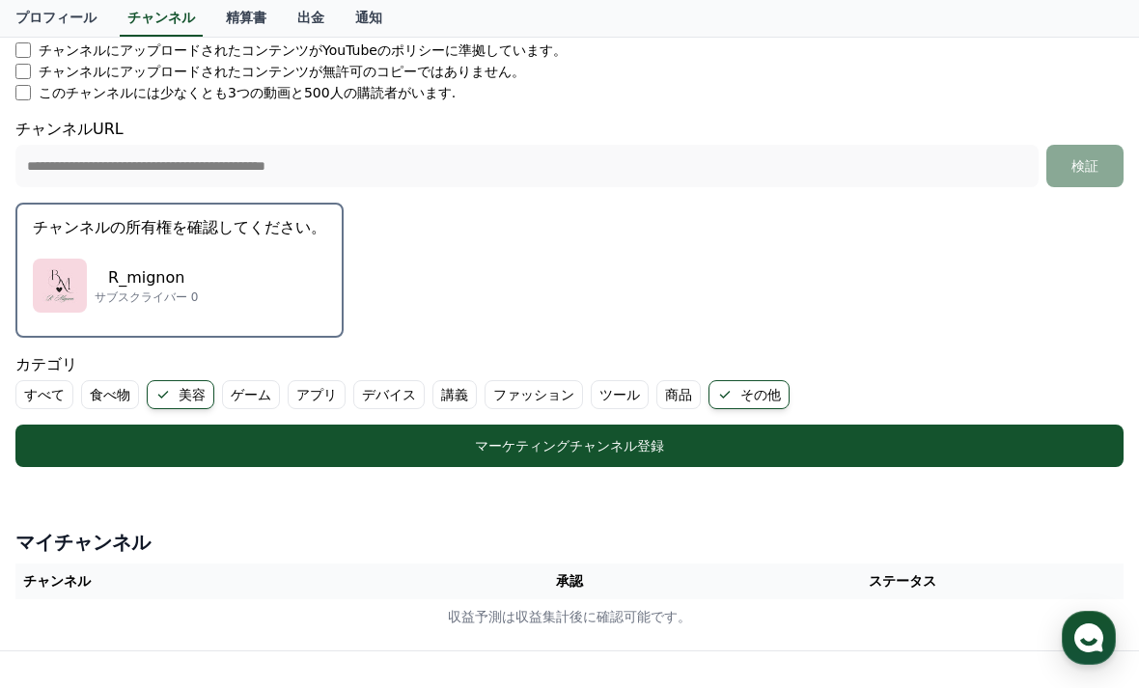
scroll to position [374, 0]
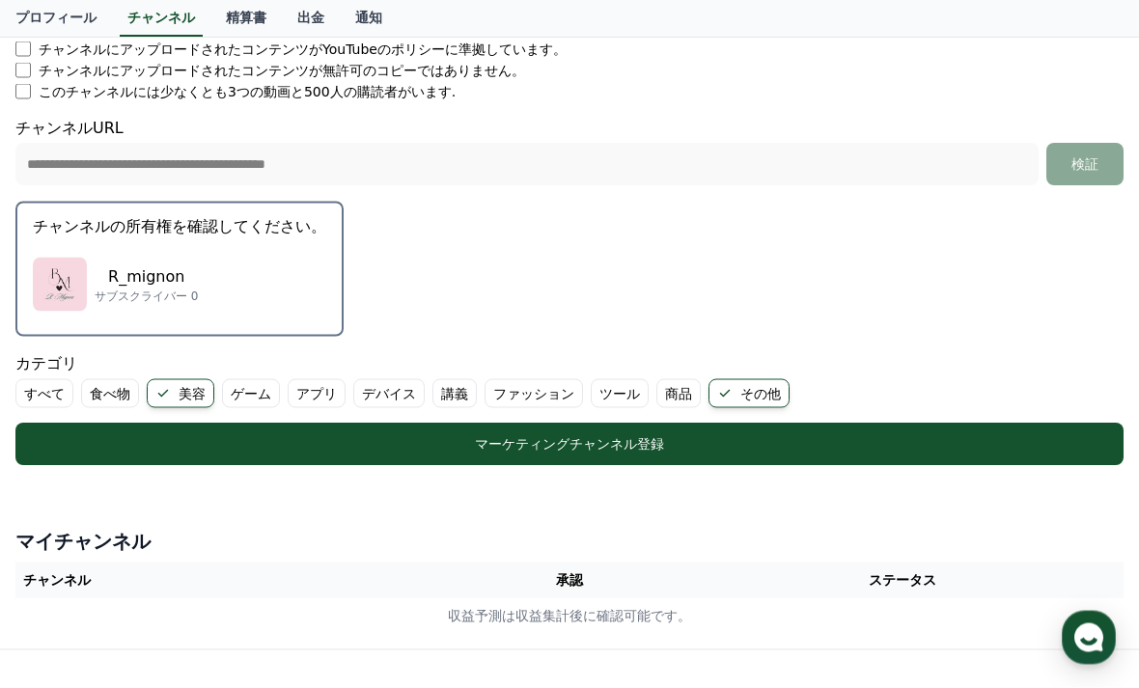
click at [246, 239] on button "チャンネルの所有権を確認してください。 R_mignon サブスクライバー 0" at bounding box center [179, 269] width 328 height 135
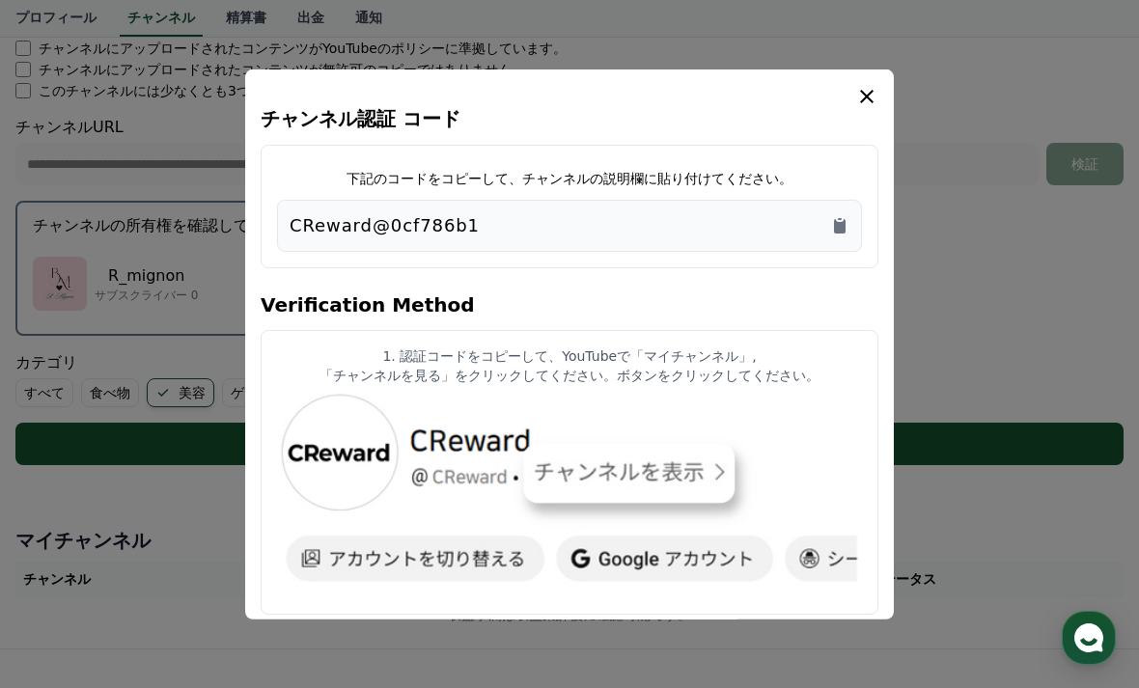
click at [845, 228] on icon "Copy to clipboard" at bounding box center [840, 225] width 12 height 14
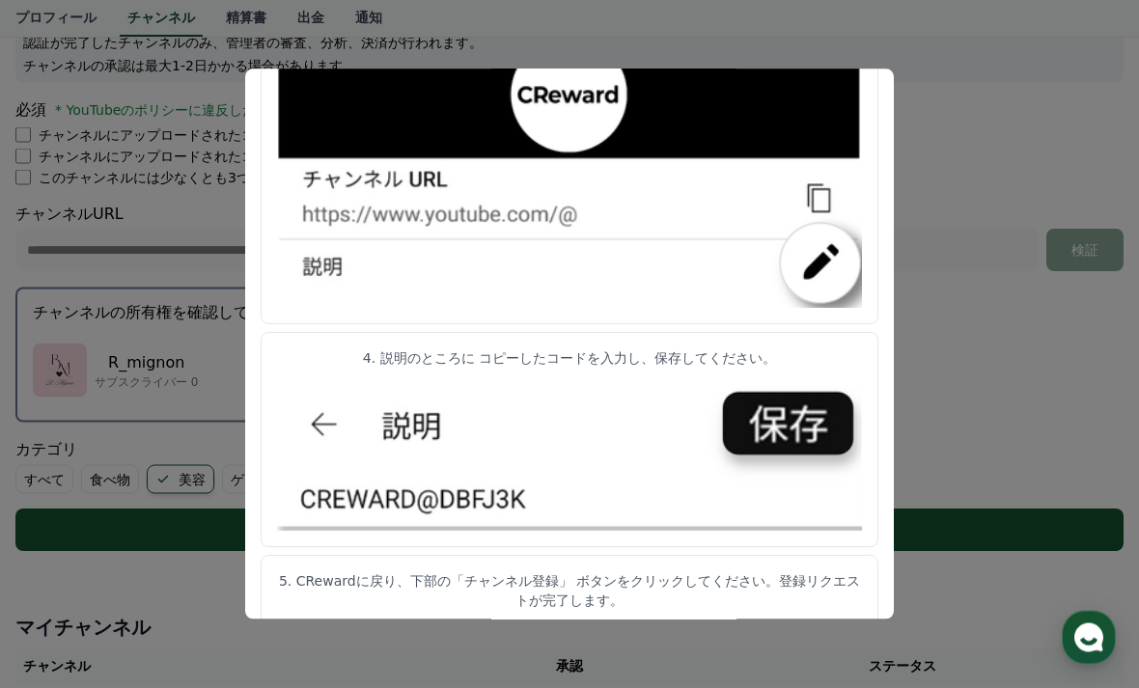
scroll to position [512, 0]
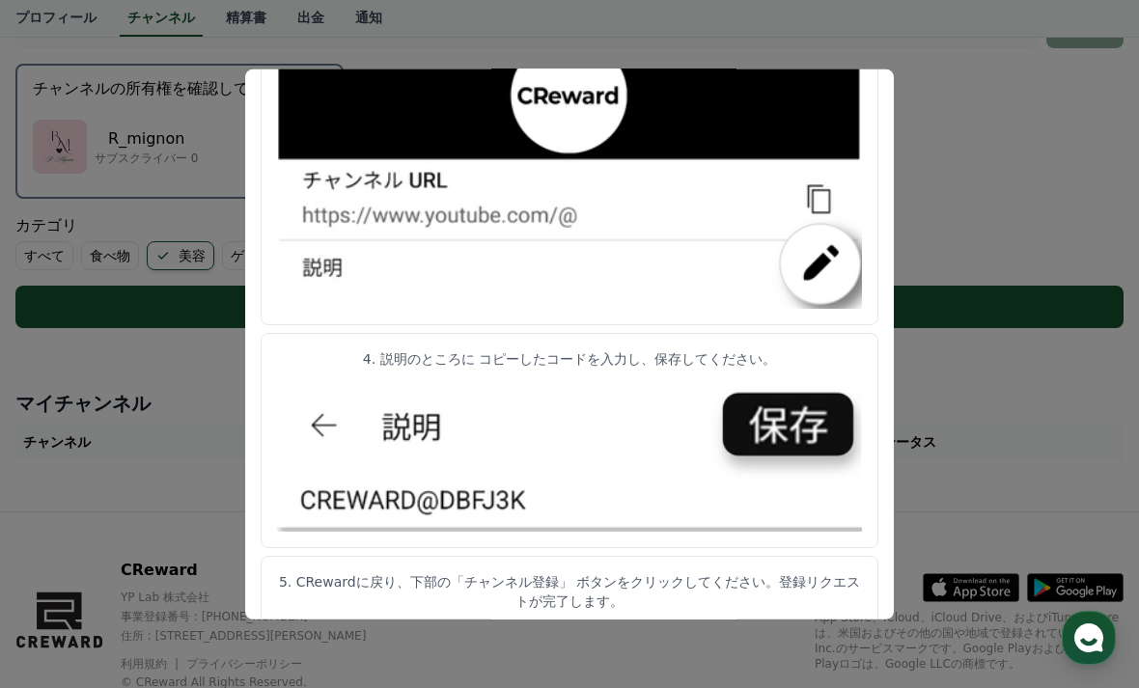
click at [938, 147] on button "close modal" at bounding box center [569, 344] width 1139 height 688
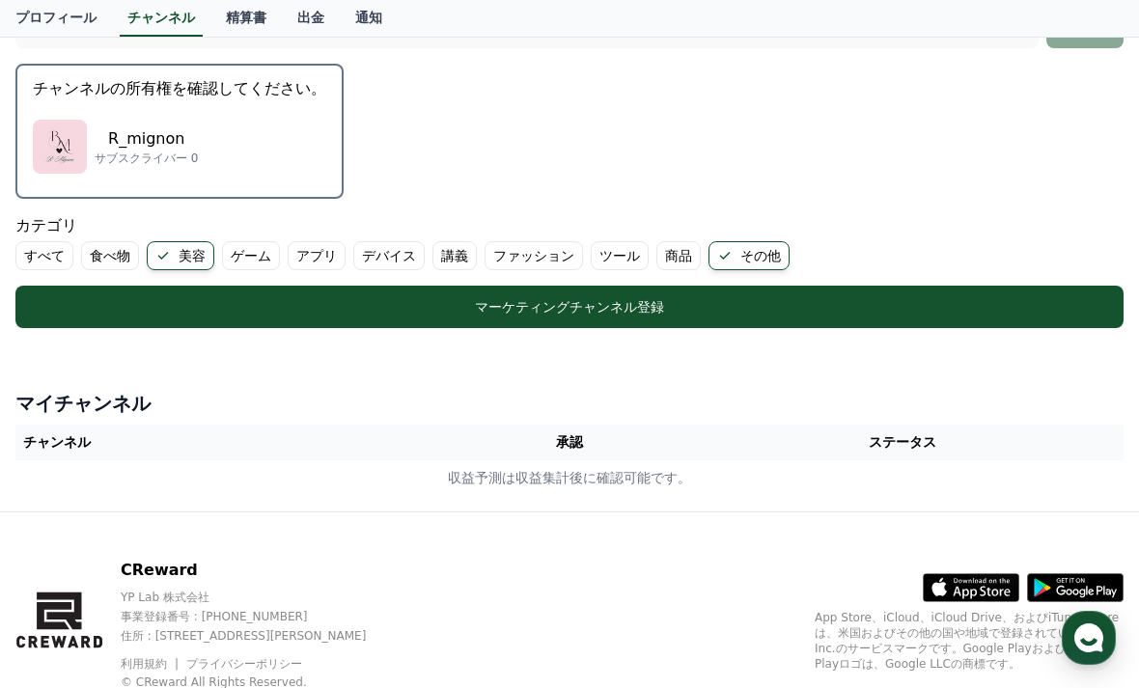
click at [599, 432] on th "承認" at bounding box center [570, 443] width 226 height 36
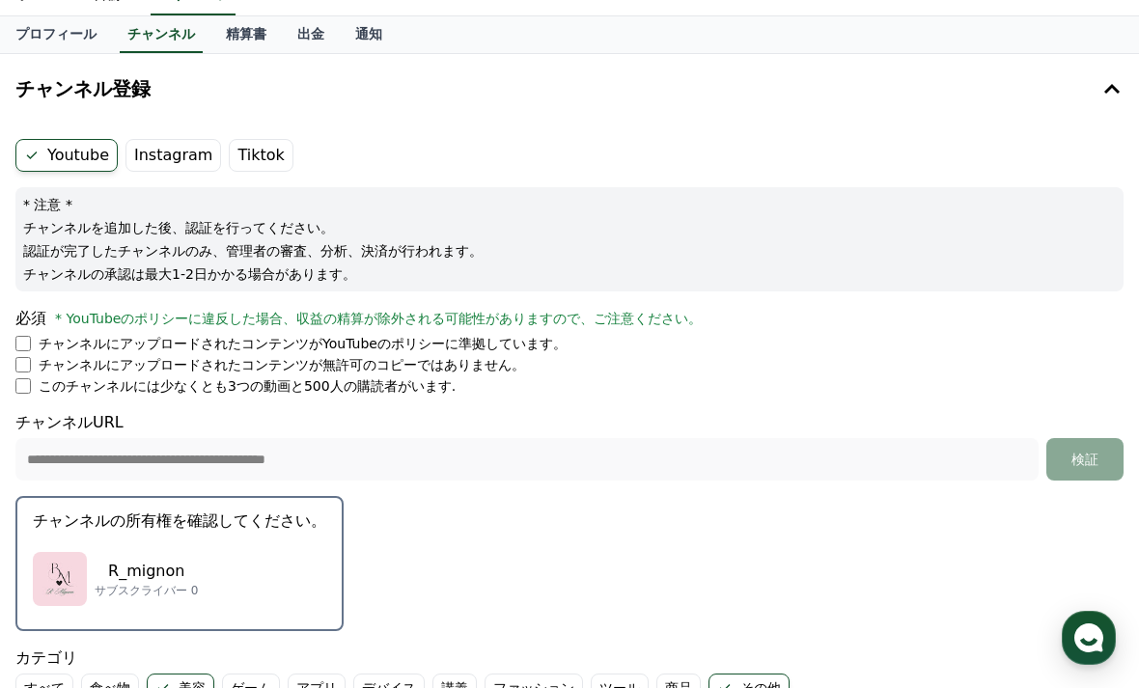
scroll to position [0, 0]
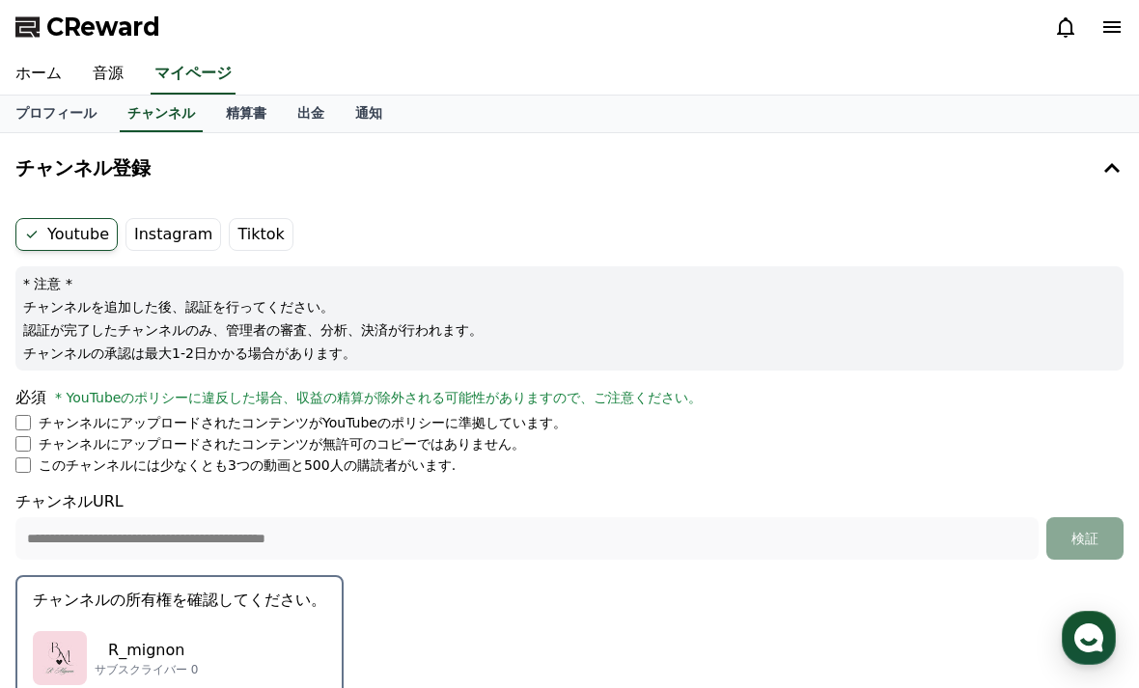
click at [175, 220] on label "Instagram" at bounding box center [174, 234] width 96 height 33
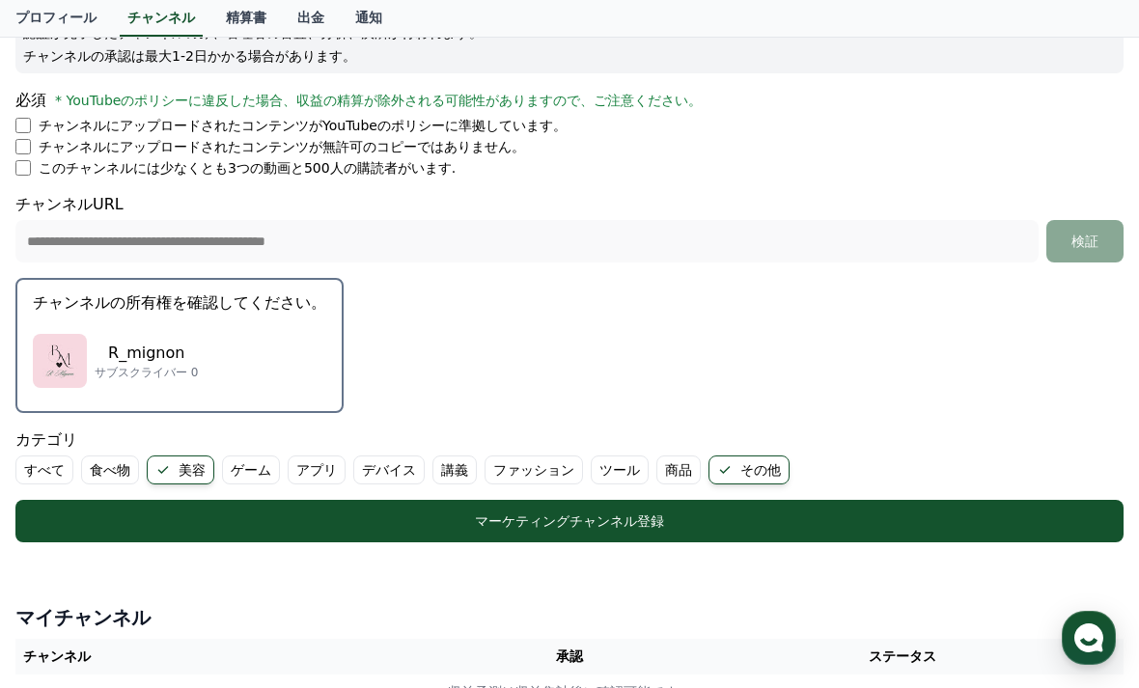
scroll to position [227, 0]
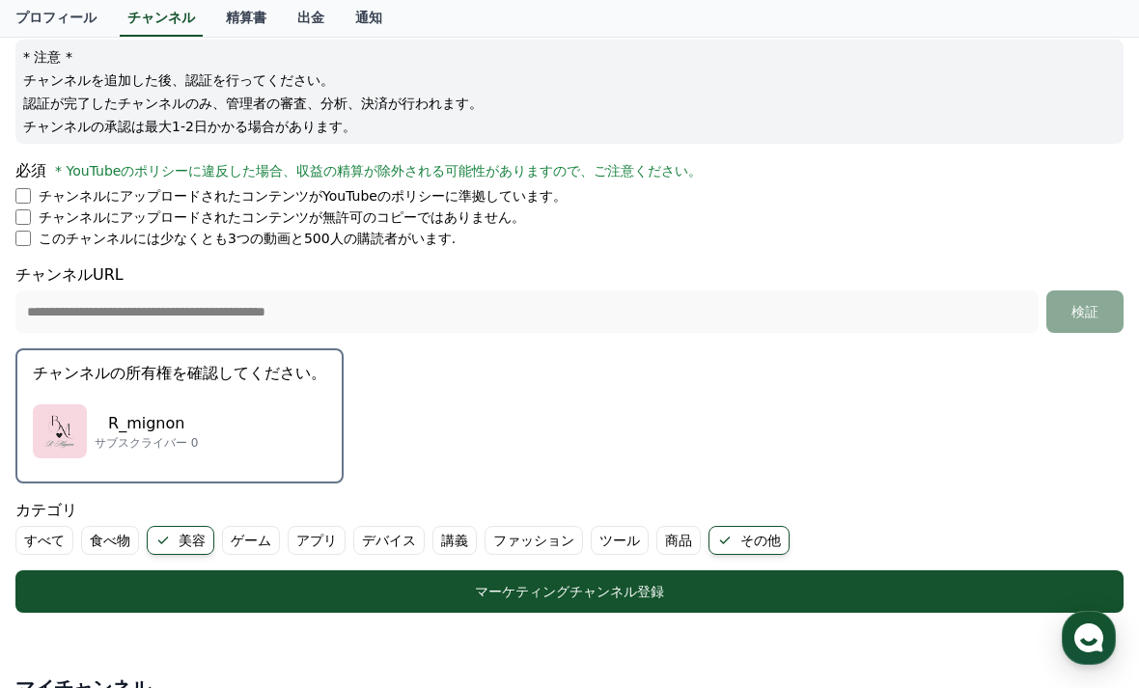
click at [268, 423] on div "R_mignon サブスクライバー 0" at bounding box center [180, 431] width 294 height 77
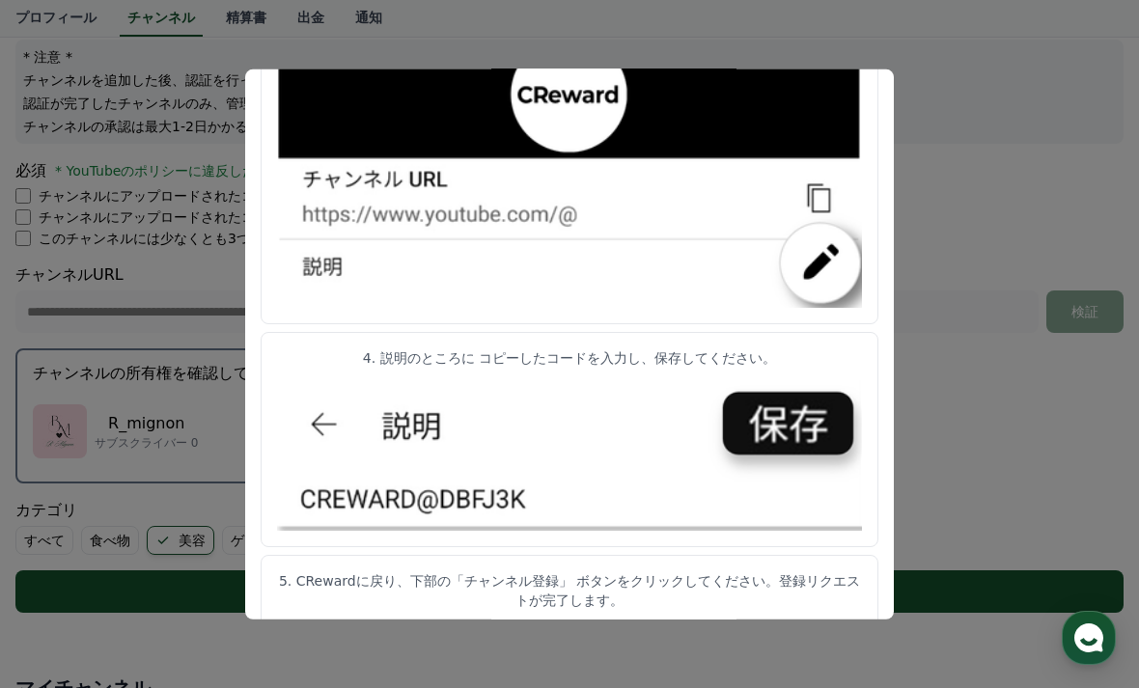
scroll to position [989, 0]
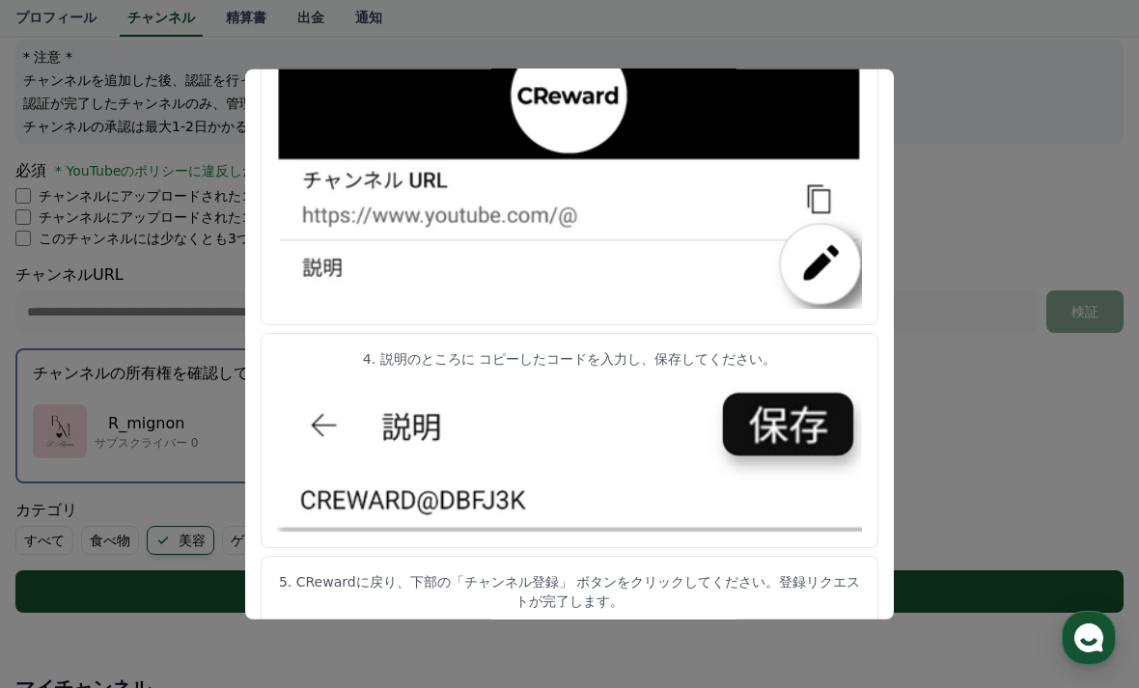
click at [966, 393] on button "close modal" at bounding box center [569, 344] width 1139 height 688
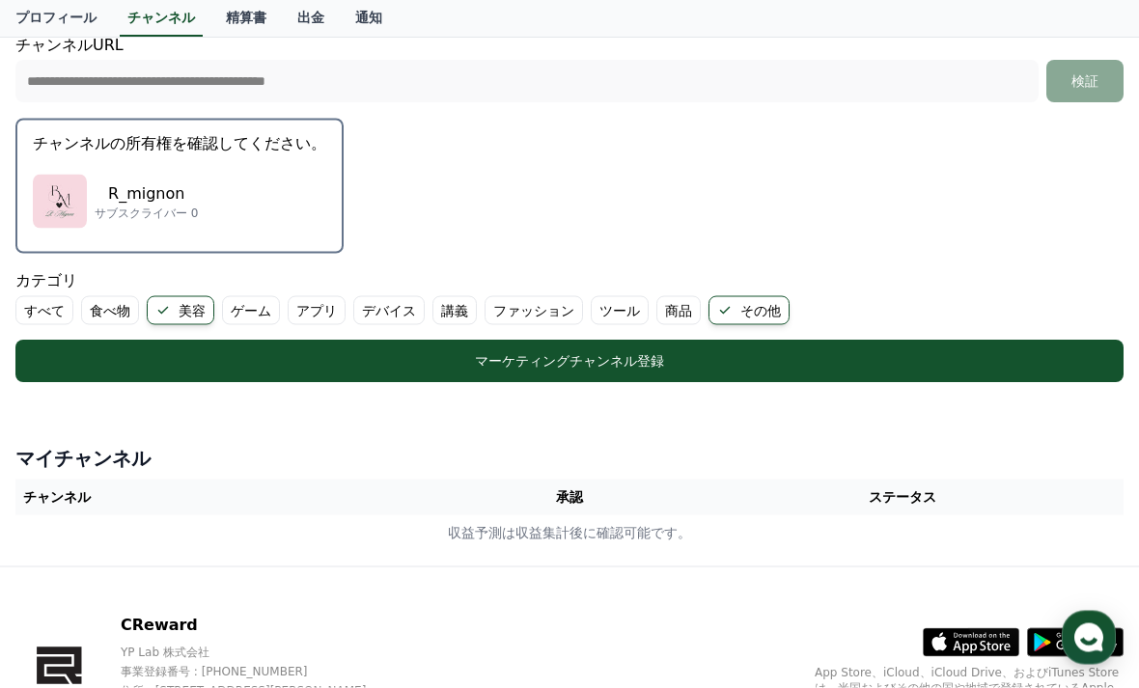
scroll to position [512, 0]
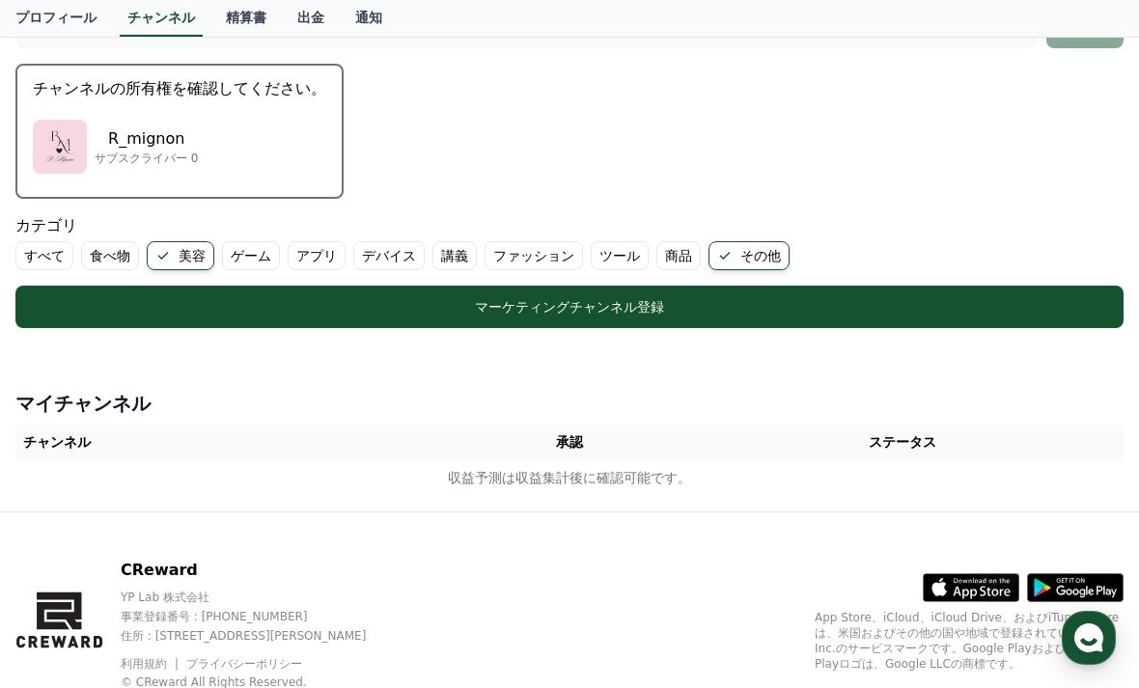
click at [570, 452] on th "承認" at bounding box center [570, 443] width 226 height 36
click at [664, 308] on div "マーケティングチャンネル登録" at bounding box center [569, 306] width 1031 height 19
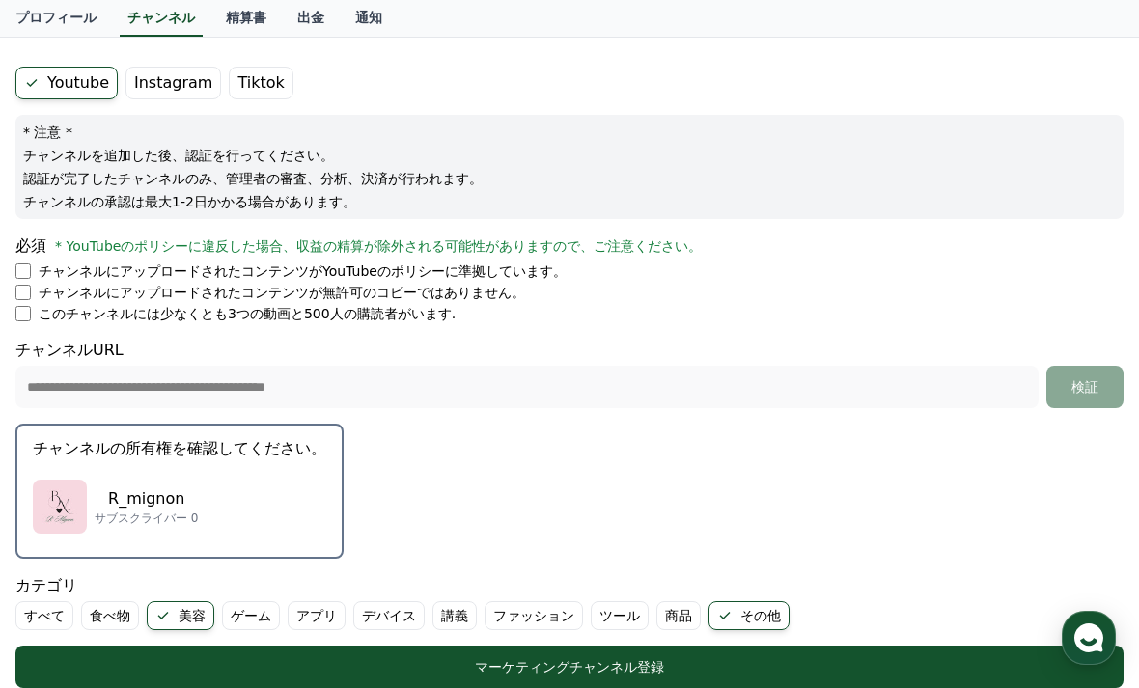
scroll to position [147, 0]
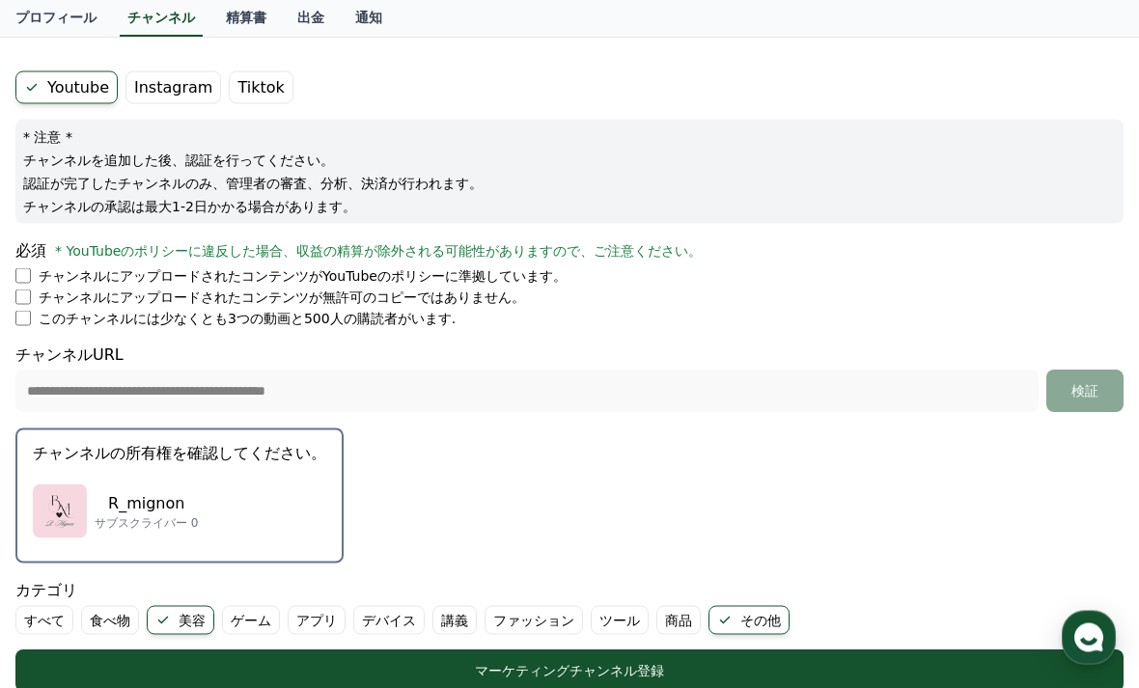
click at [522, 261] on div "必須 * YouTubeのポリシーに違反した場合、収益の精算が除外される可能性がありますので、ご注意ください。" at bounding box center [569, 250] width 1109 height 23
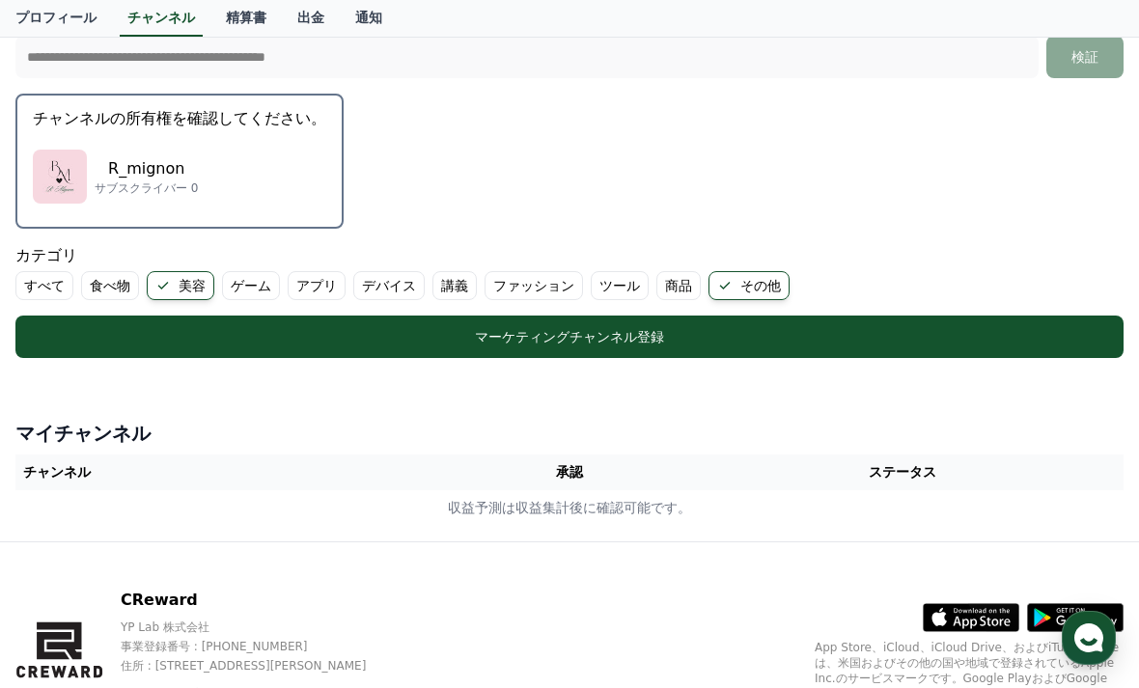
scroll to position [512, 0]
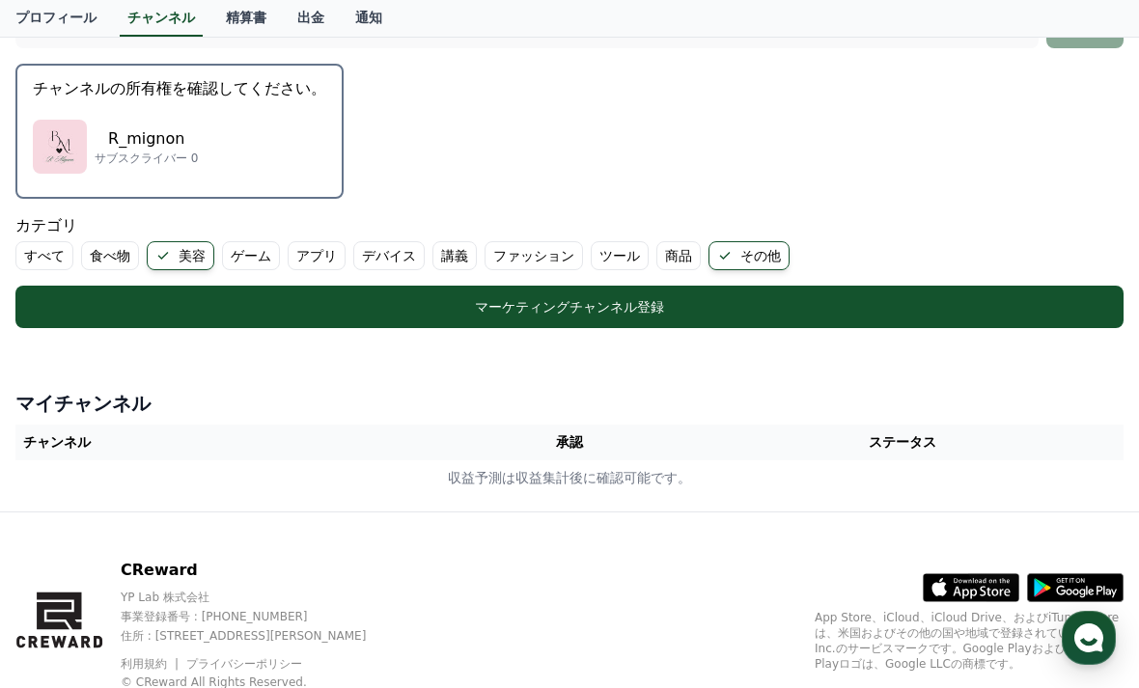
click at [572, 303] on div "マーケティングチャンネル登録" at bounding box center [569, 306] width 1031 height 19
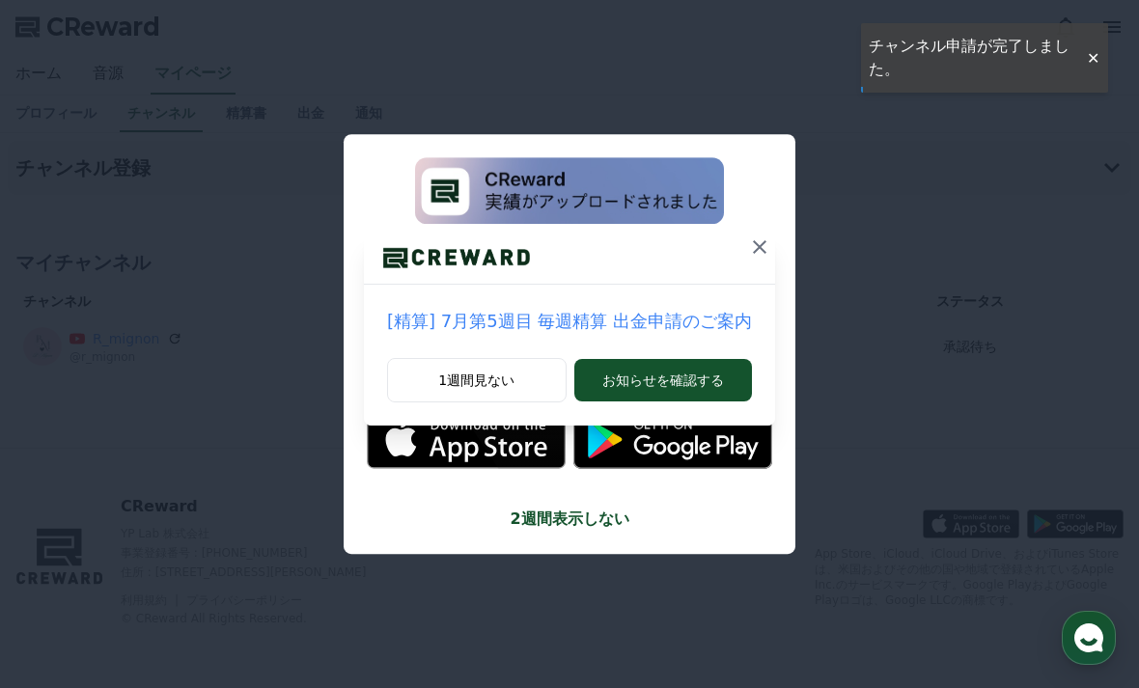
click at [748, 243] on icon at bounding box center [759, 247] width 23 height 23
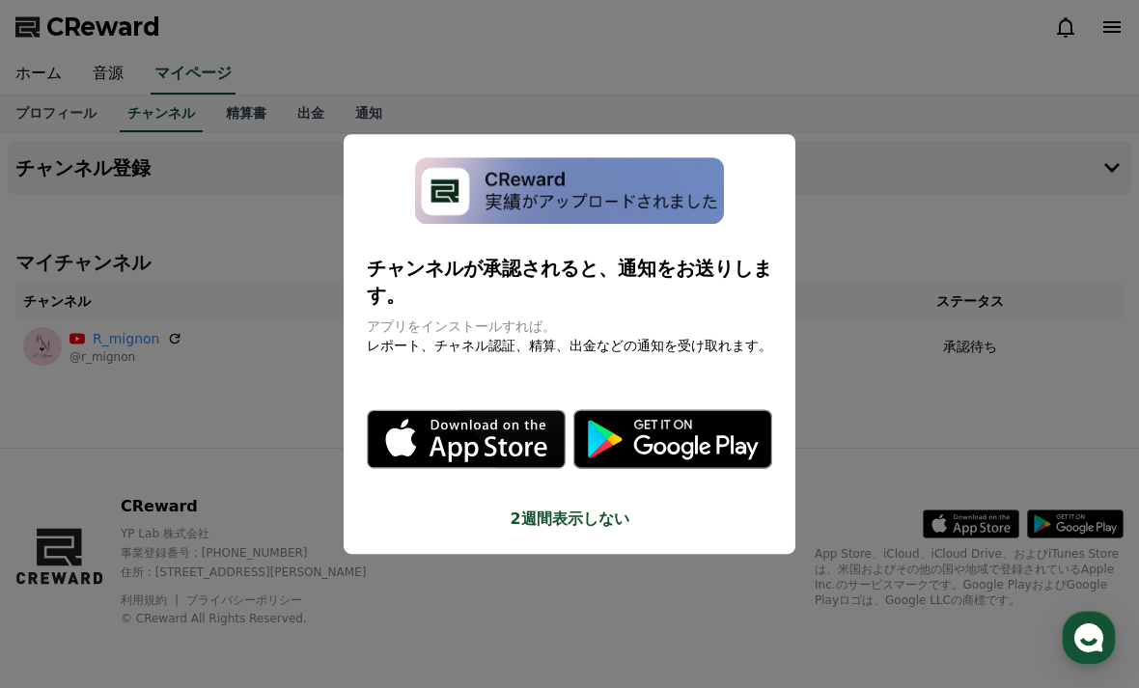
click at [832, 304] on button "close modal" at bounding box center [569, 344] width 1139 height 688
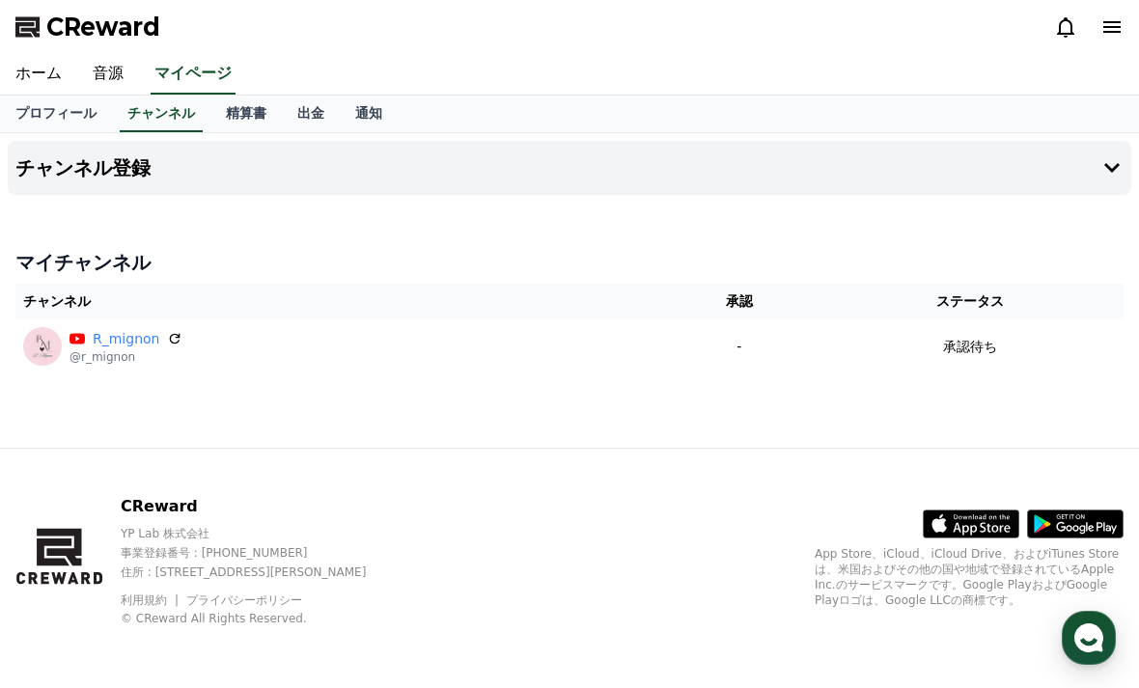
click at [206, 72] on link "マイページ" at bounding box center [193, 74] width 85 height 41
click at [161, 114] on link "チャンネル" at bounding box center [161, 113] width 98 height 35
click at [164, 130] on link "チャンネル" at bounding box center [161, 114] width 83 height 37
click at [1110, 170] on icon at bounding box center [1112, 168] width 15 height 10
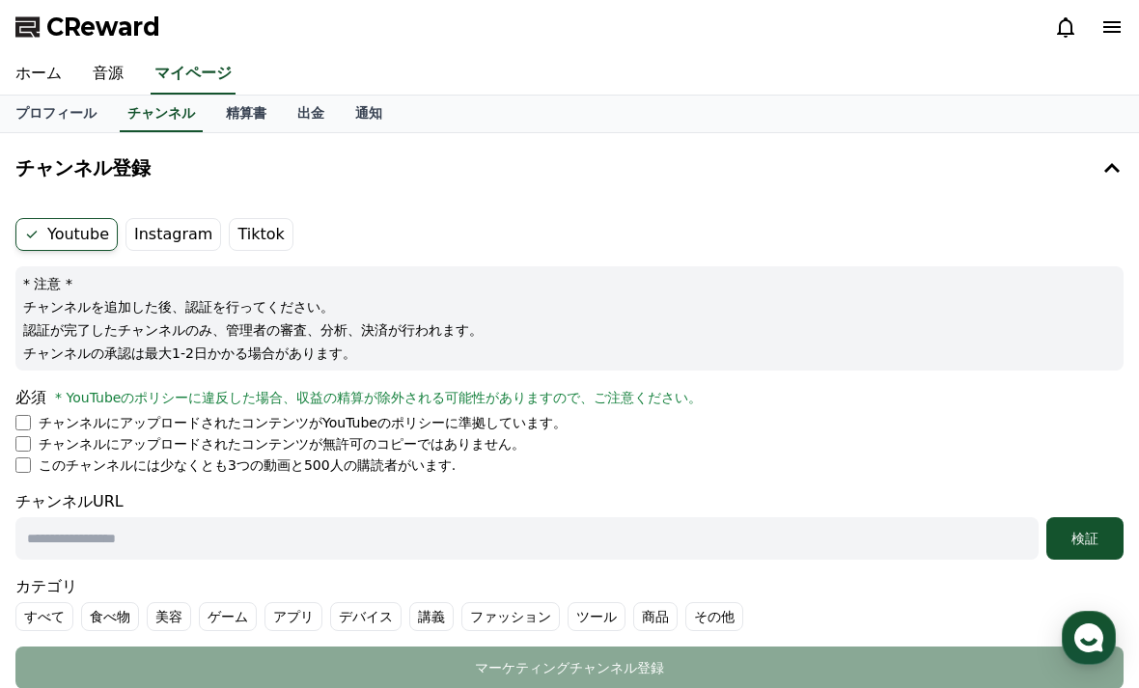
click at [164, 235] on label "Instagram" at bounding box center [174, 234] width 96 height 33
click at [1107, 7] on div "CReward" at bounding box center [569, 27] width 1139 height 54
